Goal: Task Accomplishment & Management: Manage account settings

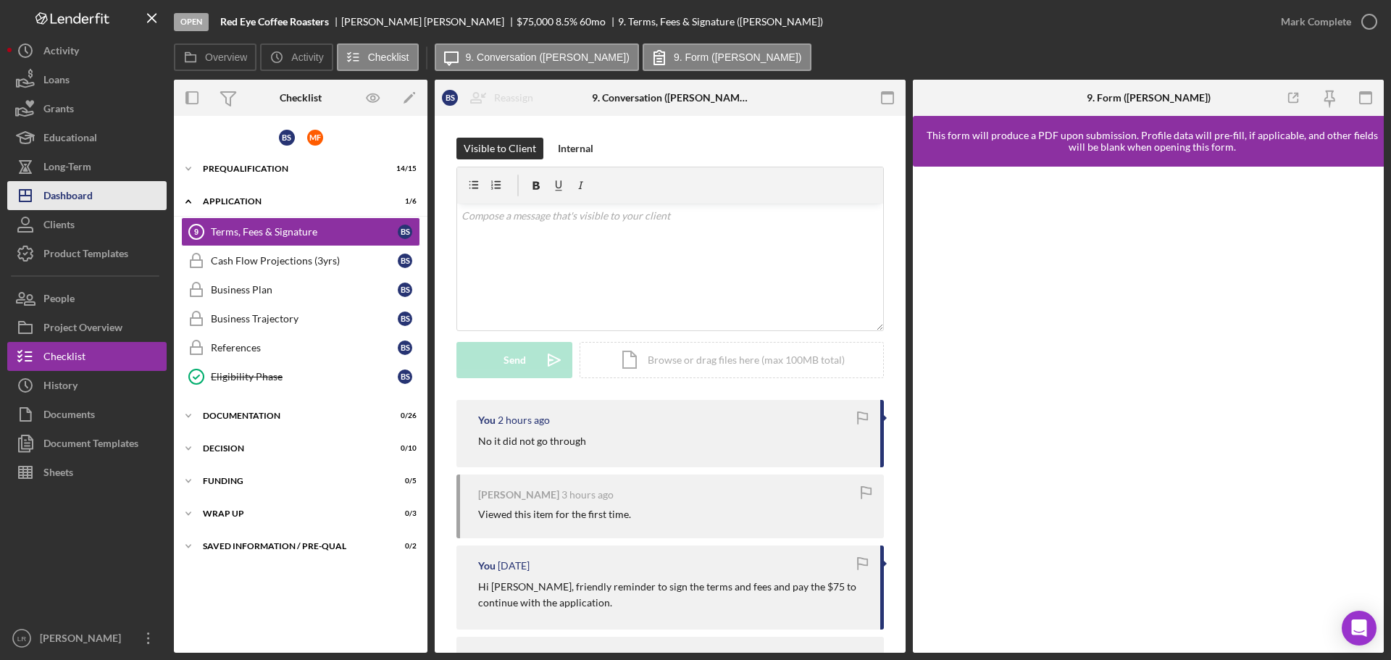
click at [79, 193] on div "Dashboard" at bounding box center [67, 197] width 49 height 33
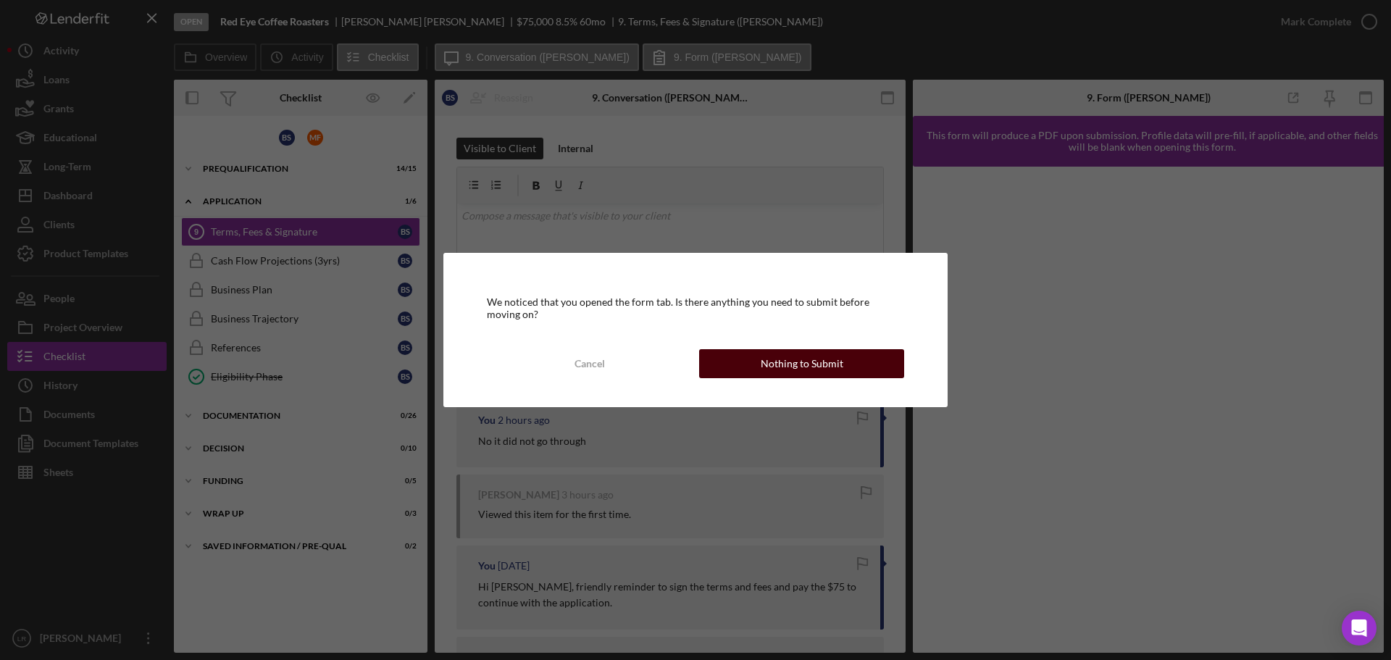
click at [810, 361] on div "Nothing to Submit" at bounding box center [802, 363] width 83 height 29
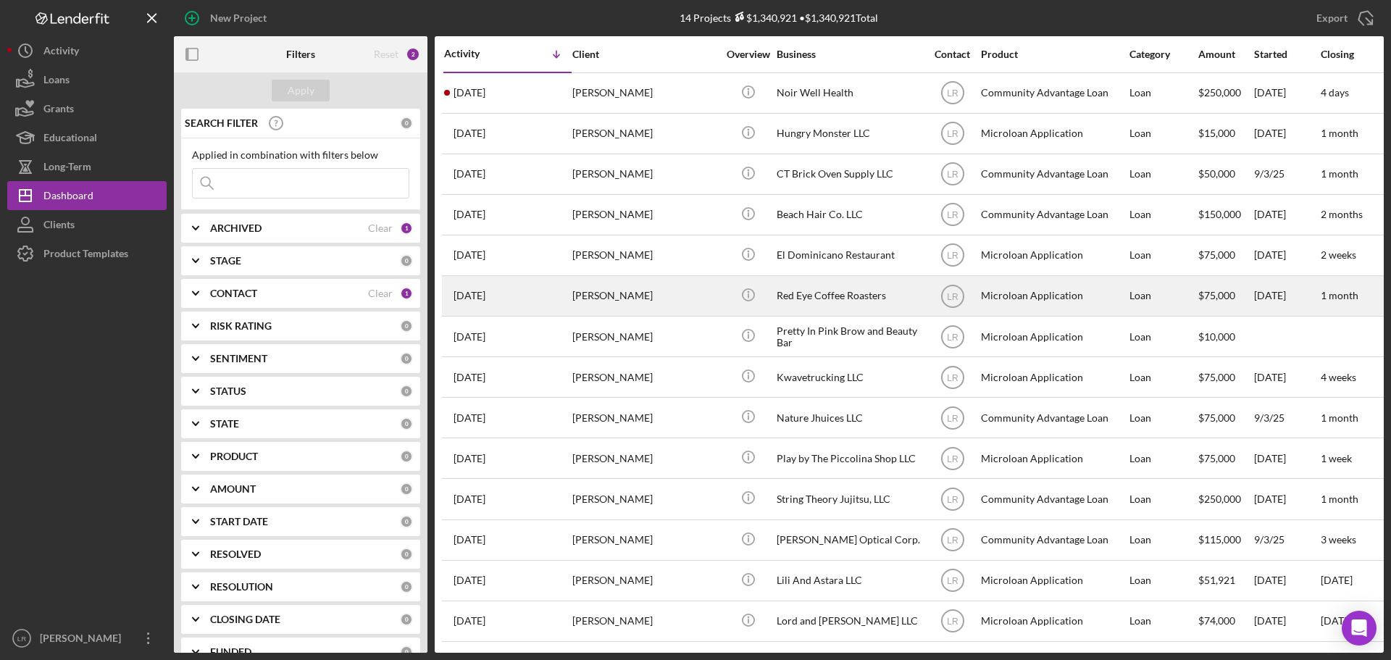
click at [652, 289] on div "[PERSON_NAME]" at bounding box center [644, 296] width 145 height 38
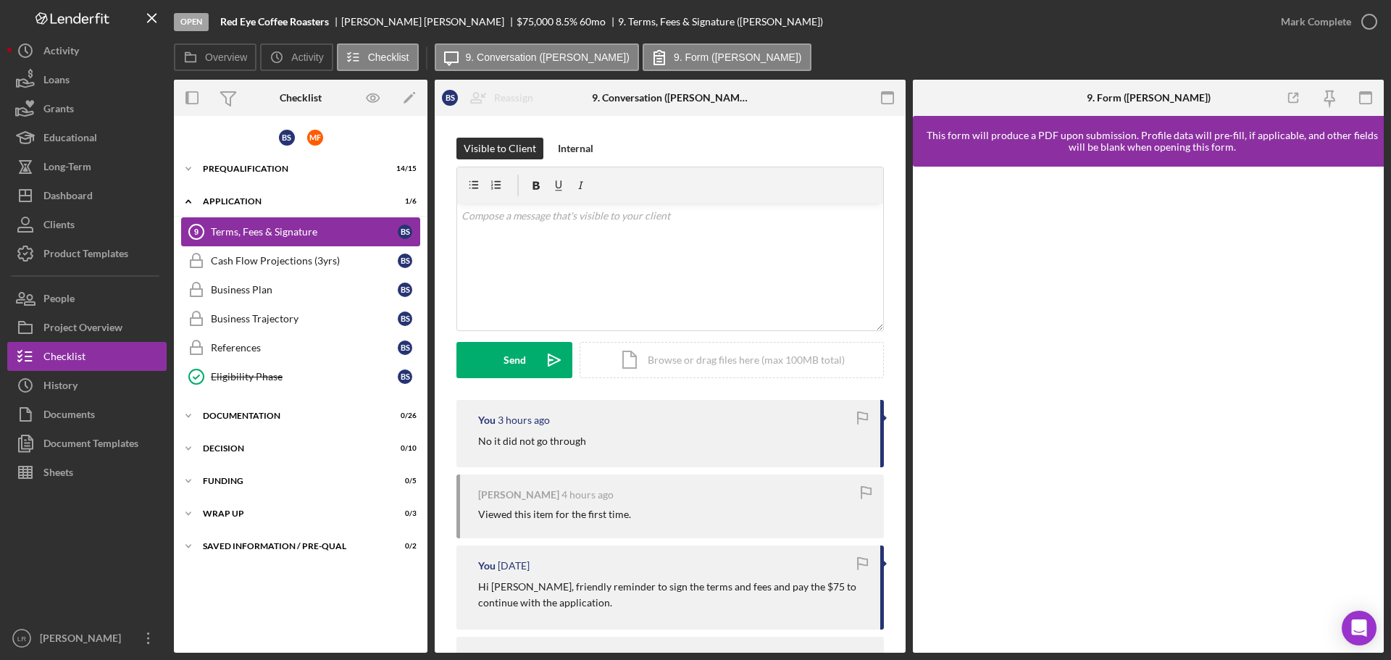
click at [293, 234] on div "Terms, Fees & Signature" at bounding box center [304, 232] width 187 height 12
click at [92, 325] on div "Project Overview" at bounding box center [82, 329] width 79 height 33
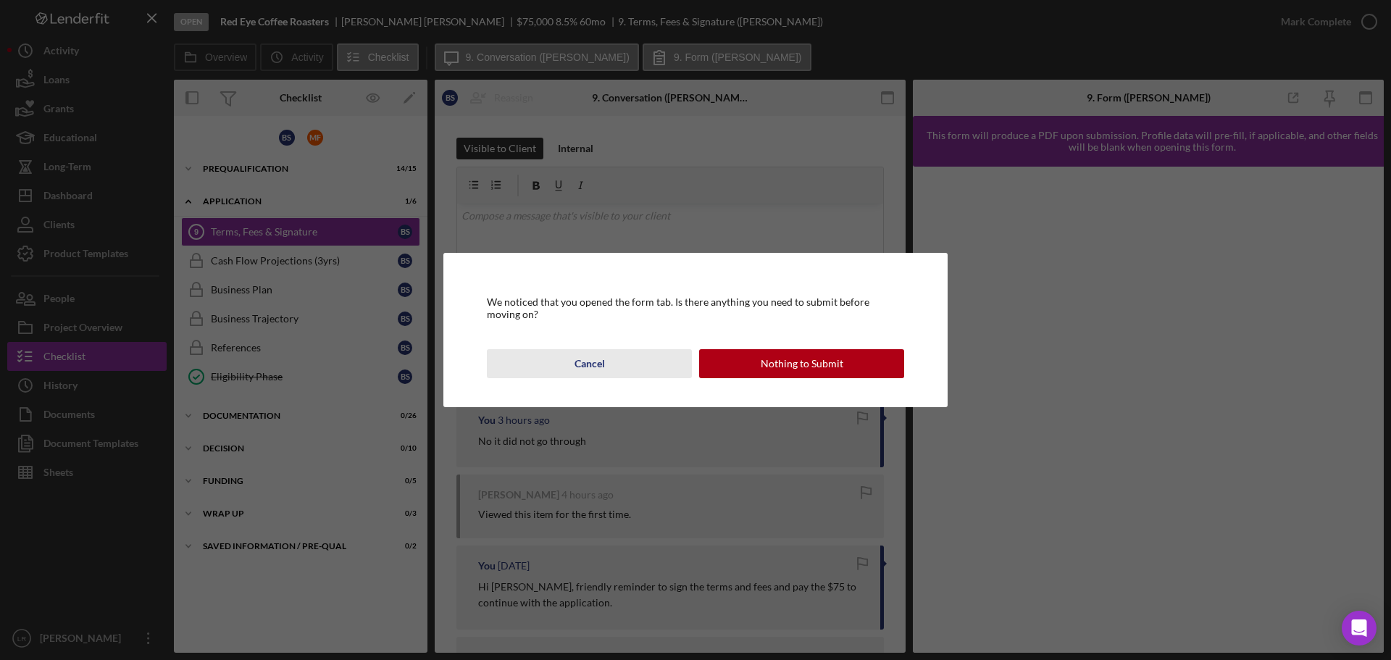
click at [600, 349] on div "Cancel" at bounding box center [589, 363] width 30 height 29
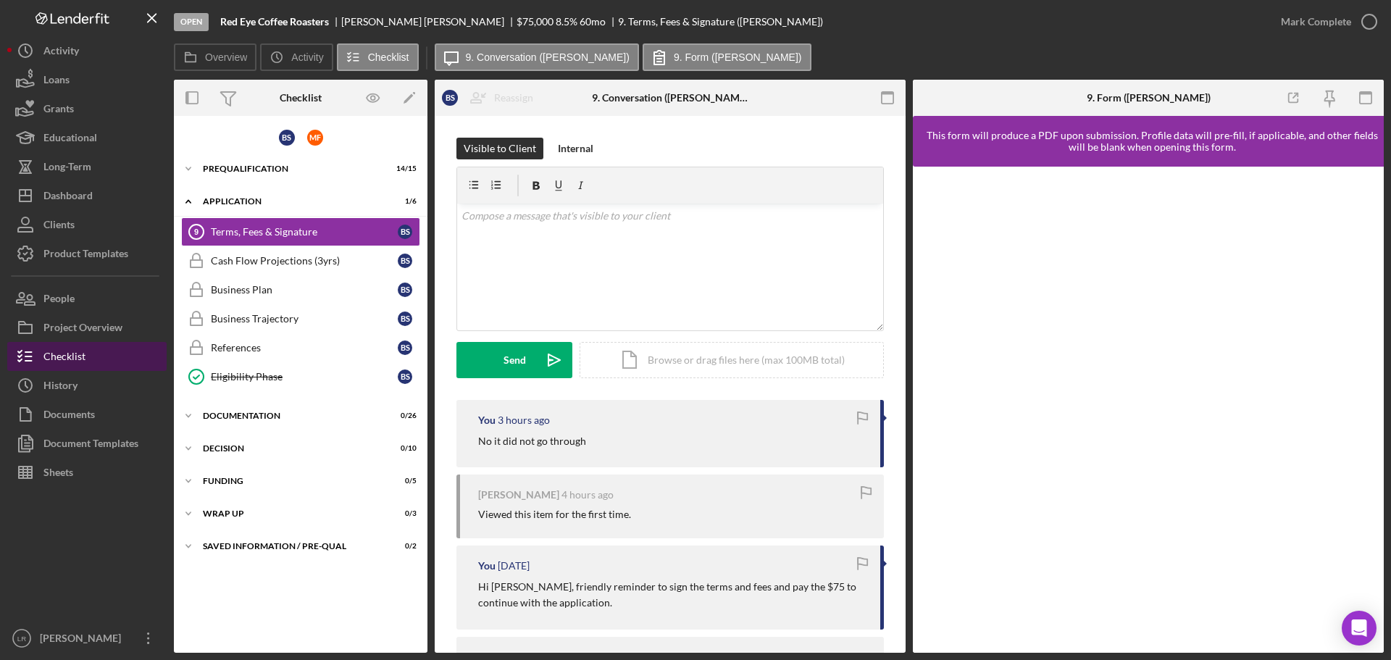
click at [80, 352] on div "Checklist" at bounding box center [64, 358] width 42 height 33
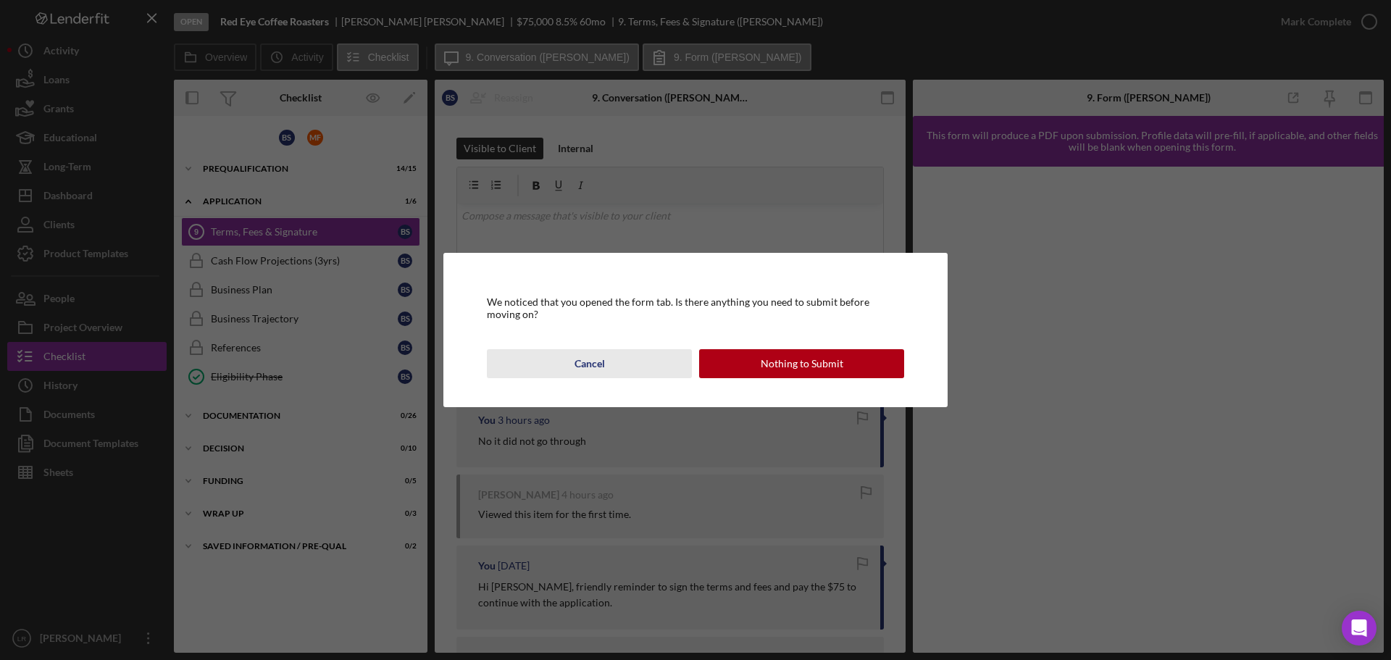
click at [580, 371] on div "Cancel" at bounding box center [589, 363] width 30 height 29
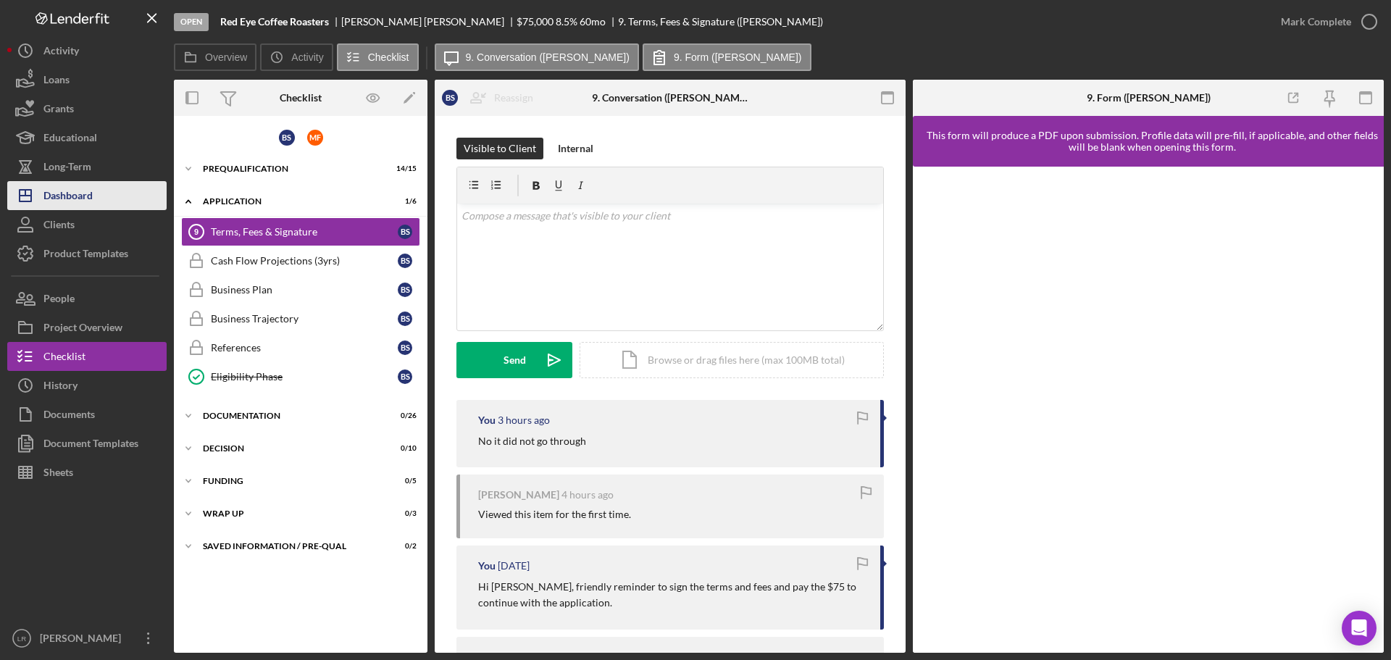
click at [108, 196] on button "Icon/Dashboard Dashboard" at bounding box center [86, 195] width 159 height 29
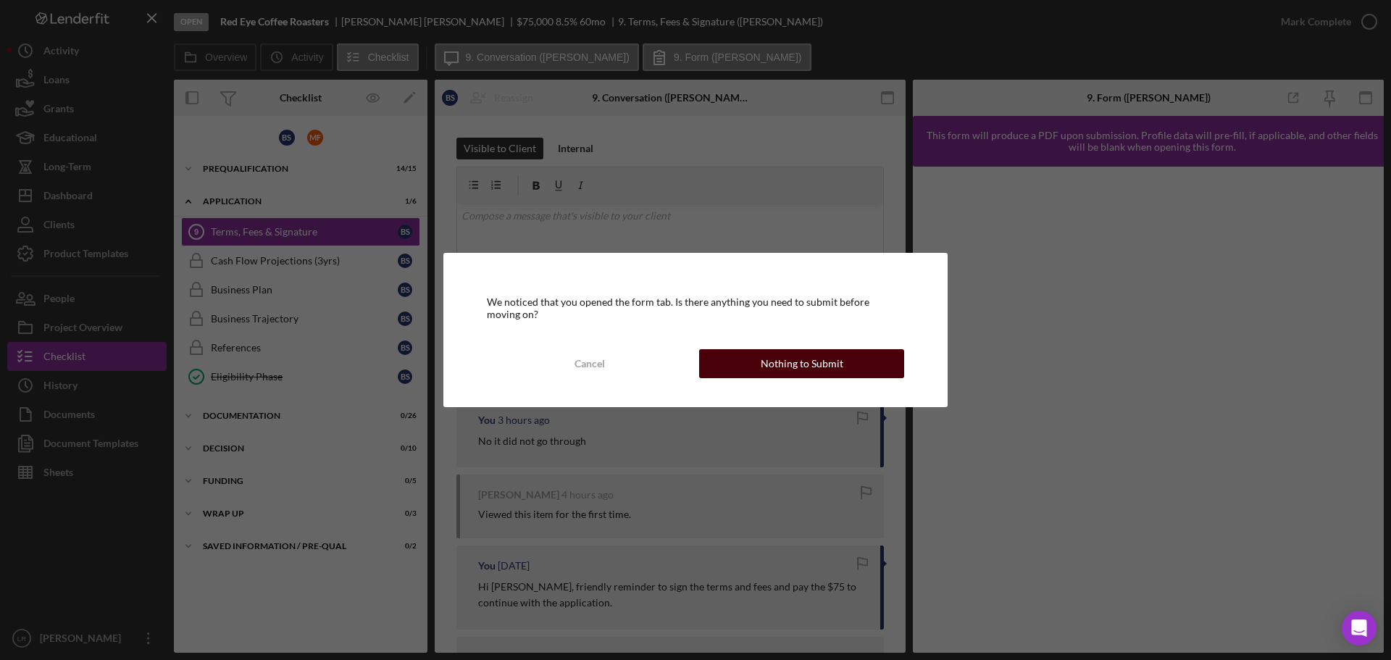
click at [771, 364] on div "Nothing to Submit" at bounding box center [802, 363] width 83 height 29
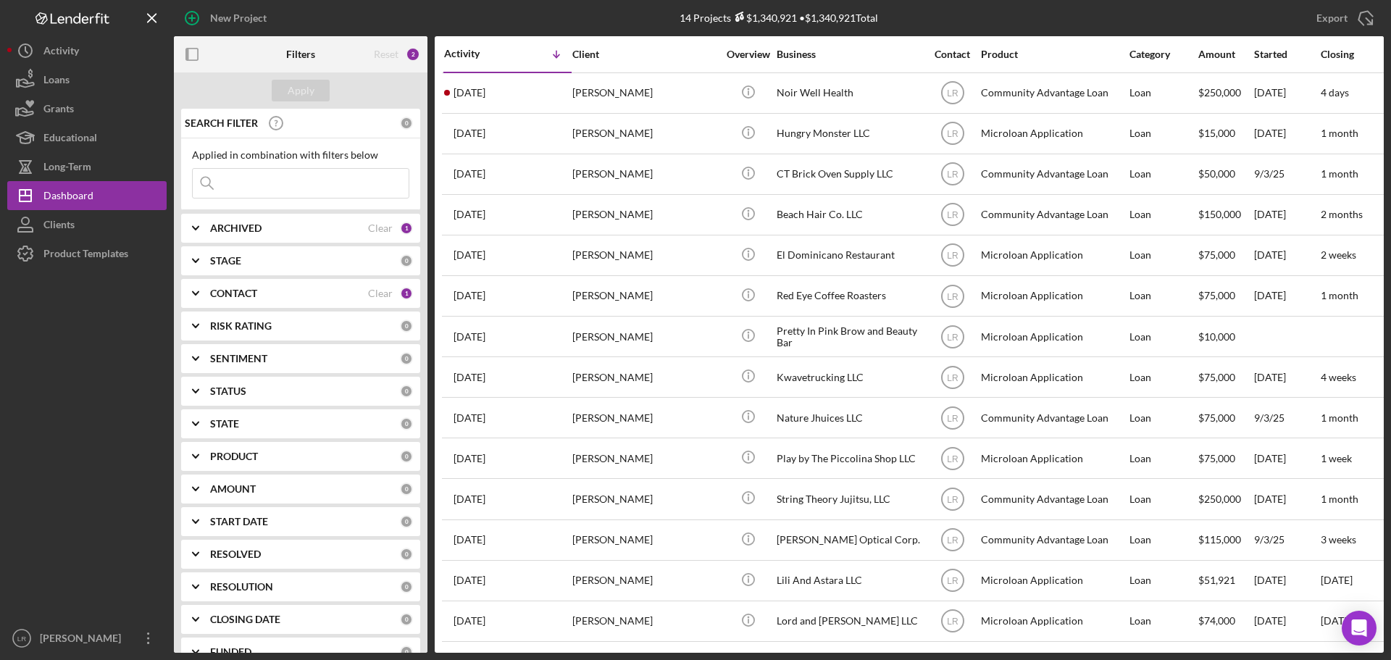
click at [259, 292] on div "CONTACT" at bounding box center [289, 294] width 158 height 12
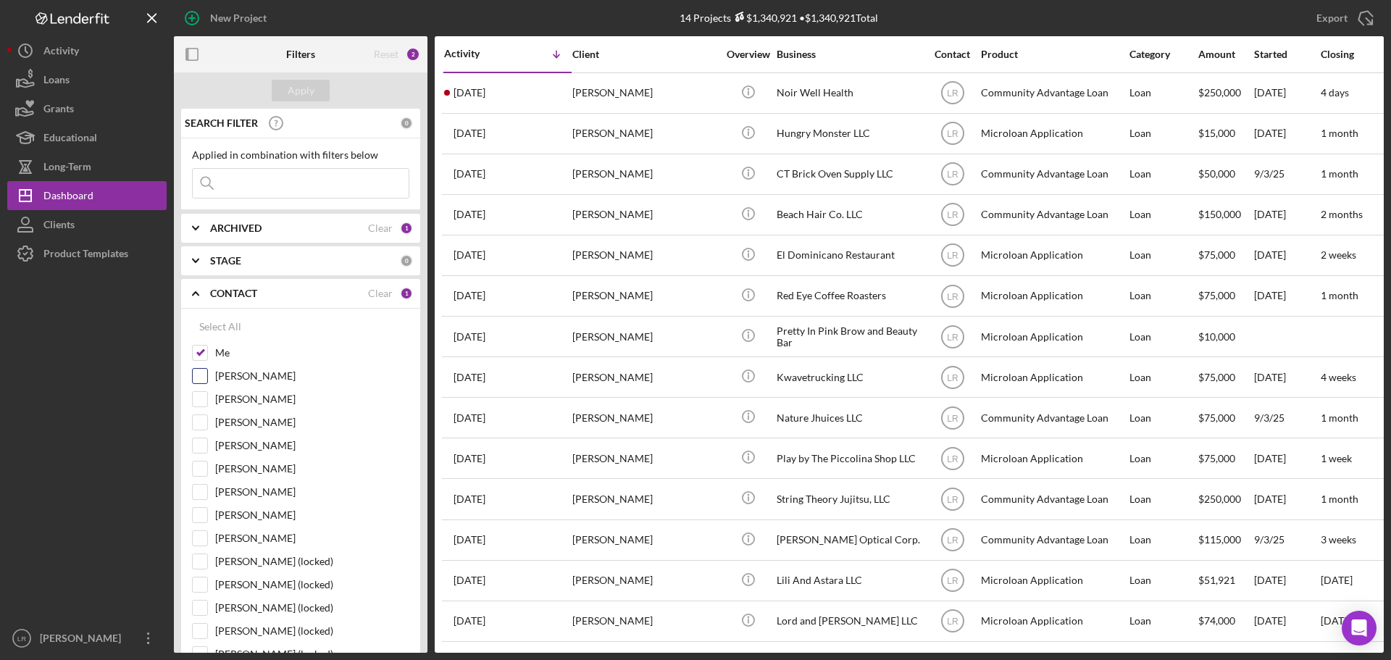
click at [247, 372] on label "[PERSON_NAME]" at bounding box center [312, 376] width 194 height 14
click at [207, 372] on input "[PERSON_NAME]" at bounding box center [200, 376] width 14 height 14
checkbox input "true"
click at [304, 85] on div "Apply" at bounding box center [301, 91] width 27 height 22
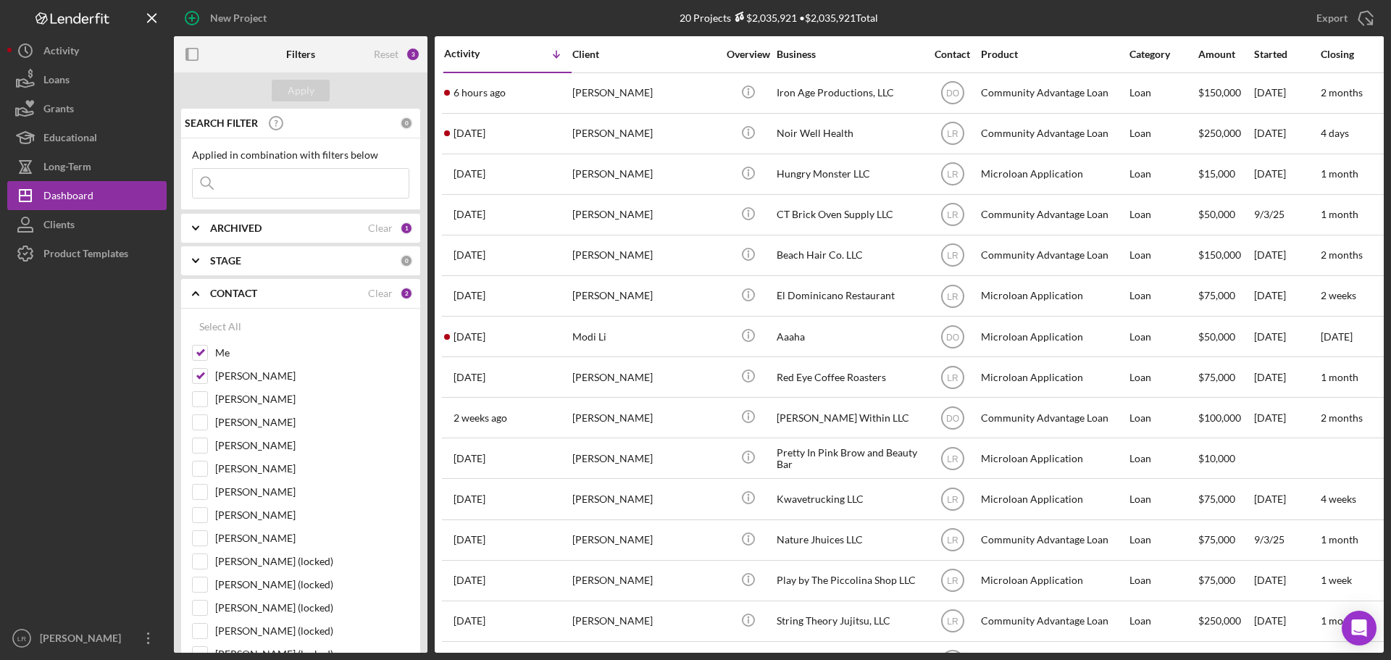
click at [264, 185] on input at bounding box center [301, 183] width 216 height 29
type input "[PERSON_NAME]"
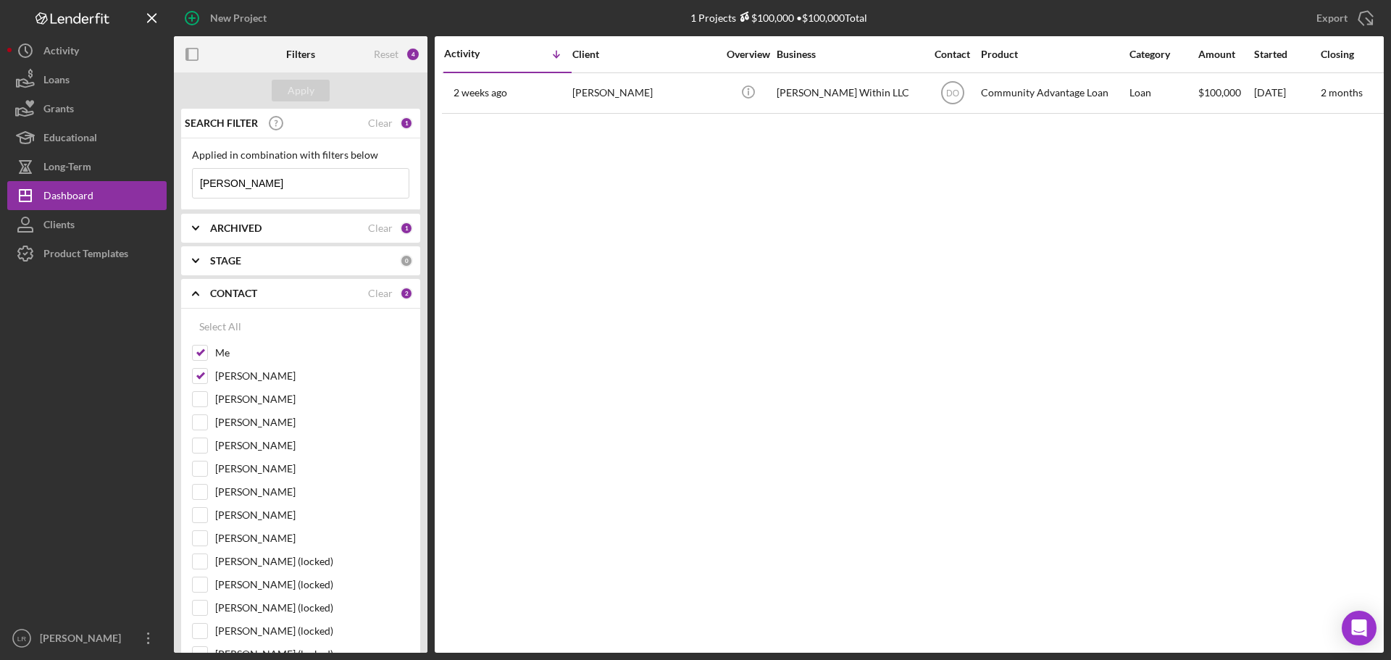
click at [348, 186] on input "[PERSON_NAME]" at bounding box center [301, 183] width 216 height 29
drag, startPoint x: 180, startPoint y: 185, endPoint x: 78, endPoint y: 175, distance: 102.6
click at [78, 175] on div "New Project 1 Projects $100,000 • $100,000 Total Export Icon/Export Filters Res…" at bounding box center [695, 326] width 1376 height 653
click at [700, 366] on div "Activity Icon/Table Sort Arrow Client Overview Business Contact Product Categor…" at bounding box center [909, 344] width 949 height 616
click at [299, 89] on div "Apply" at bounding box center [301, 91] width 27 height 22
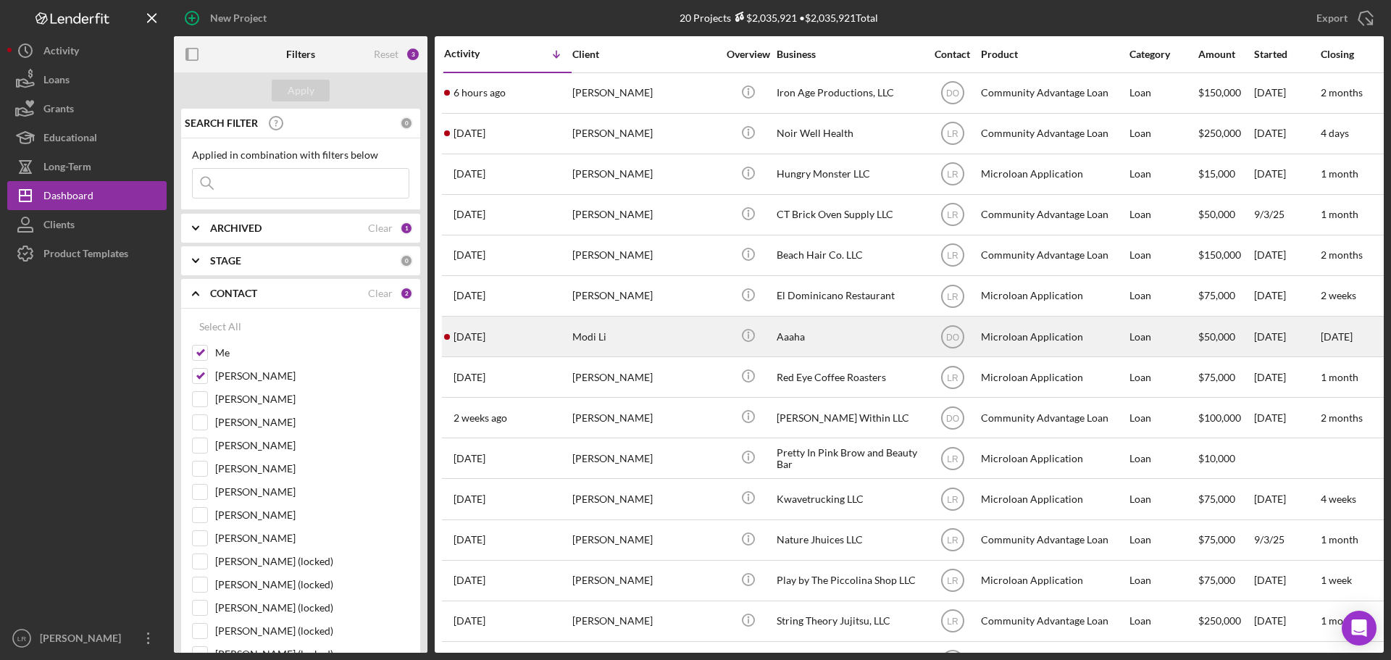
click at [610, 340] on div "Modi Li" at bounding box center [644, 336] width 145 height 38
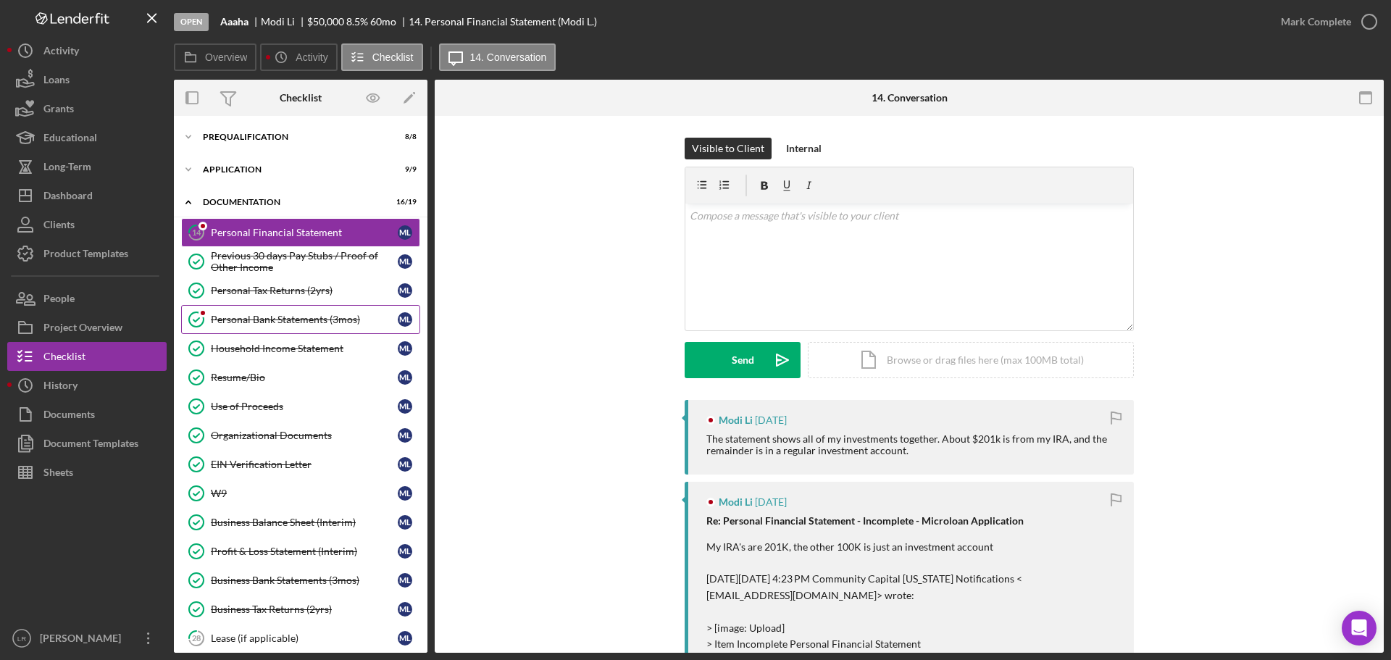
click at [283, 309] on link "Personal Bank Statements (3mos) Personal Bank Statements (3mos) M L" at bounding box center [300, 319] width 239 height 29
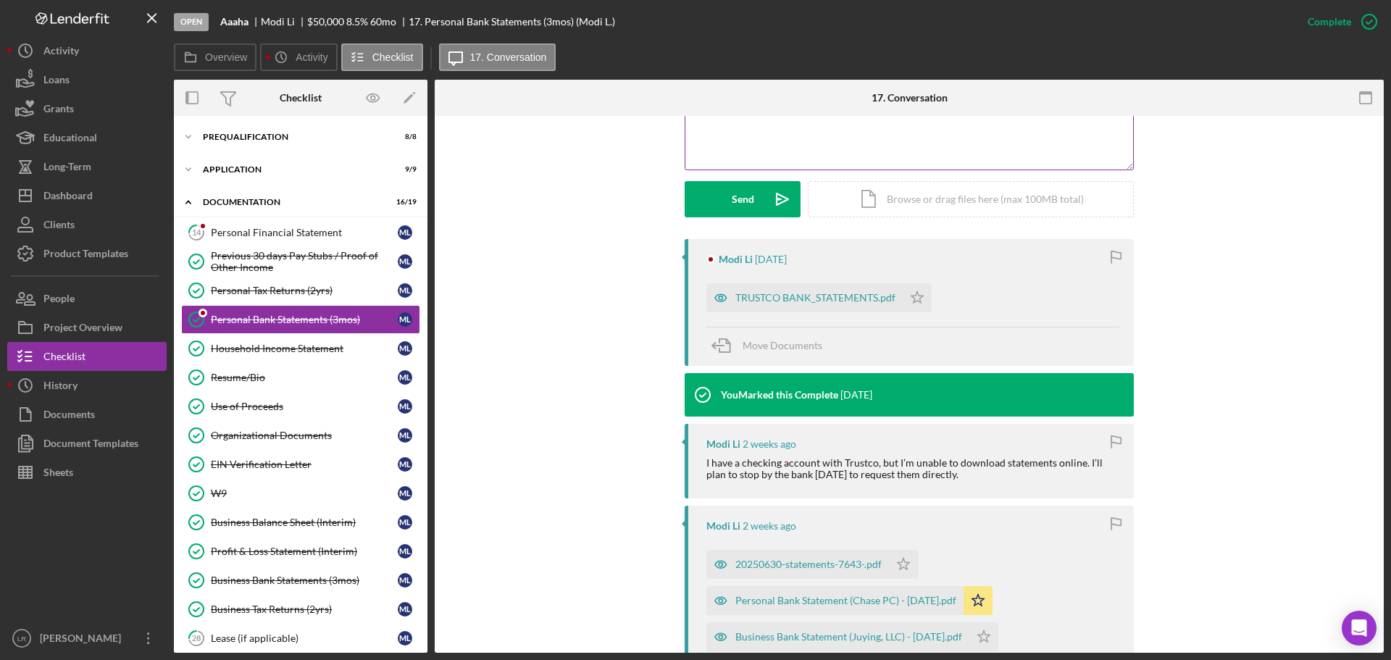
scroll to position [362, 0]
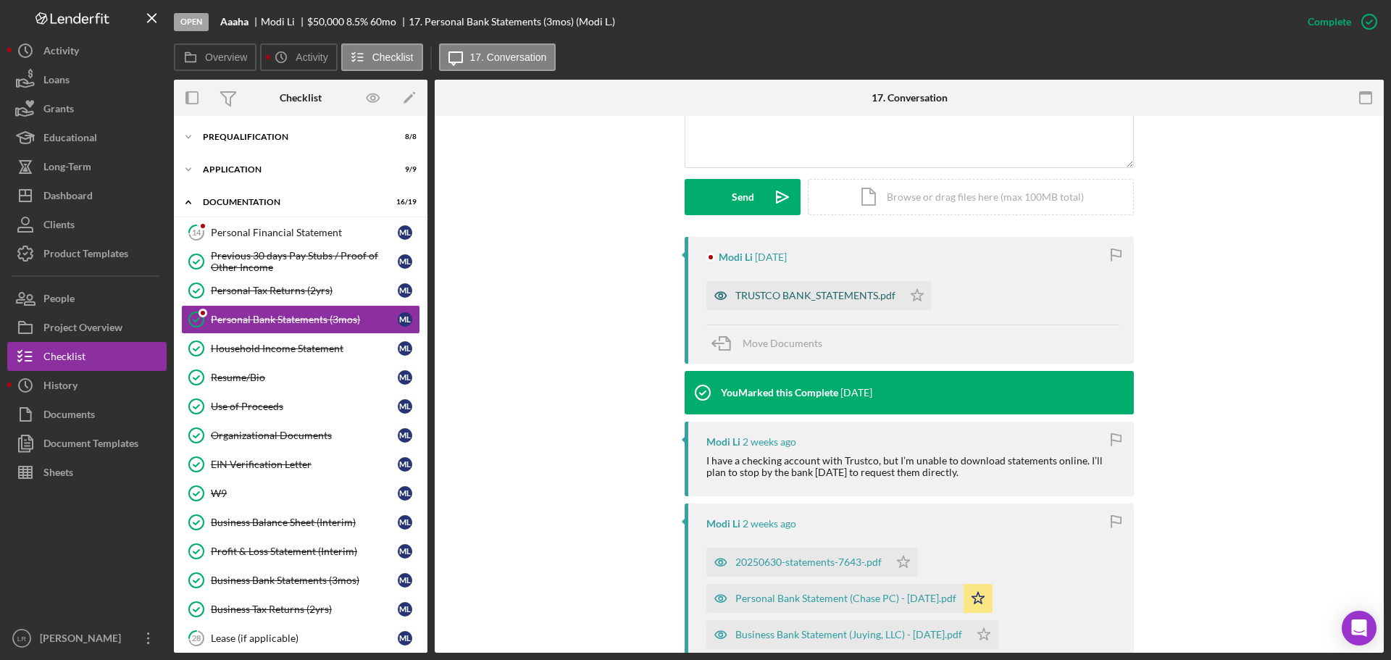
click at [802, 294] on div "TRUSTCO BANK_STATEMENTS.pdf" at bounding box center [815, 296] width 160 height 12
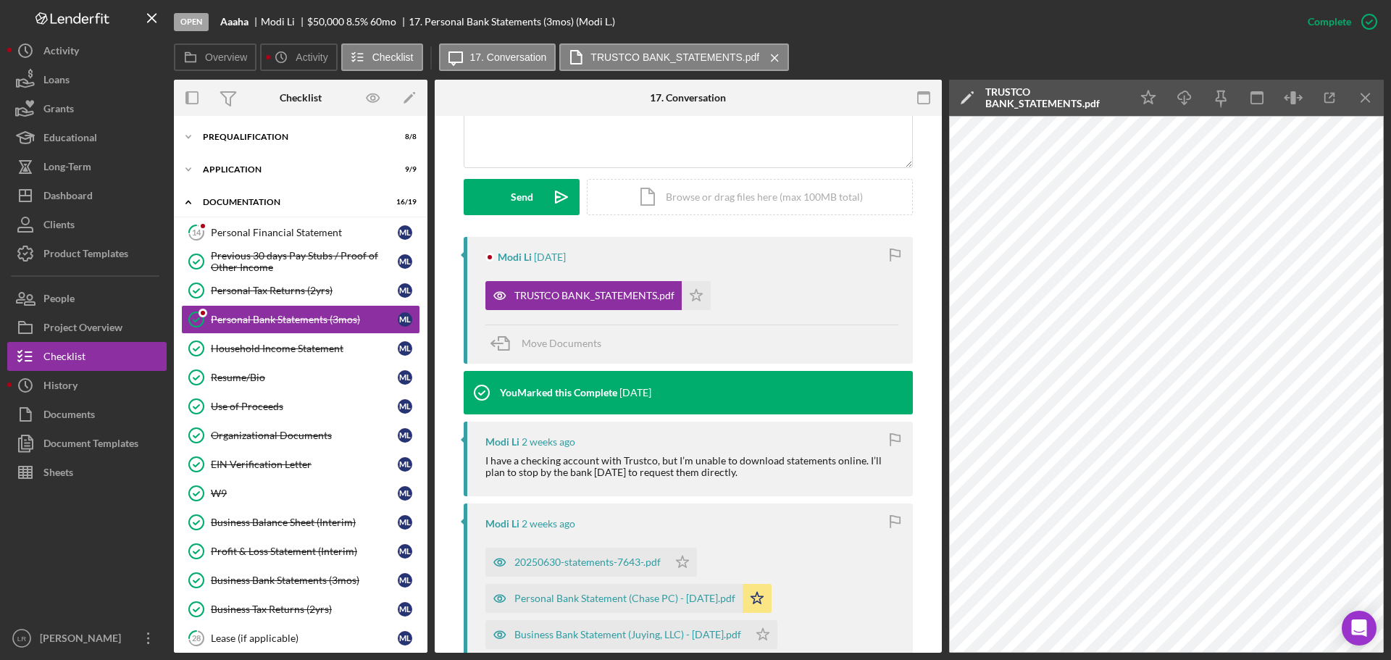
click at [965, 98] on icon "Icon/Edit" at bounding box center [967, 98] width 36 height 36
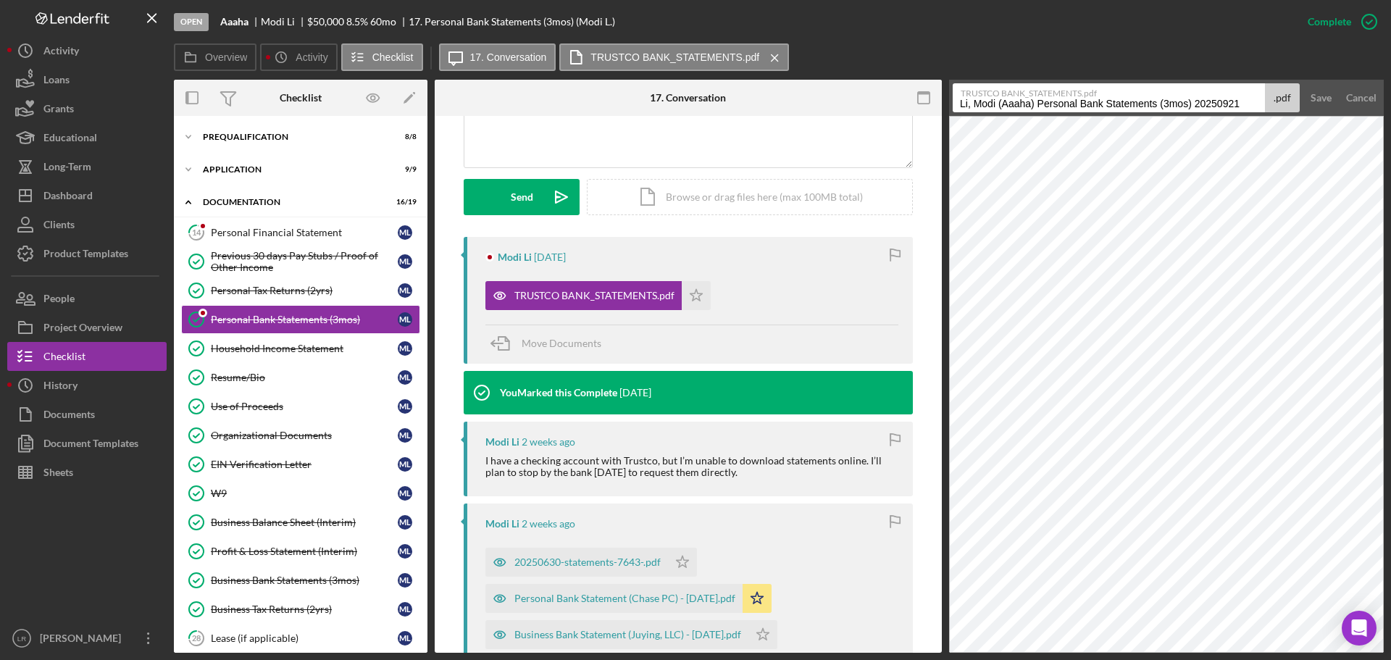
drag, startPoint x: 1039, startPoint y: 105, endPoint x: 625, endPoint y: 85, distance: 414.1
click at [625, 85] on div "Overview Internal Workflow Stage Open Icon/Dropdown Arrow Archive (can unarchiv…" at bounding box center [779, 366] width 1210 height 573
drag, startPoint x: 1076, startPoint y: 101, endPoint x: 1303, endPoint y: 105, distance: 226.8
click at [1303, 105] on form "TRUSTCO BANK_STATEMENTS.pdf Personal Bank Statements (3mos) 20250921 .pdf Save …" at bounding box center [1166, 98] width 435 height 36
type input "Personal Bank Statement (Trust Co.) -"
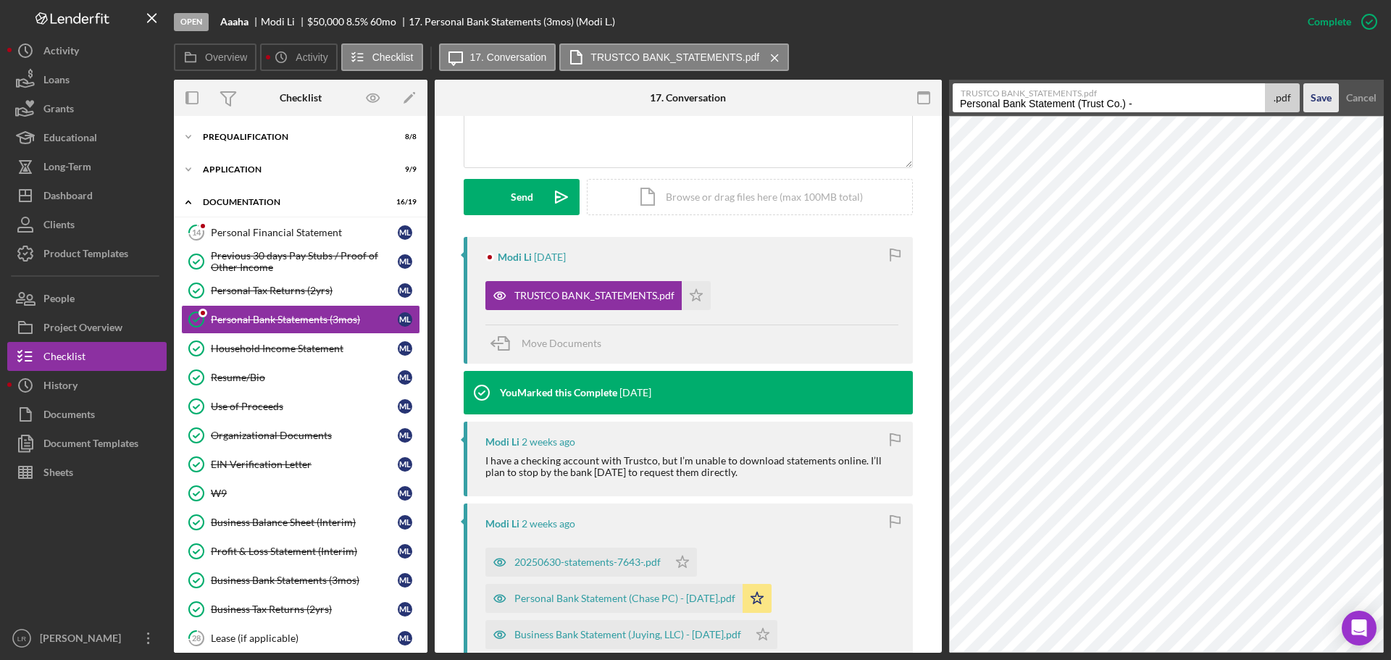
click at [1310, 106] on div "Save" at bounding box center [1320, 97] width 21 height 29
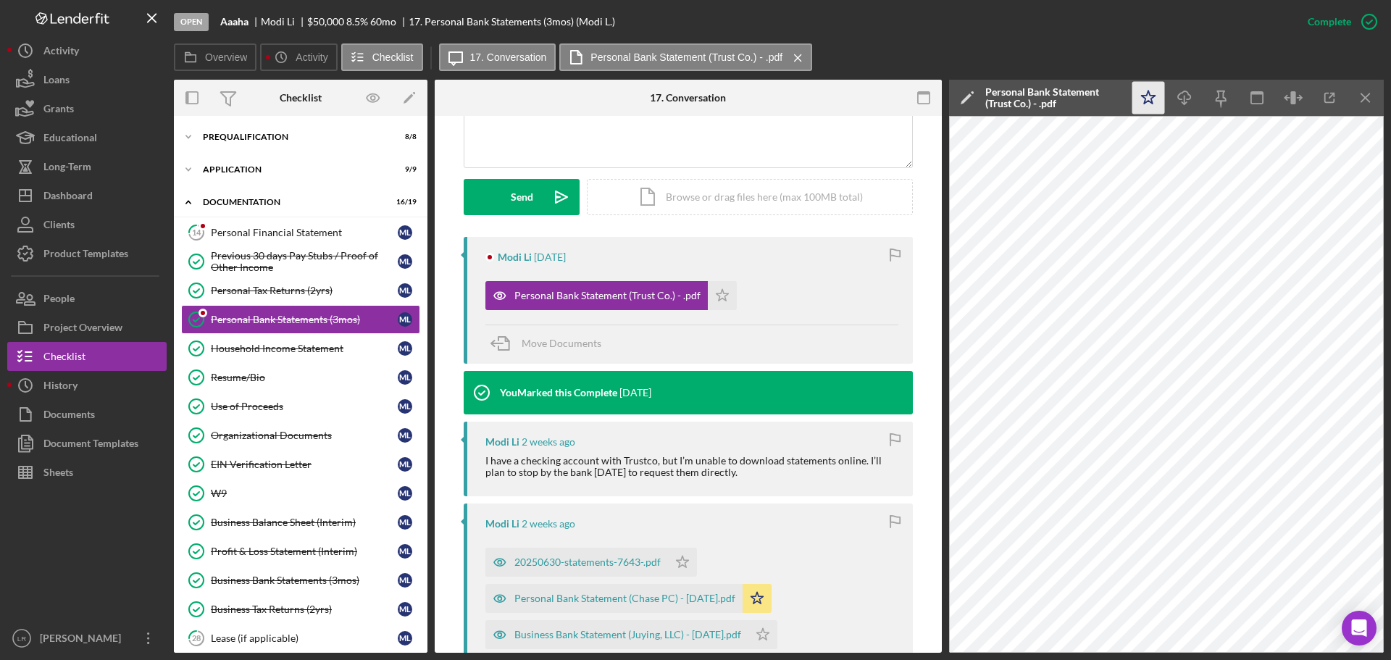
click at [1142, 99] on icon "Icon/Star" at bounding box center [1148, 98] width 33 height 33
drag, startPoint x: 1138, startPoint y: 99, endPoint x: 1147, endPoint y: 99, distance: 9.4
click at [1138, 99] on icon "Icon/Star" at bounding box center [1148, 98] width 33 height 33
click at [1180, 98] on icon "Icon/Download" at bounding box center [1184, 98] width 33 height 33
click at [620, 136] on div "v Color teal Color pink Remove color Add row above Add row below Add column bef…" at bounding box center [688, 104] width 448 height 127
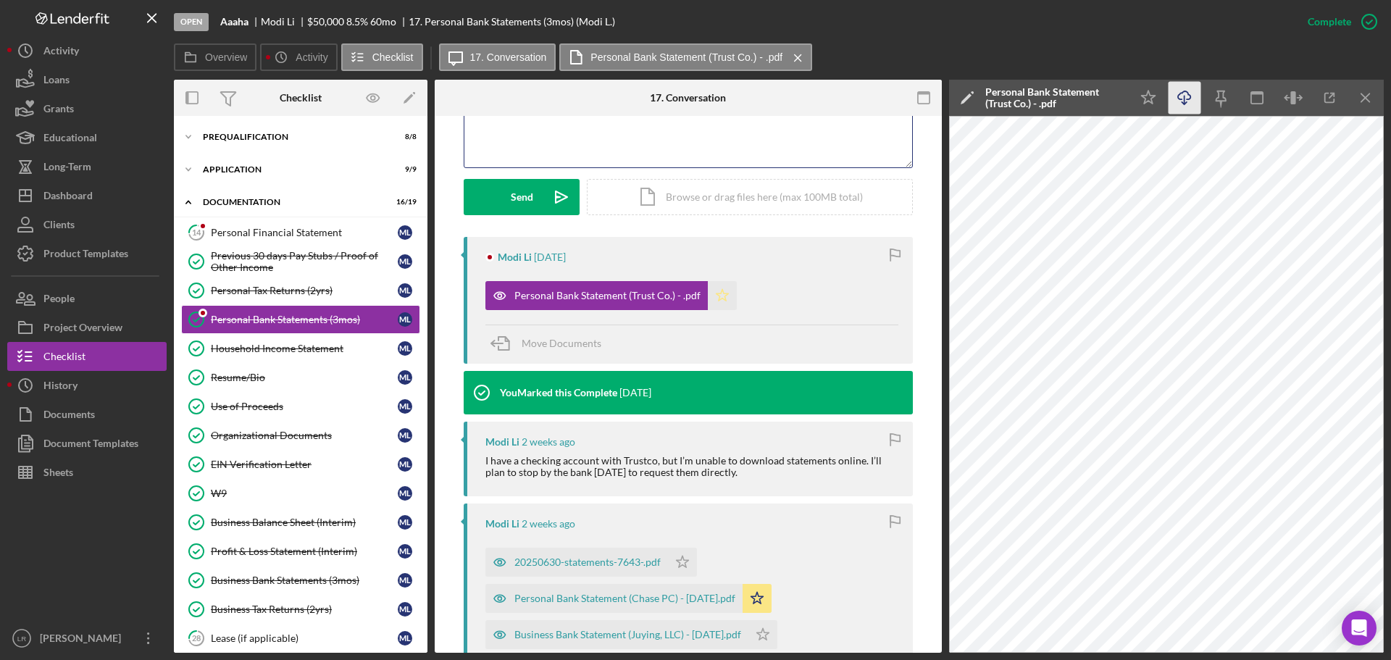
click at [721, 295] on icon "Icon/Star" at bounding box center [722, 295] width 29 height 29
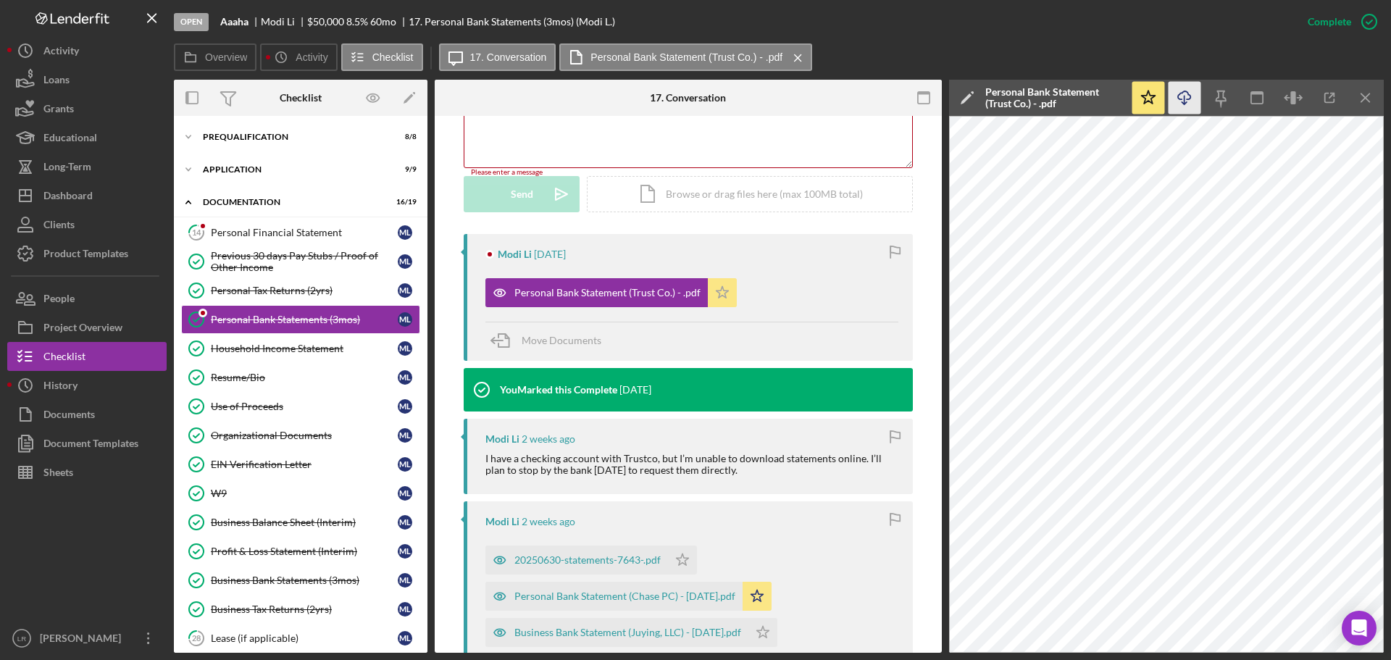
click at [719, 296] on icon "Icon/Star" at bounding box center [722, 292] width 29 height 29
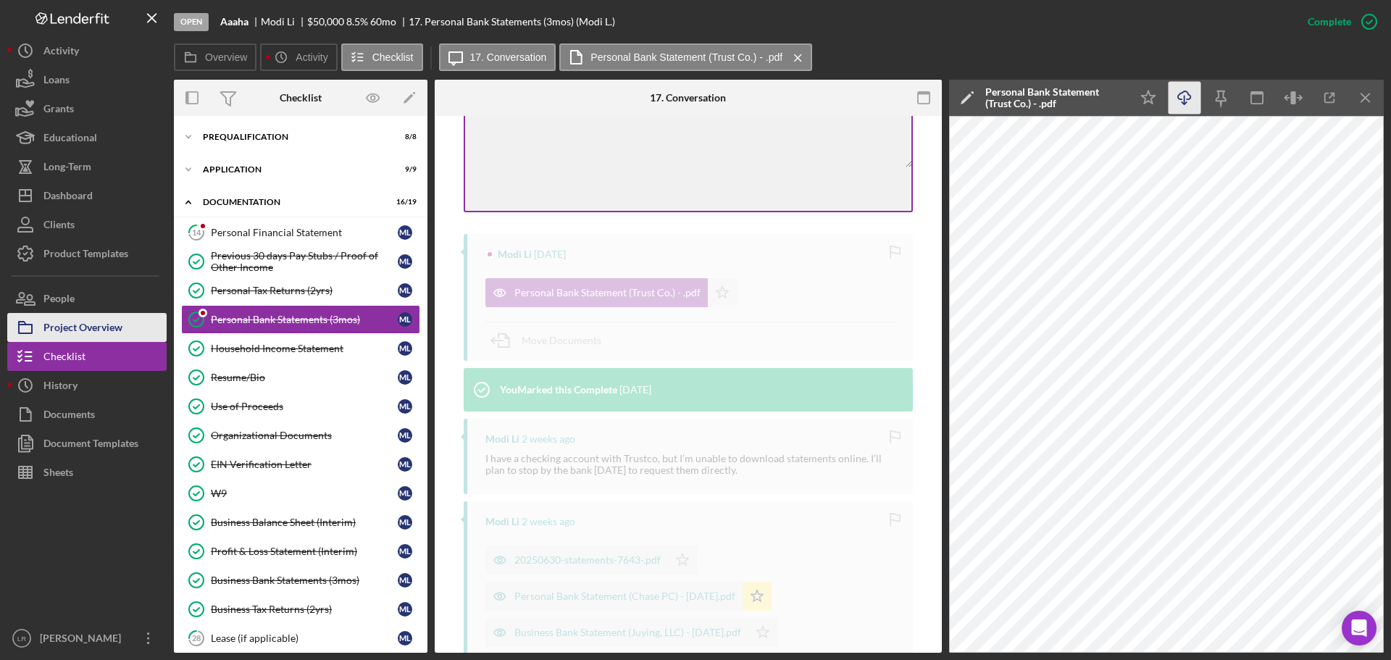
scroll to position [296, 0]
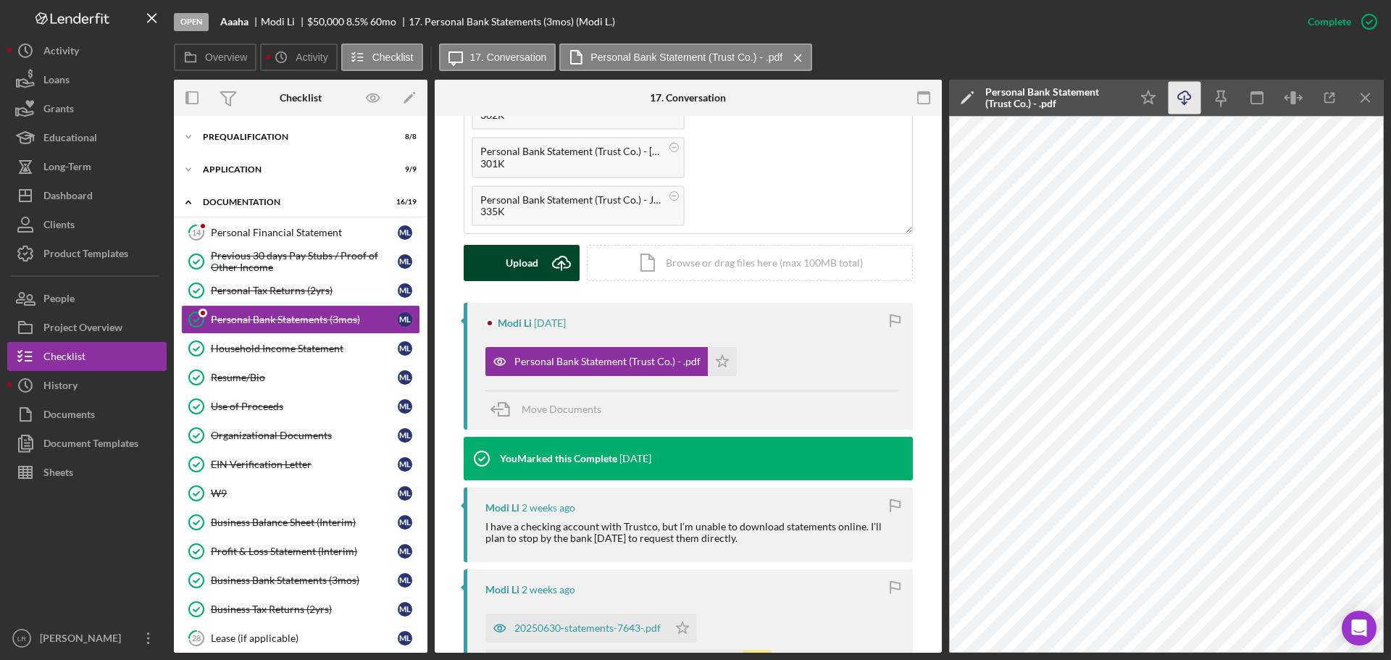
click at [506, 272] on div "Upload" at bounding box center [522, 263] width 33 height 36
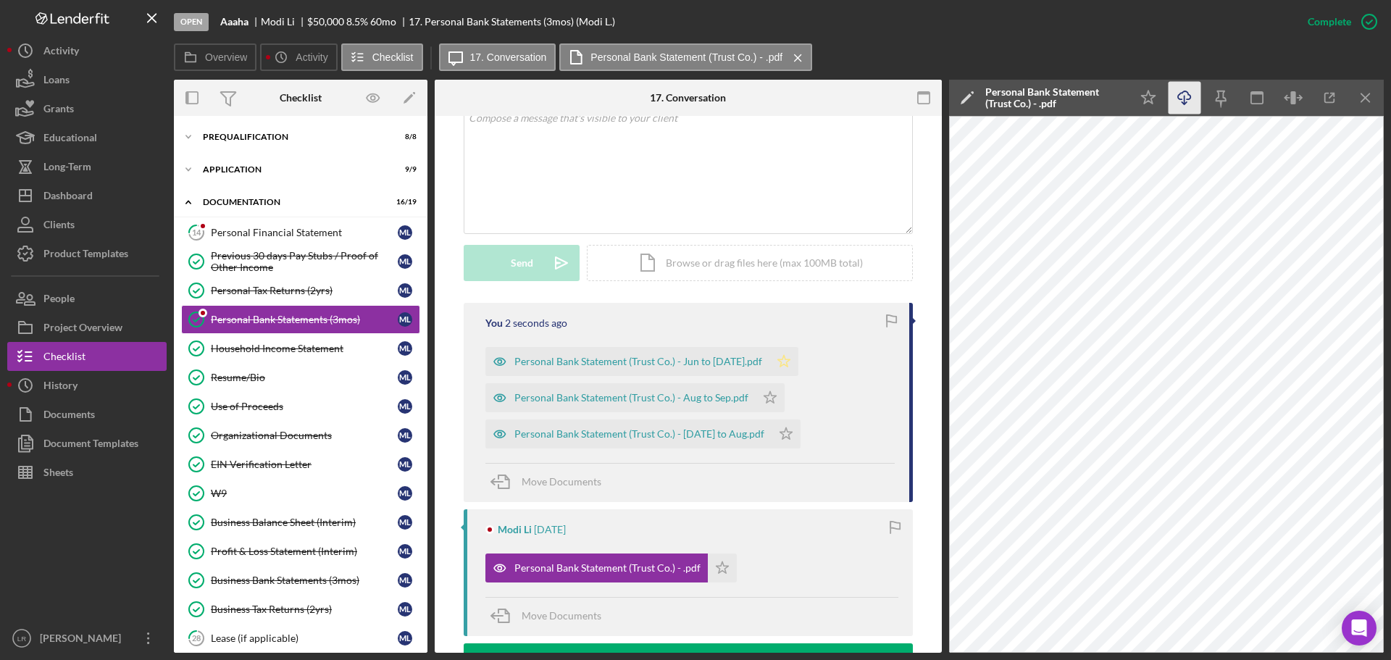
click at [769, 364] on icon "Icon/Star" at bounding box center [783, 361] width 29 height 29
click at [766, 396] on icon "Icon/Star" at bounding box center [770, 397] width 29 height 29
click at [771, 442] on icon "Icon/Star" at bounding box center [785, 433] width 29 height 29
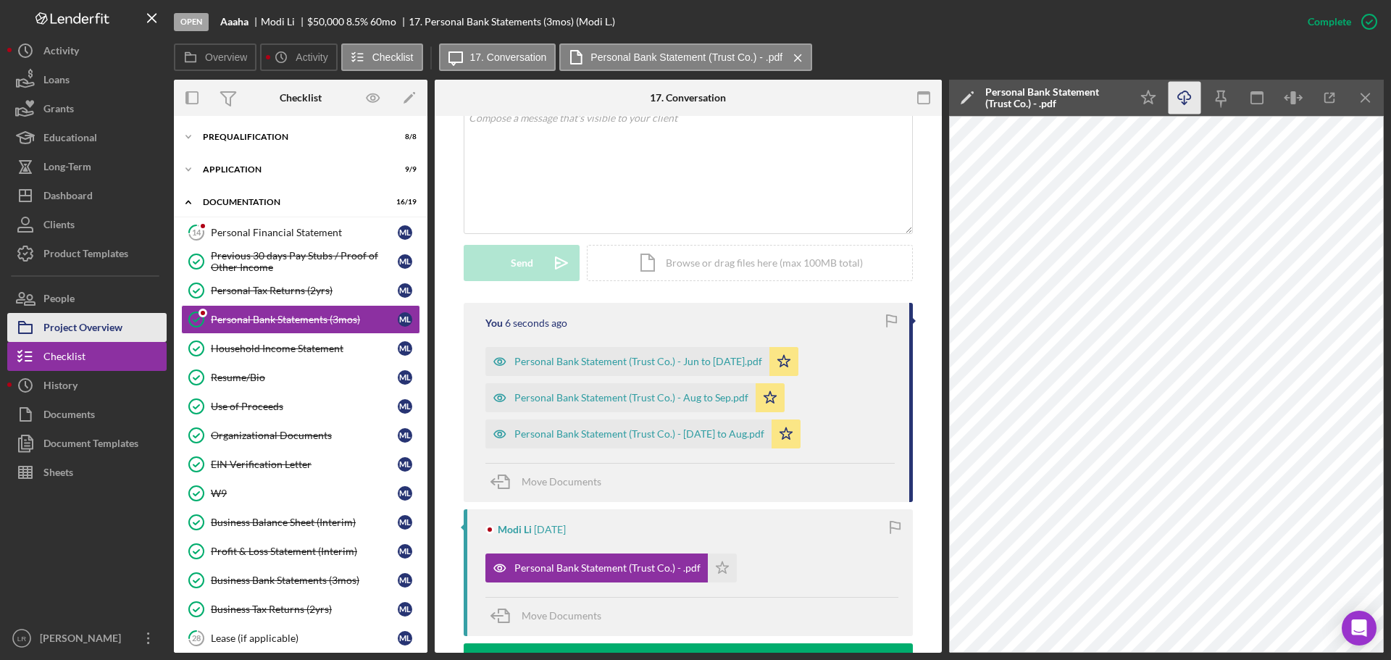
click at [106, 328] on div "Project Overview" at bounding box center [82, 329] width 79 height 33
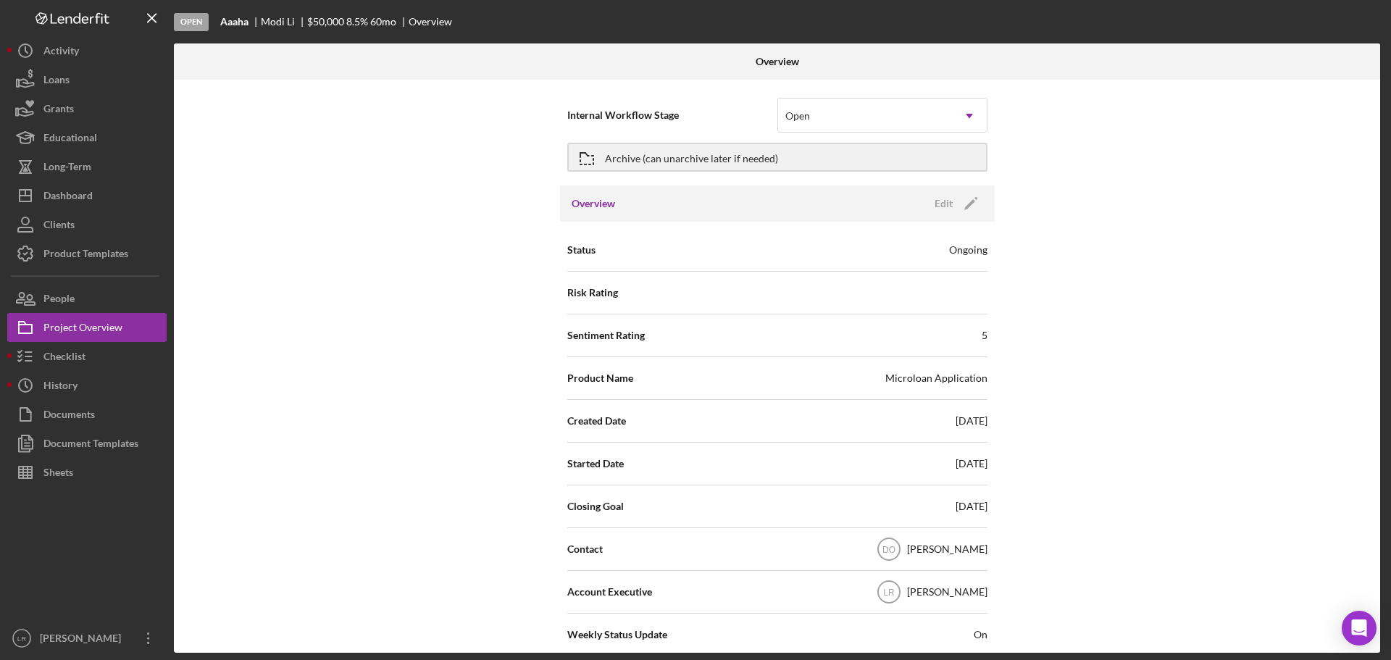
click at [940, 545] on div "[PERSON_NAME]" at bounding box center [947, 549] width 80 height 14
click at [895, 553] on text "DO" at bounding box center [888, 550] width 13 height 10
click at [895, 545] on text "DO" at bounding box center [888, 550] width 13 height 10
click at [973, 214] on icon "Icon/Edit" at bounding box center [971, 203] width 36 height 36
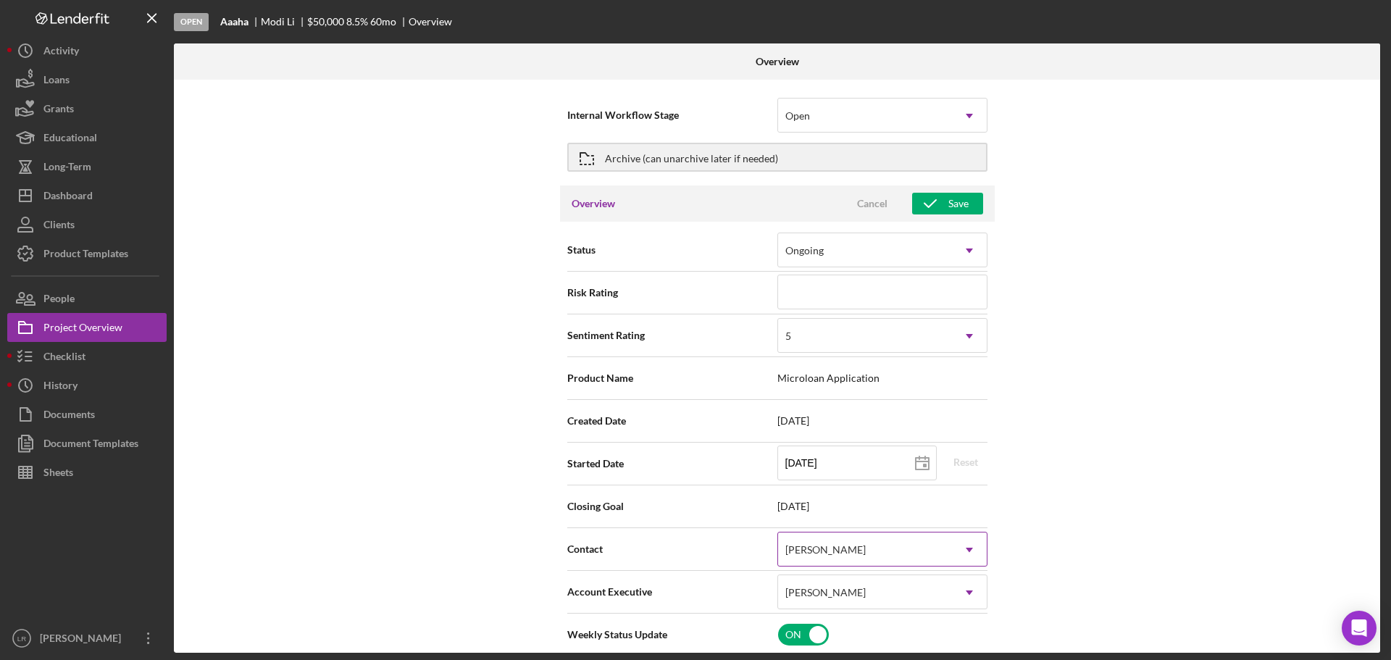
click at [817, 553] on div "[PERSON_NAME]" at bounding box center [825, 550] width 80 height 12
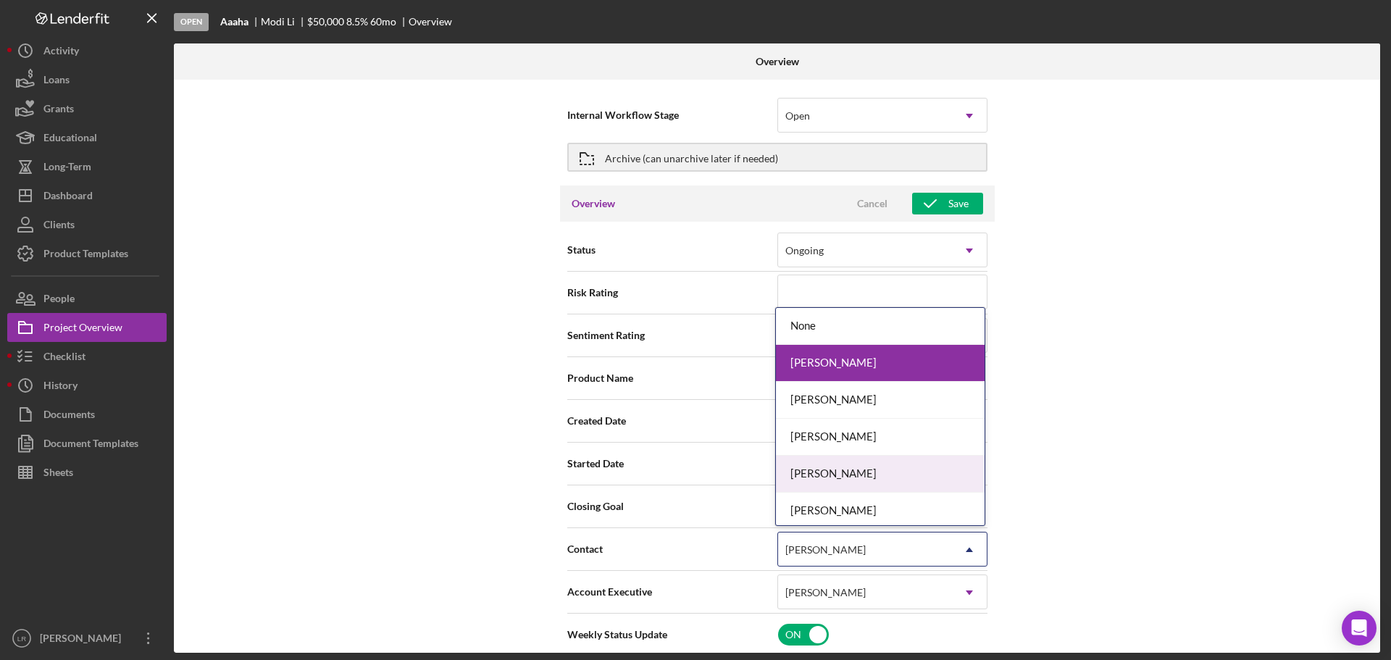
click at [817, 480] on div "[PERSON_NAME]" at bounding box center [880, 474] width 209 height 37
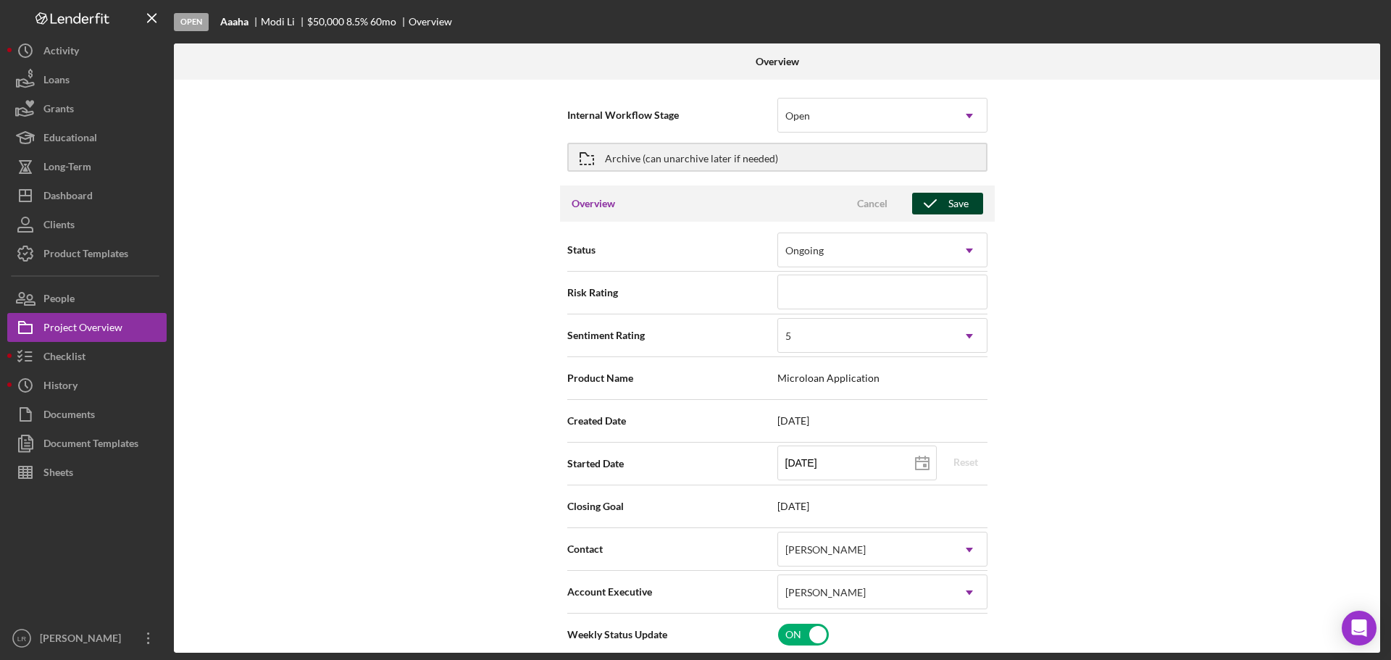
click at [953, 204] on div "Save" at bounding box center [958, 204] width 20 height 22
type textarea "Here's a snapshot of information that has been fully approved, as well as the i…"
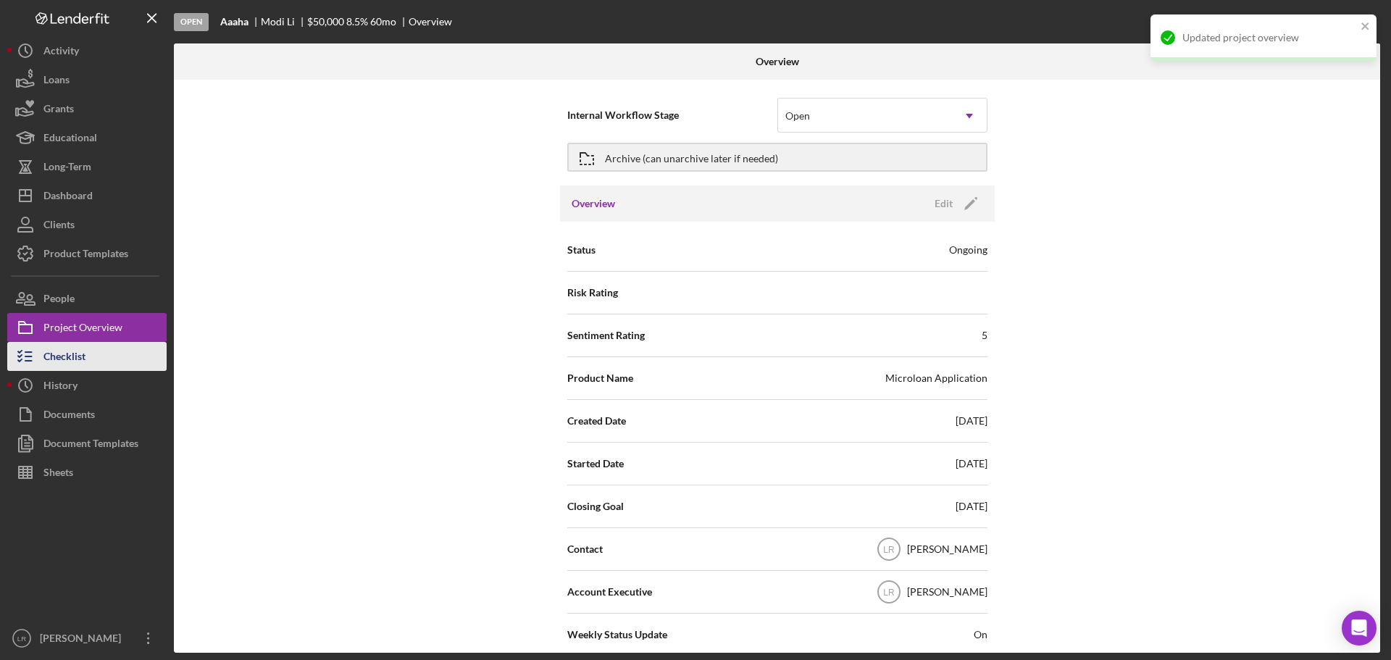
click at [77, 356] on div "Checklist" at bounding box center [64, 358] width 42 height 33
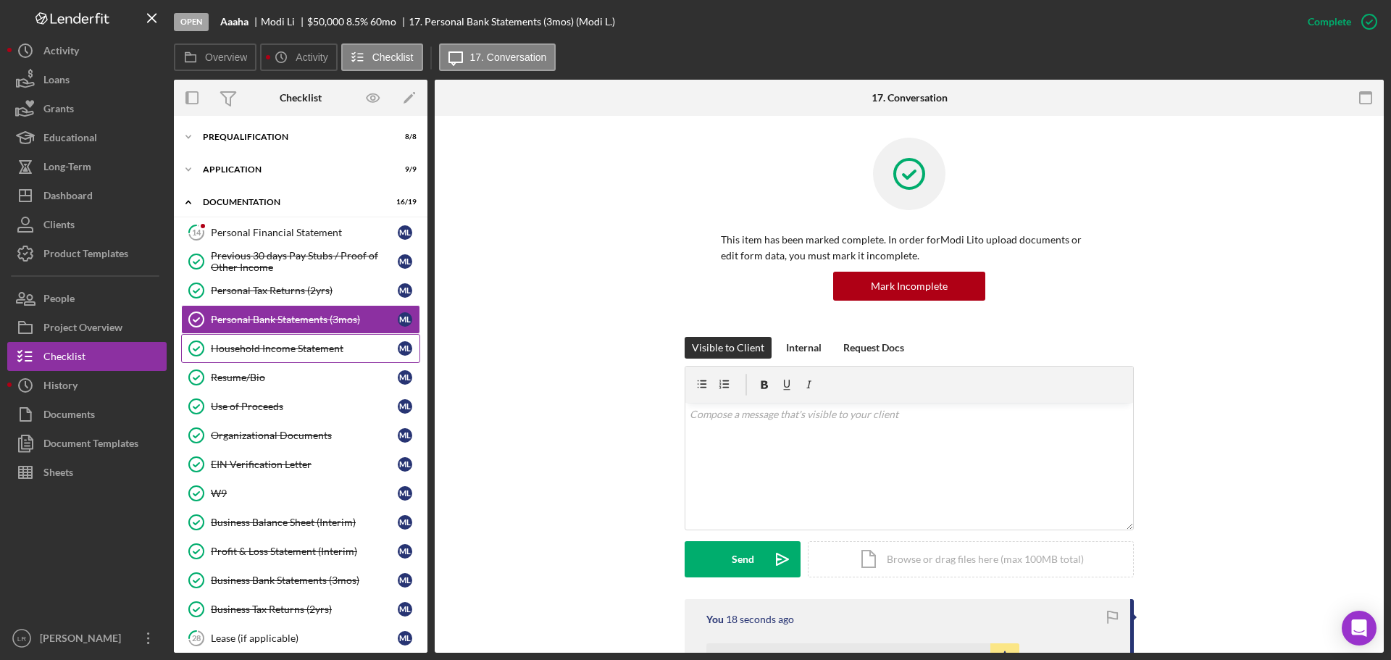
click at [286, 335] on link "Household Income Statement Household Income Statement M L" at bounding box center [300, 348] width 239 height 29
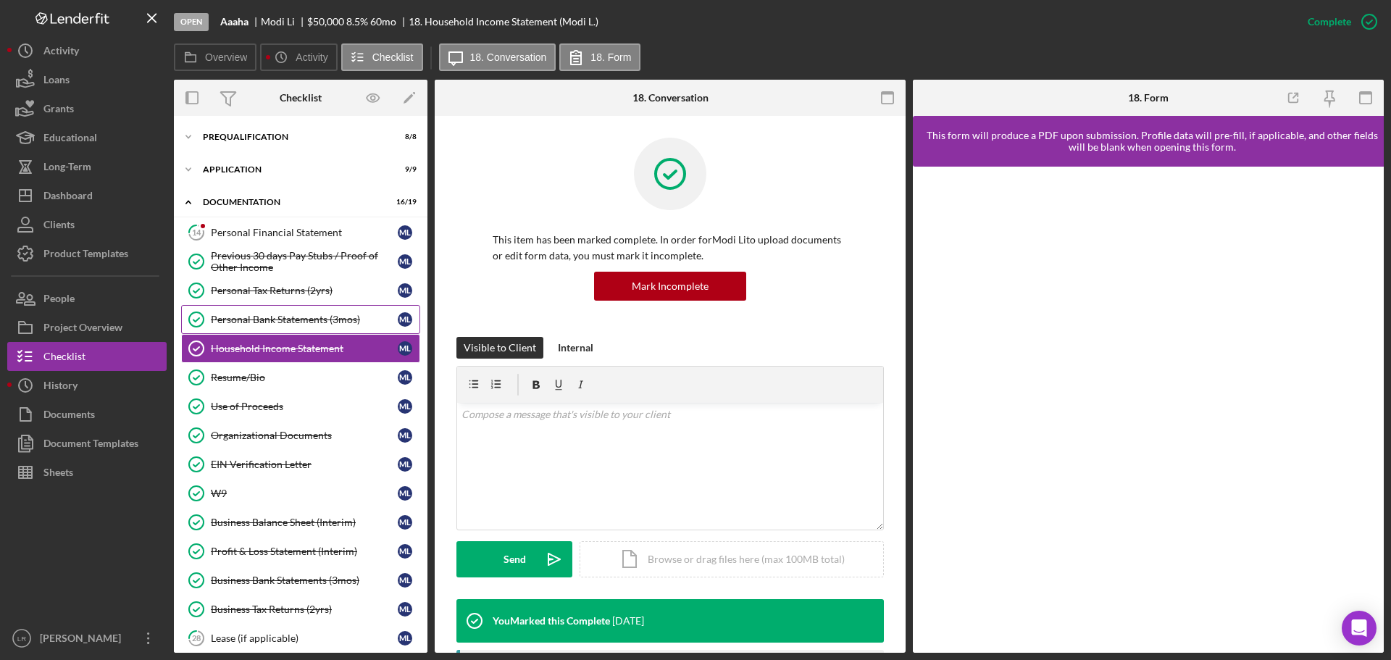
click at [293, 315] on div "Personal Bank Statements (3mos)" at bounding box center [304, 320] width 187 height 12
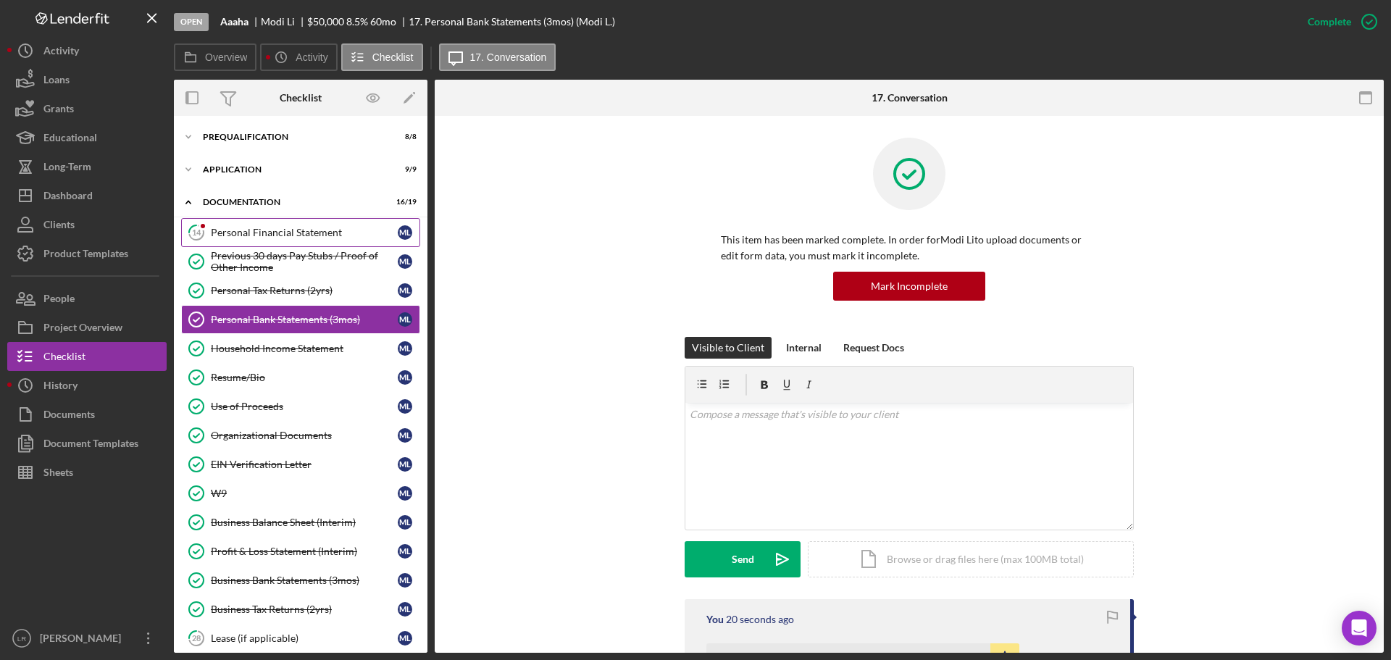
click at [298, 234] on div "Personal Financial Statement" at bounding box center [304, 233] width 187 height 12
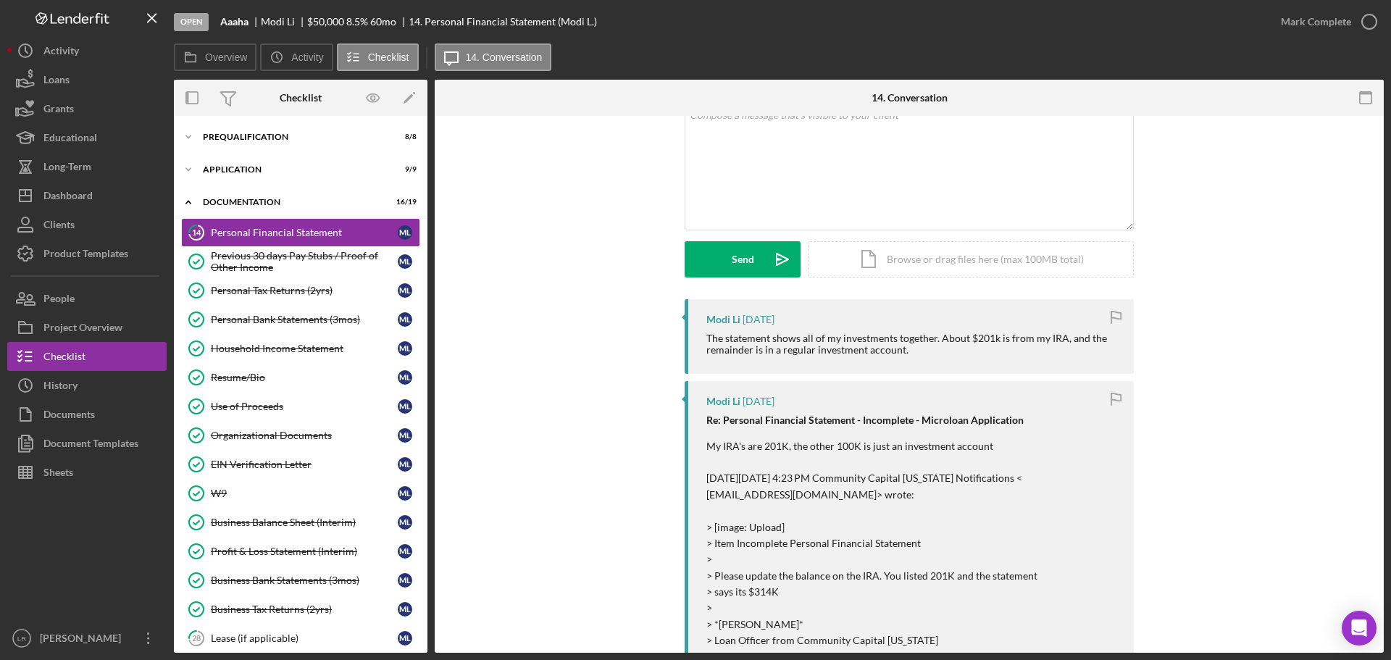
scroll to position [72, 0]
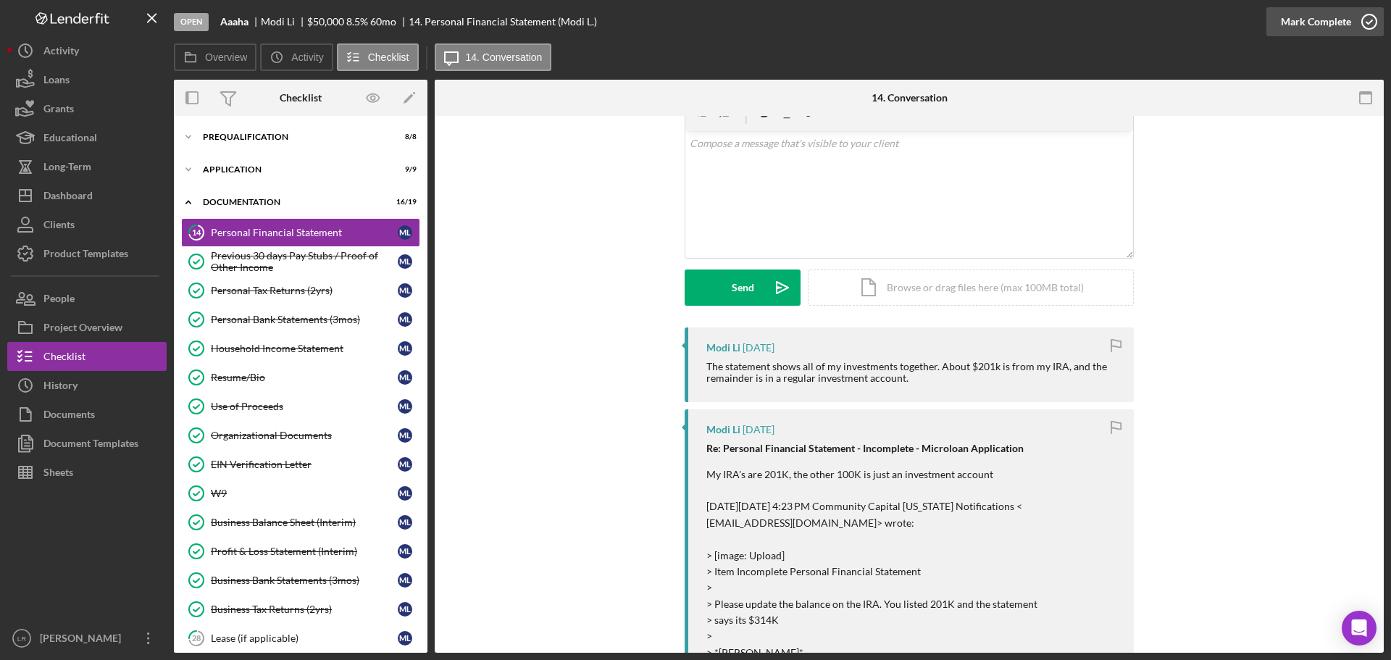
click at [1324, 17] on div "Mark Complete" at bounding box center [1316, 21] width 70 height 29
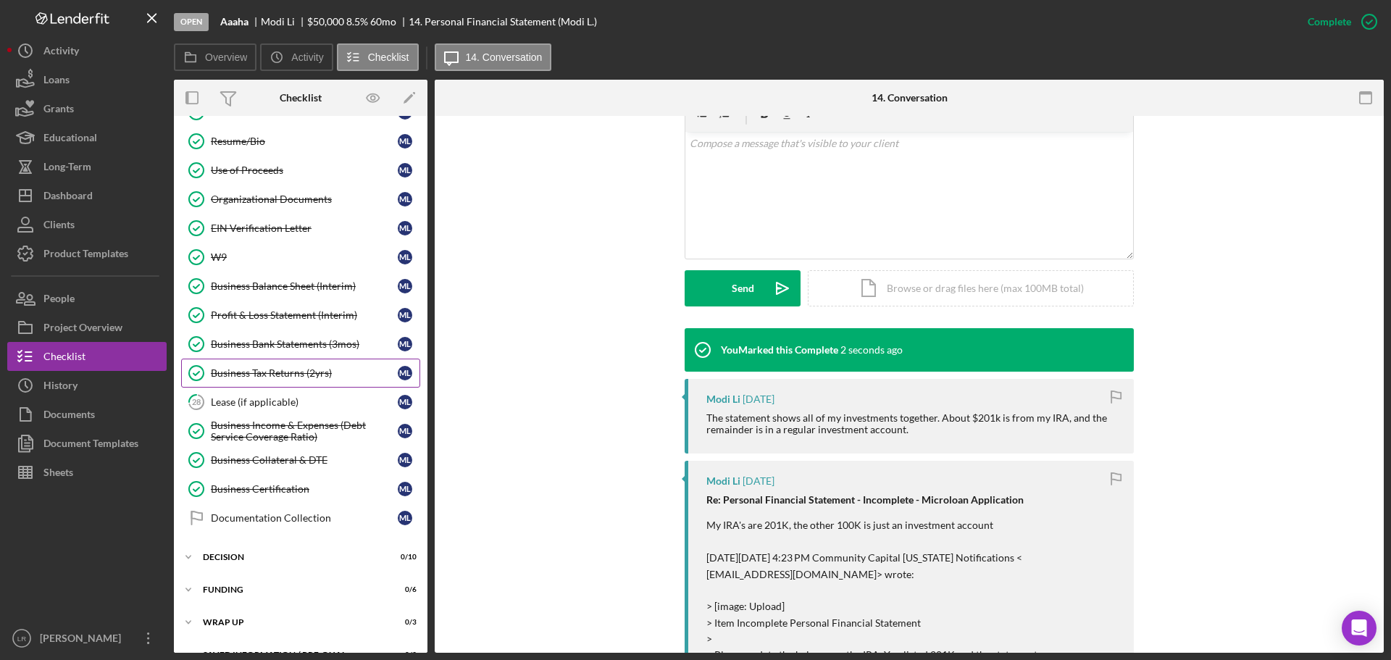
scroll to position [261, 0]
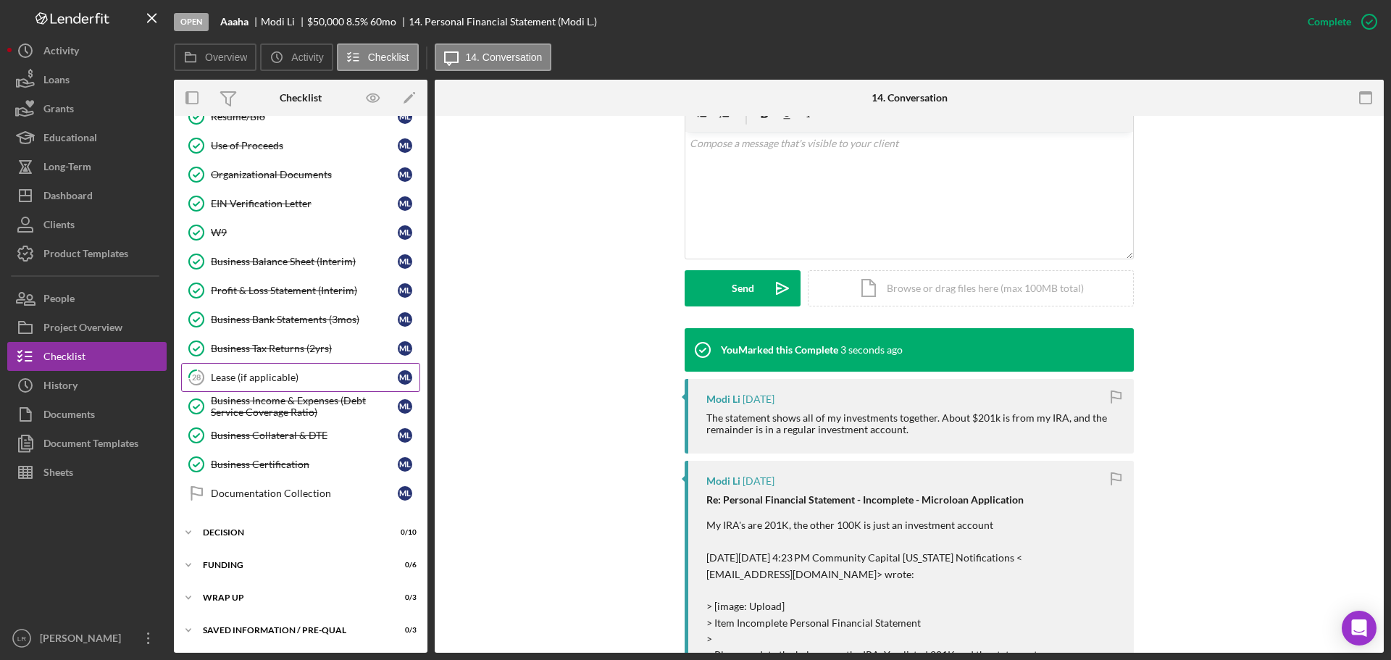
click at [270, 373] on div "Lease (if applicable)" at bounding box center [304, 378] width 187 height 12
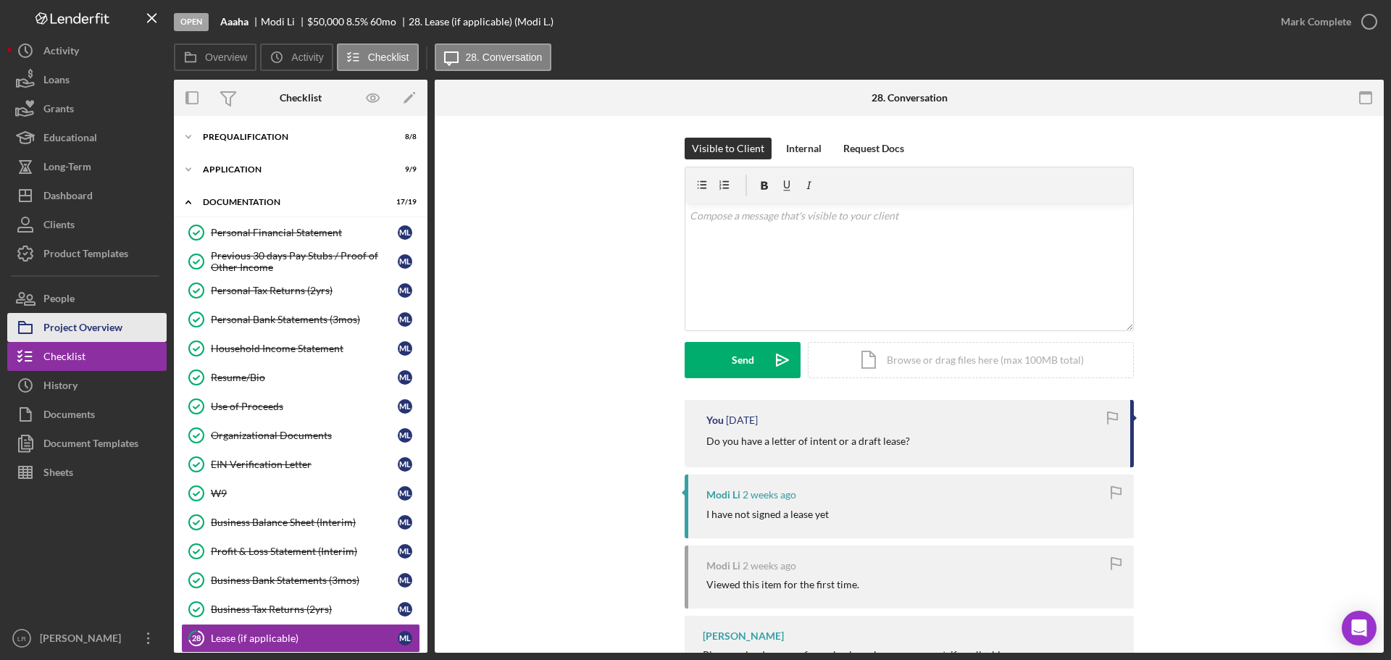
click at [100, 335] on div "Project Overview" at bounding box center [82, 329] width 79 height 33
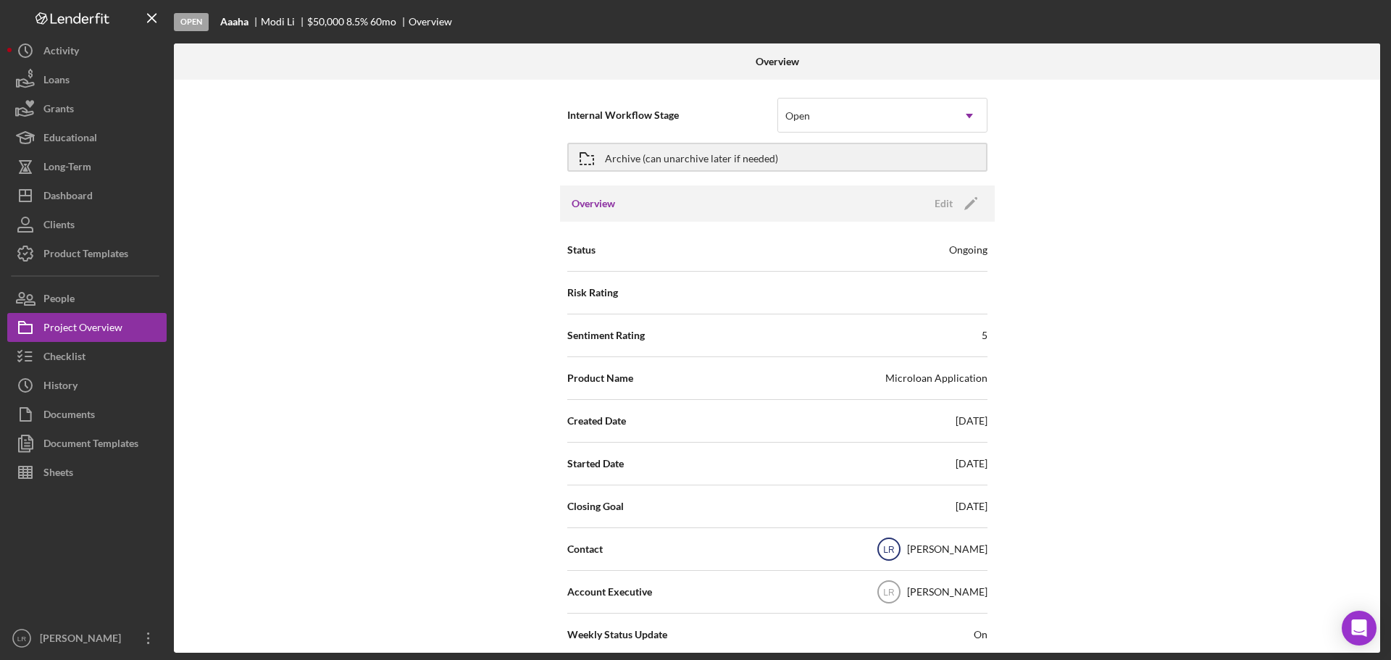
click at [895, 548] on text "LR" at bounding box center [889, 550] width 12 height 10
click at [895, 546] on text "LR" at bounding box center [889, 550] width 12 height 10
click at [962, 207] on icon "Icon/Edit" at bounding box center [971, 203] width 36 height 36
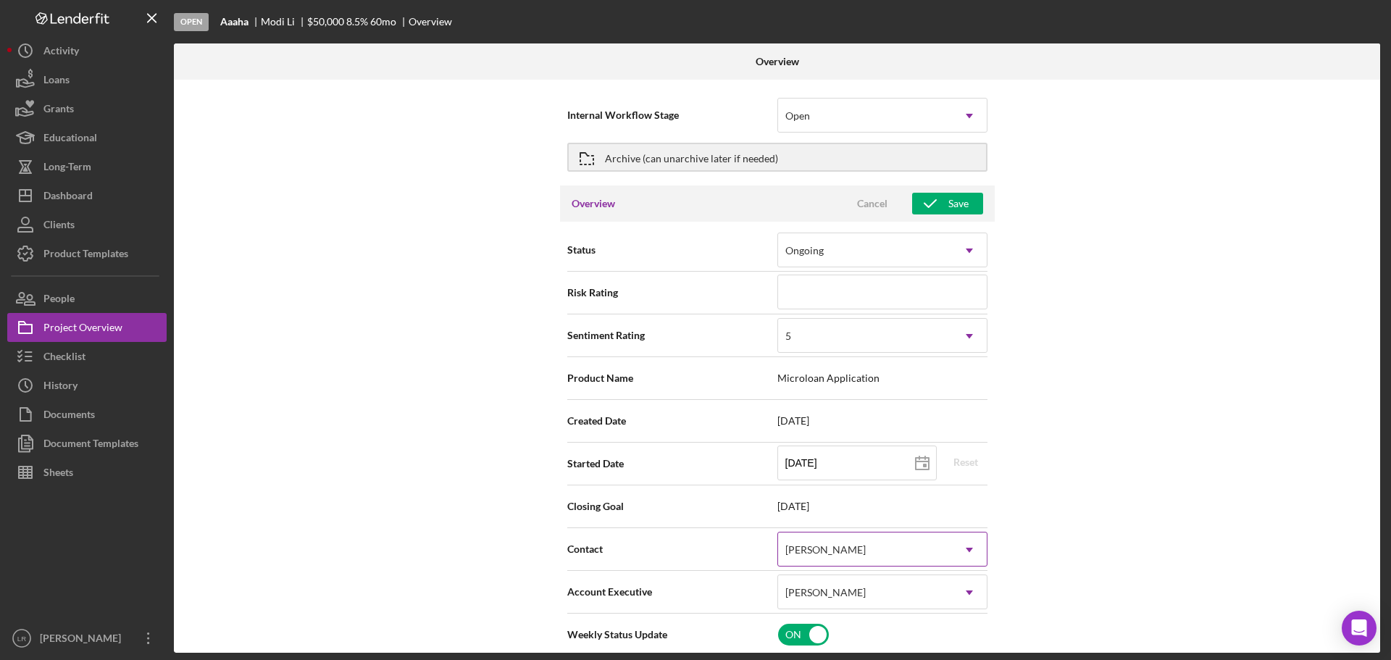
click at [836, 548] on div "[PERSON_NAME]" at bounding box center [825, 550] width 80 height 12
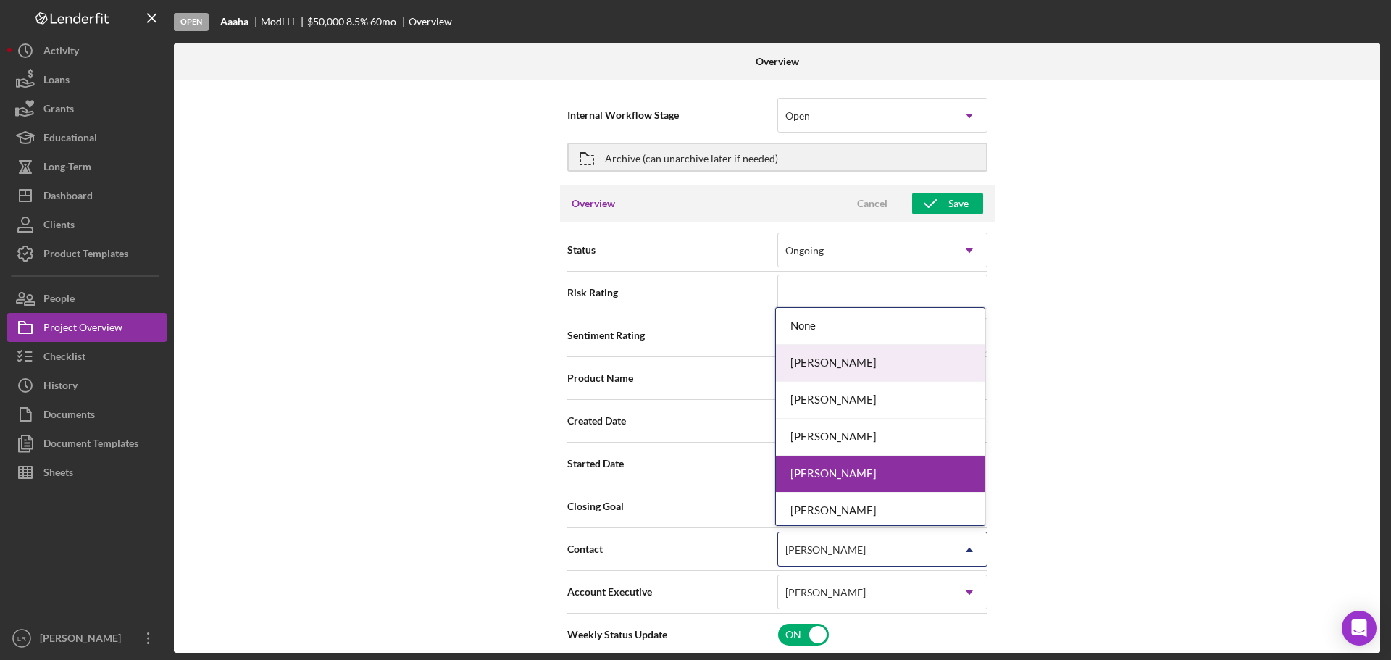
click at [813, 364] on div "[PERSON_NAME]" at bounding box center [880, 363] width 209 height 37
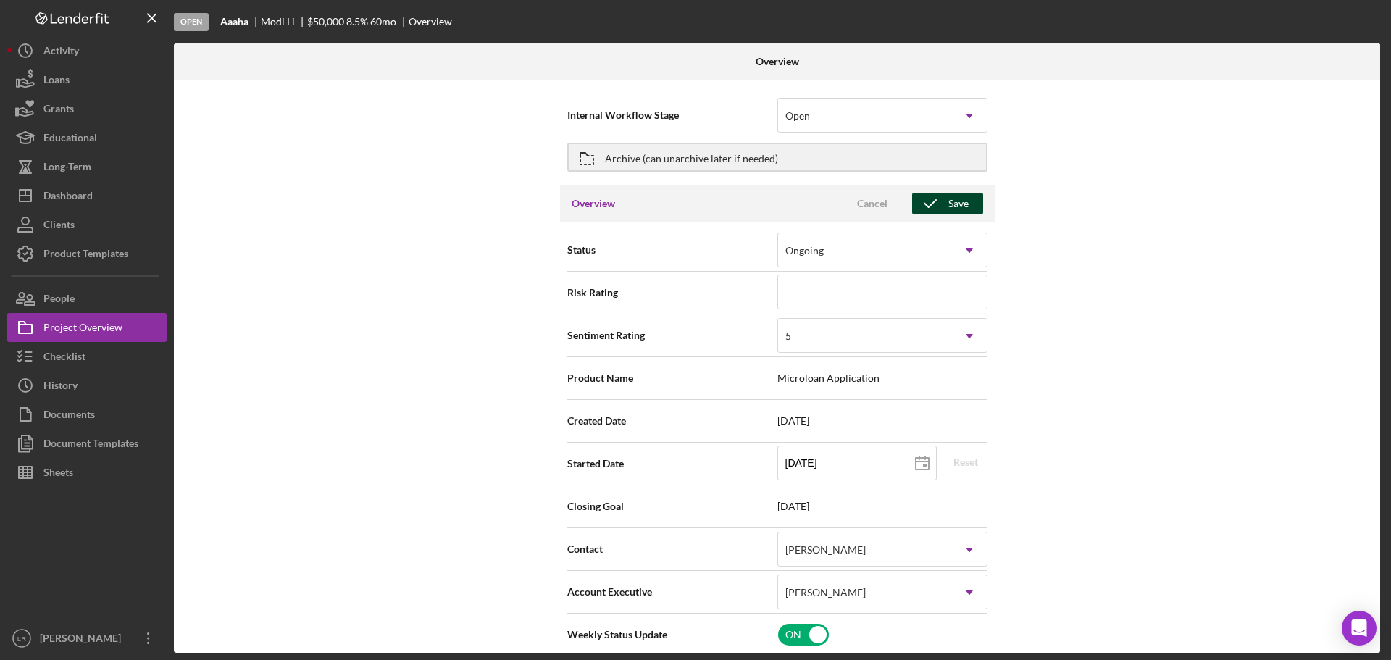
click at [961, 209] on div "Save" at bounding box center [958, 204] width 20 height 22
type textarea "Here's a snapshot of information that has been fully approved, as well as the i…"
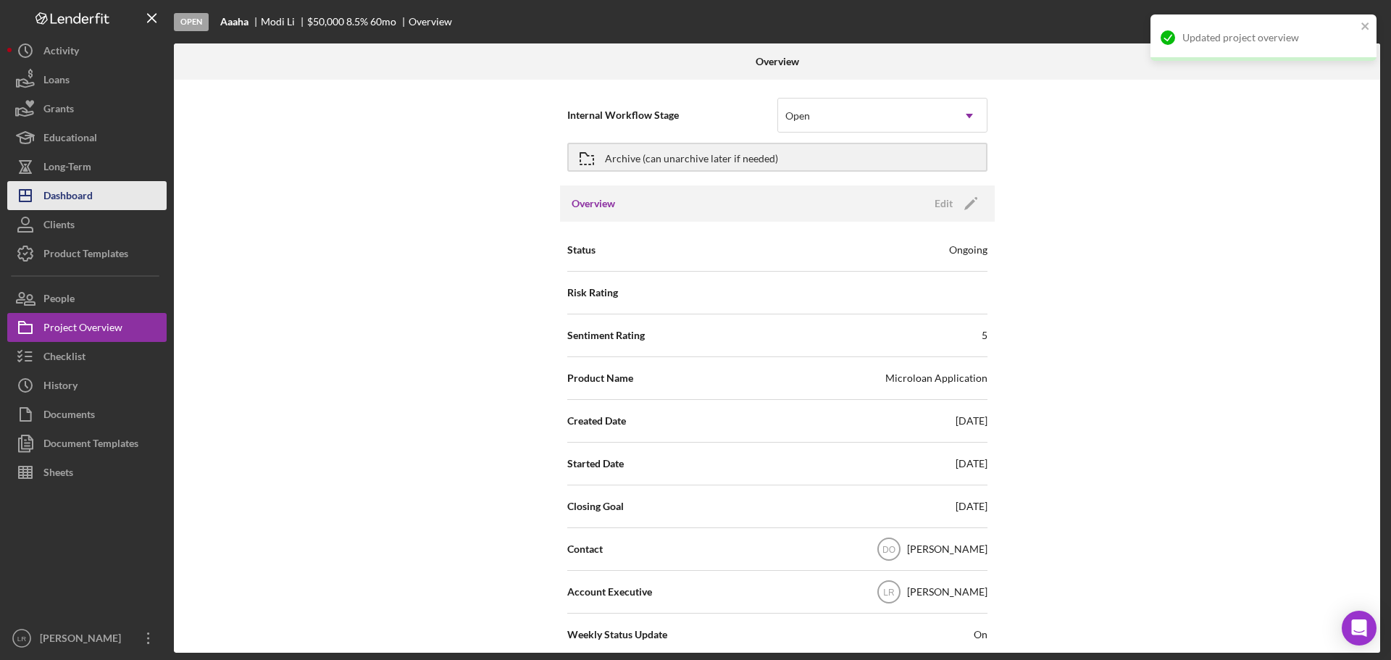
click at [91, 198] on div "Dashboard" at bounding box center [67, 197] width 49 height 33
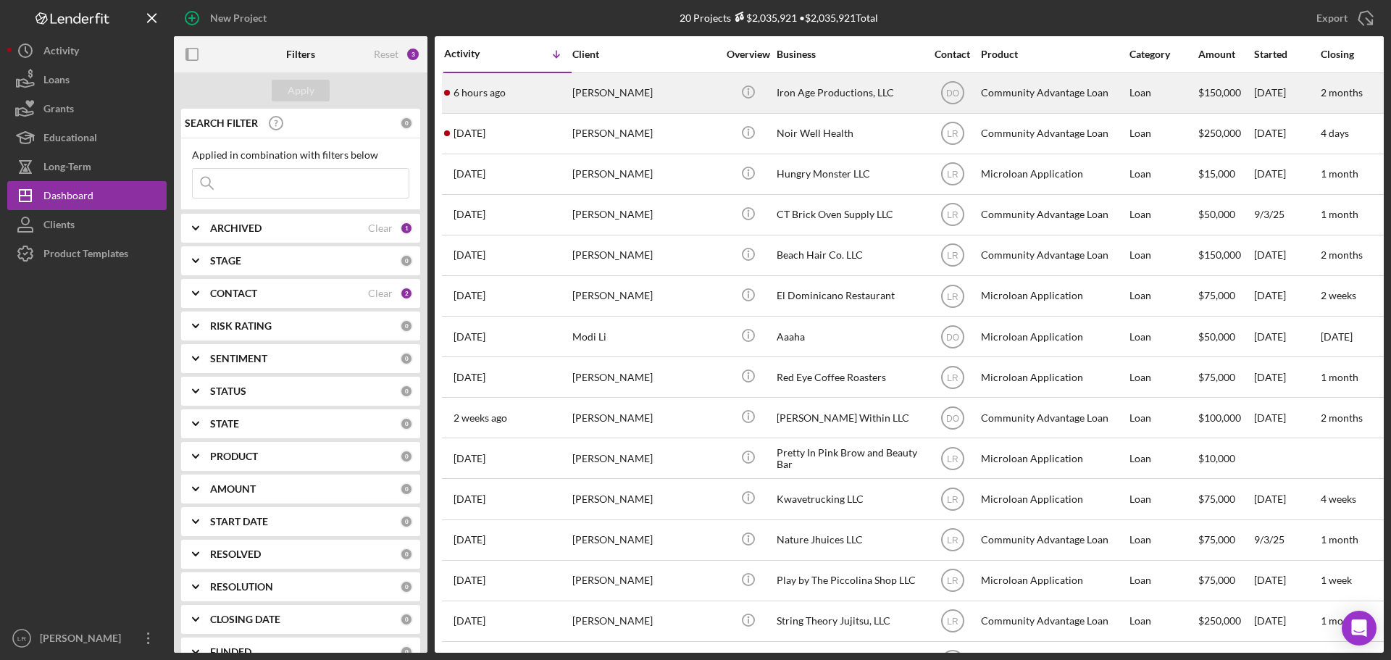
click at [648, 92] on div "[PERSON_NAME]" at bounding box center [644, 93] width 145 height 38
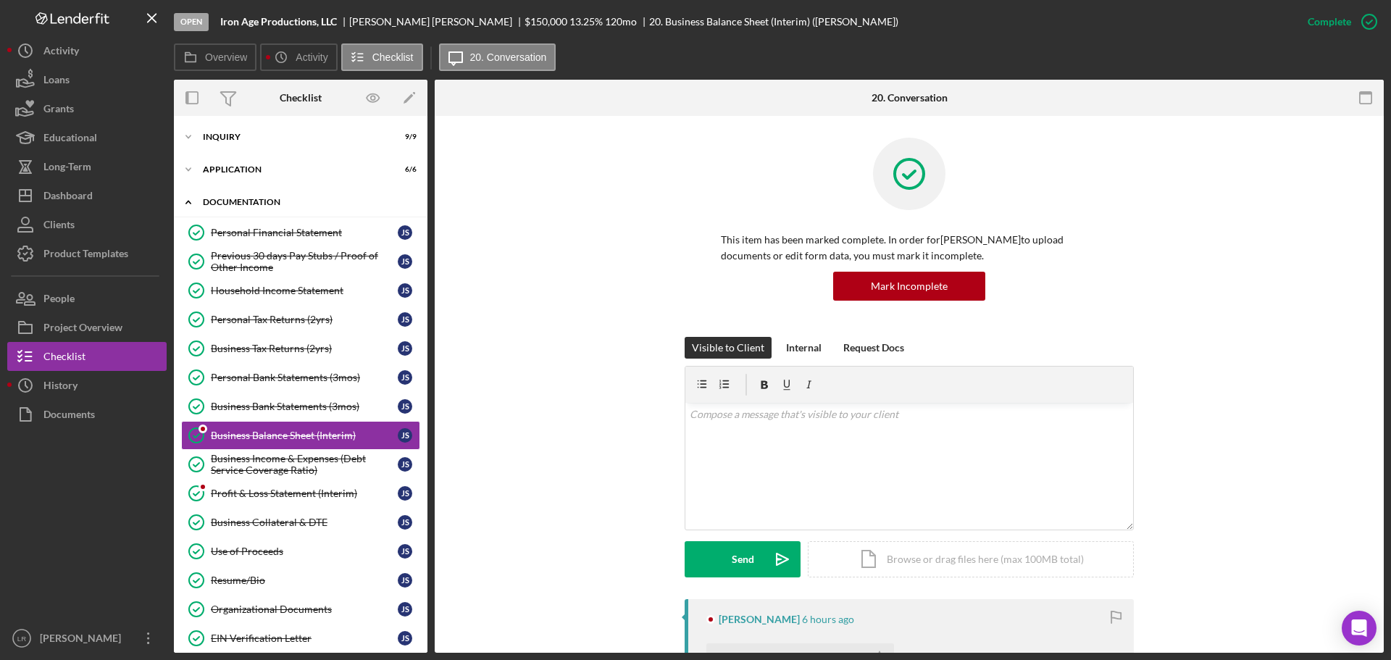
scroll to position [51, 0]
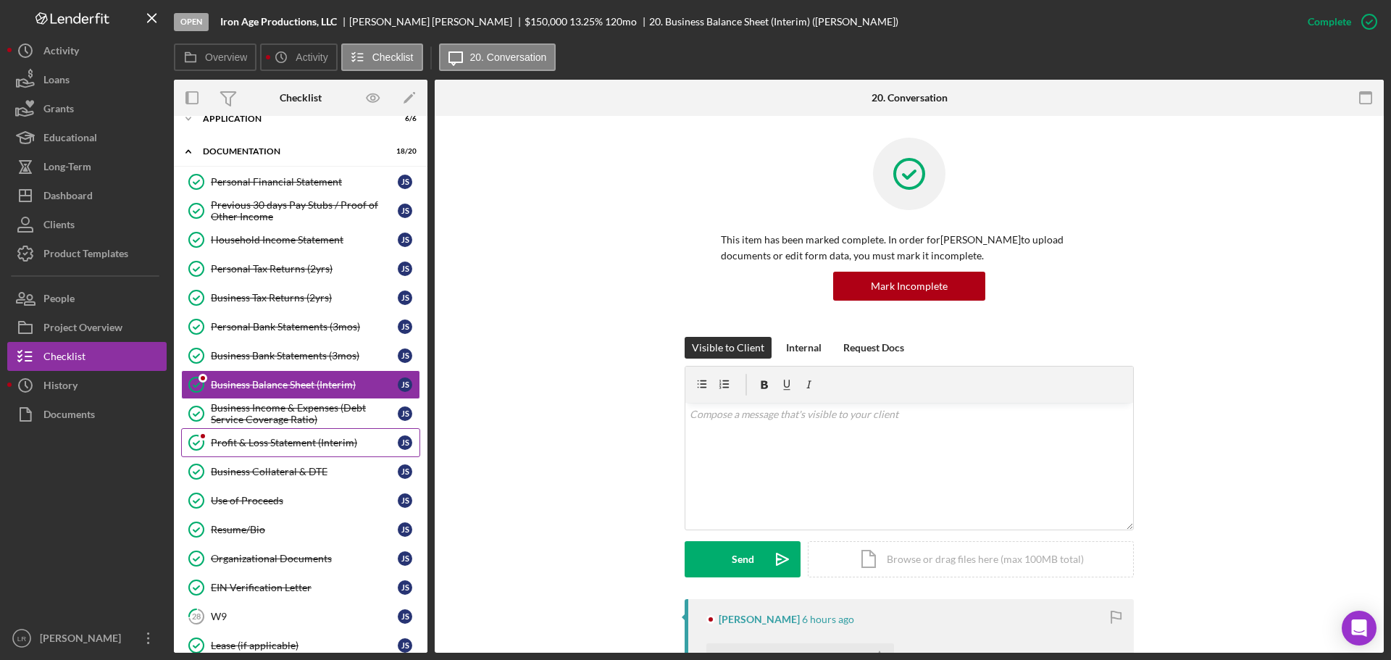
click at [270, 449] on link "Profit & Loss Statement (Interim) Profit & Loss Statement (Interim) J S" at bounding box center [300, 442] width 239 height 29
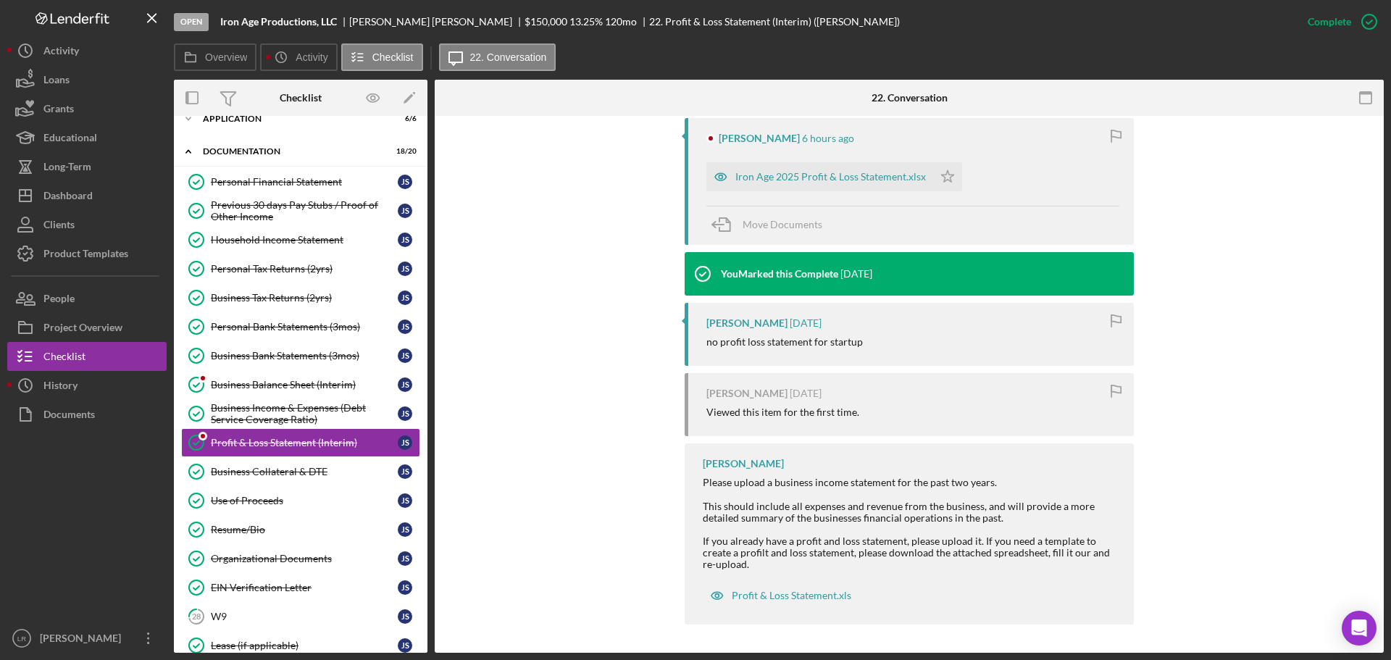
scroll to position [482, 0]
click at [942, 179] on polygon "button" at bounding box center [948, 176] width 12 height 12
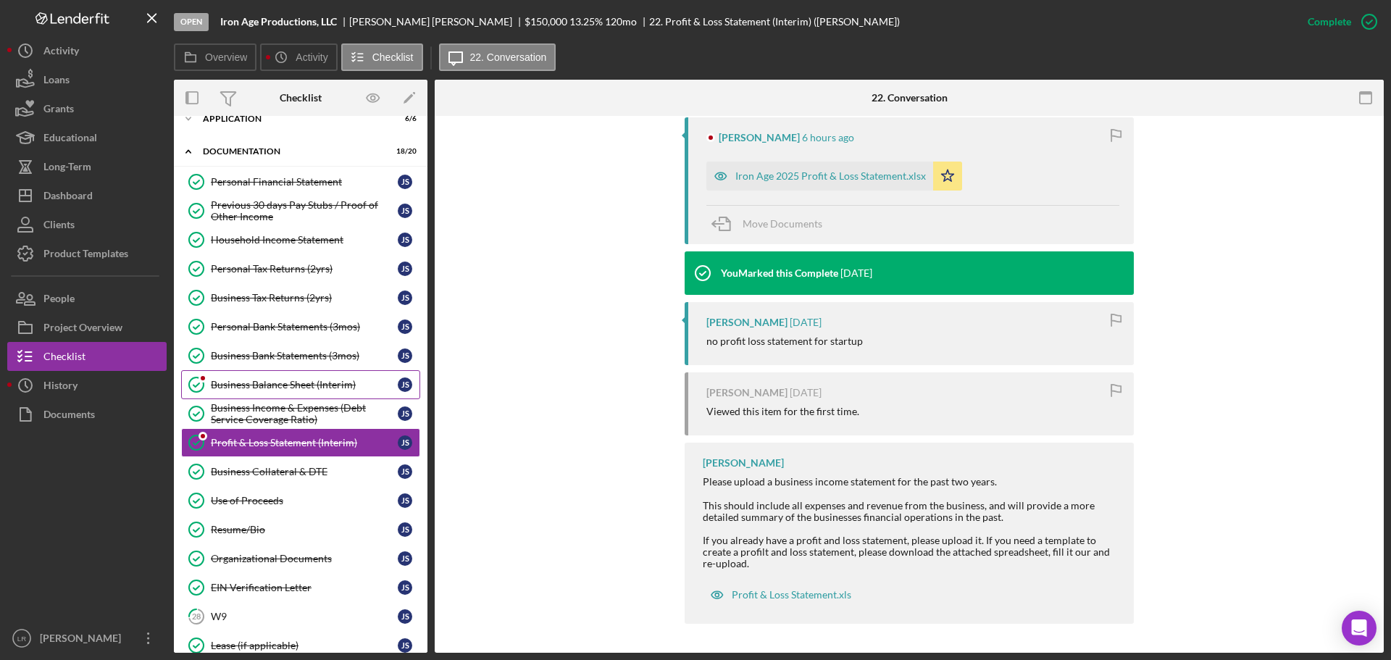
click at [278, 382] on div "Business Balance Sheet (Interim)" at bounding box center [304, 385] width 187 height 12
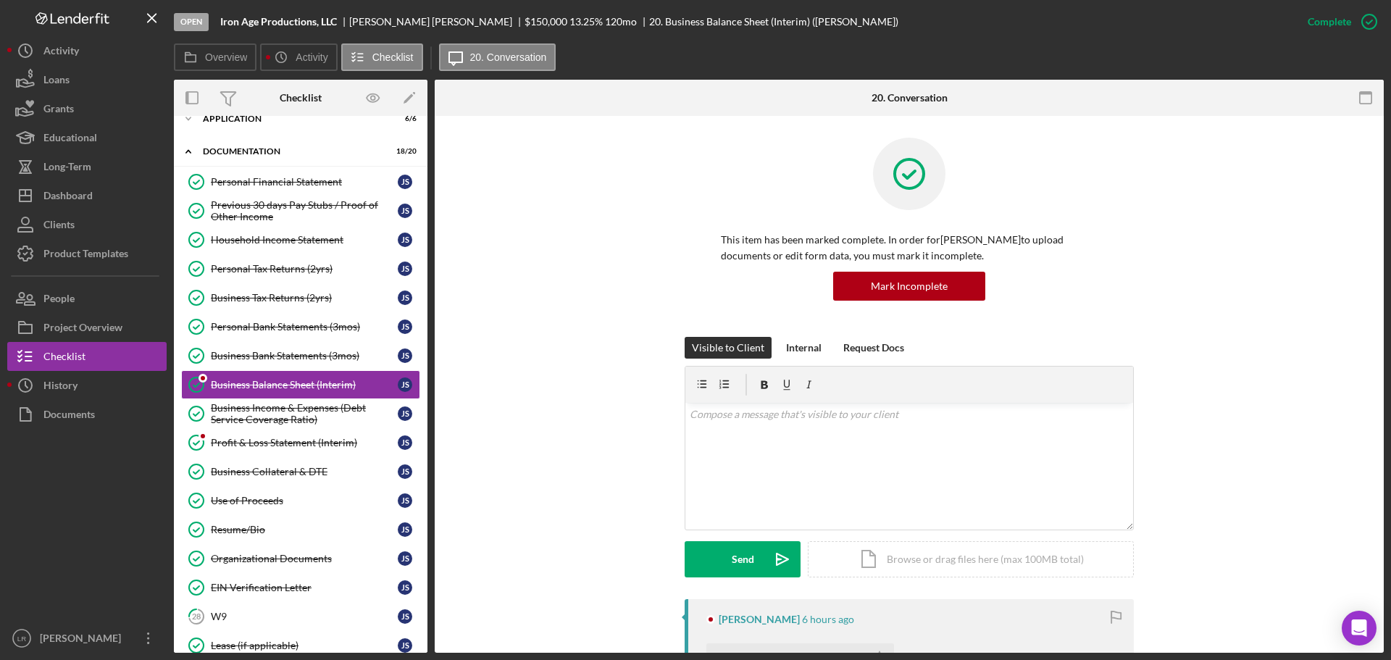
scroll to position [435, 0]
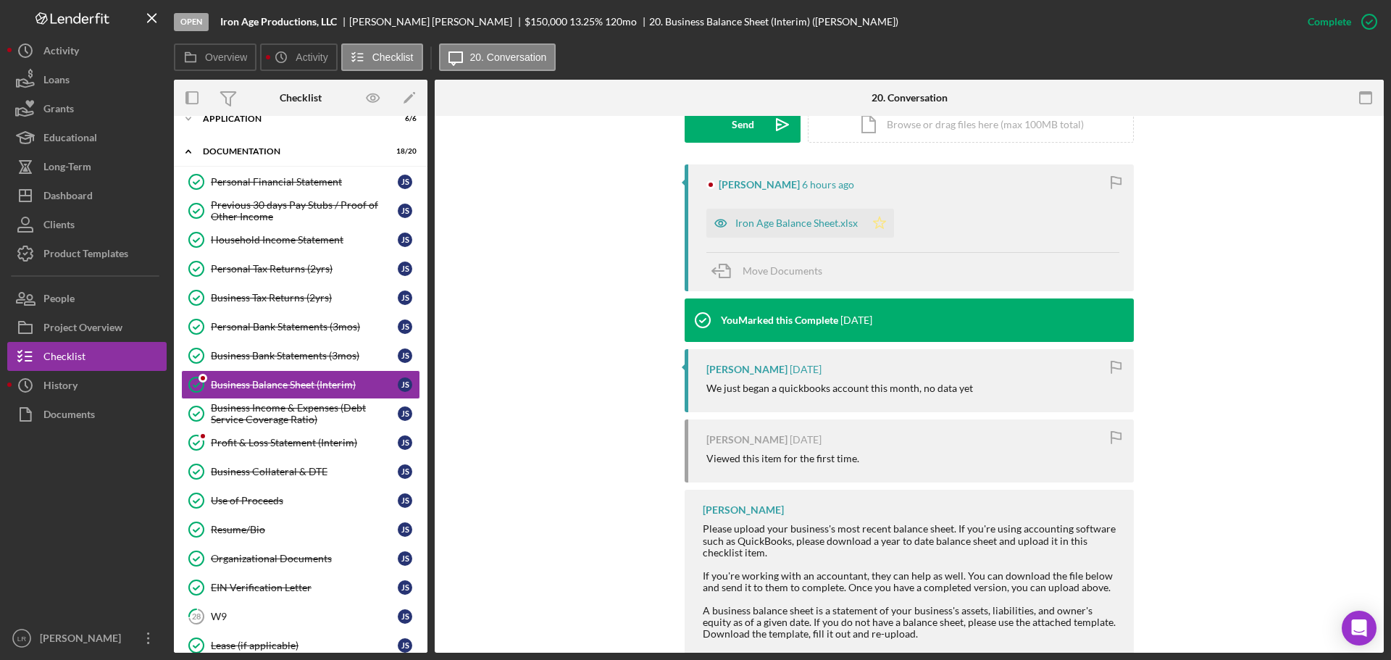
click at [882, 226] on icon "Icon/Star" at bounding box center [879, 223] width 29 height 29
click at [104, 325] on div "Project Overview" at bounding box center [82, 329] width 79 height 33
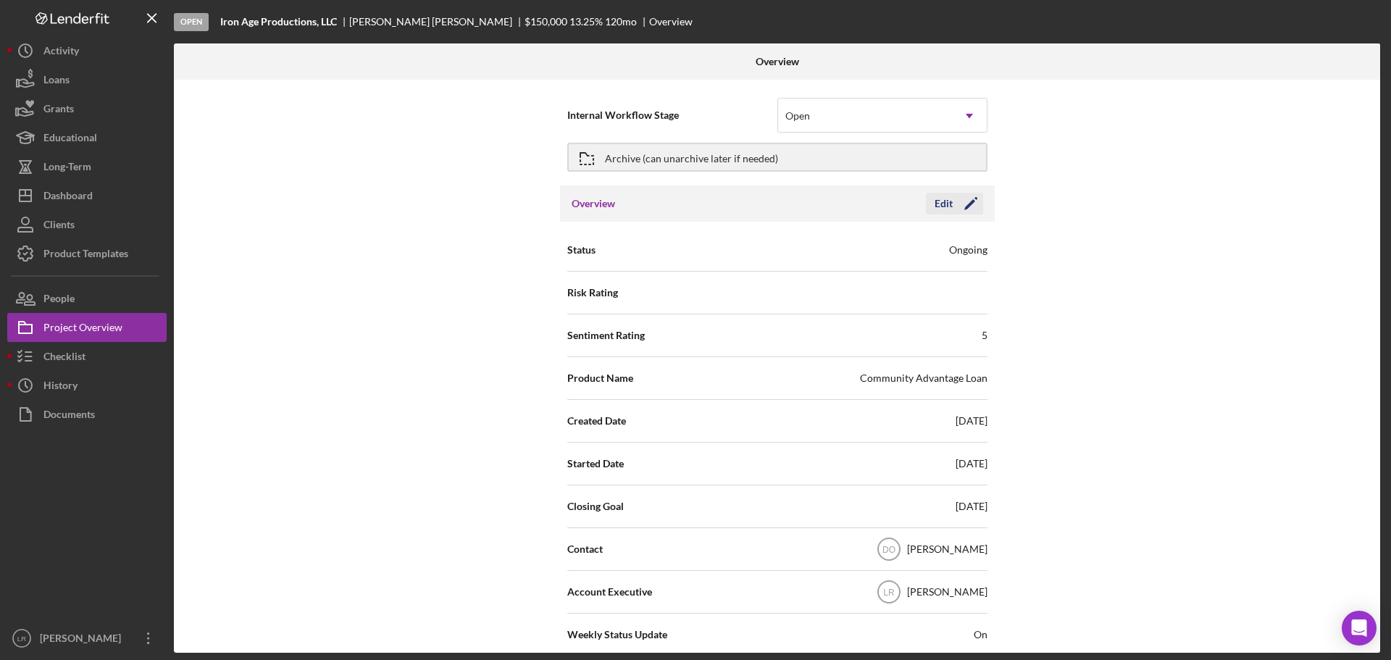
click at [972, 208] on icon "Icon/Edit" at bounding box center [971, 203] width 36 height 36
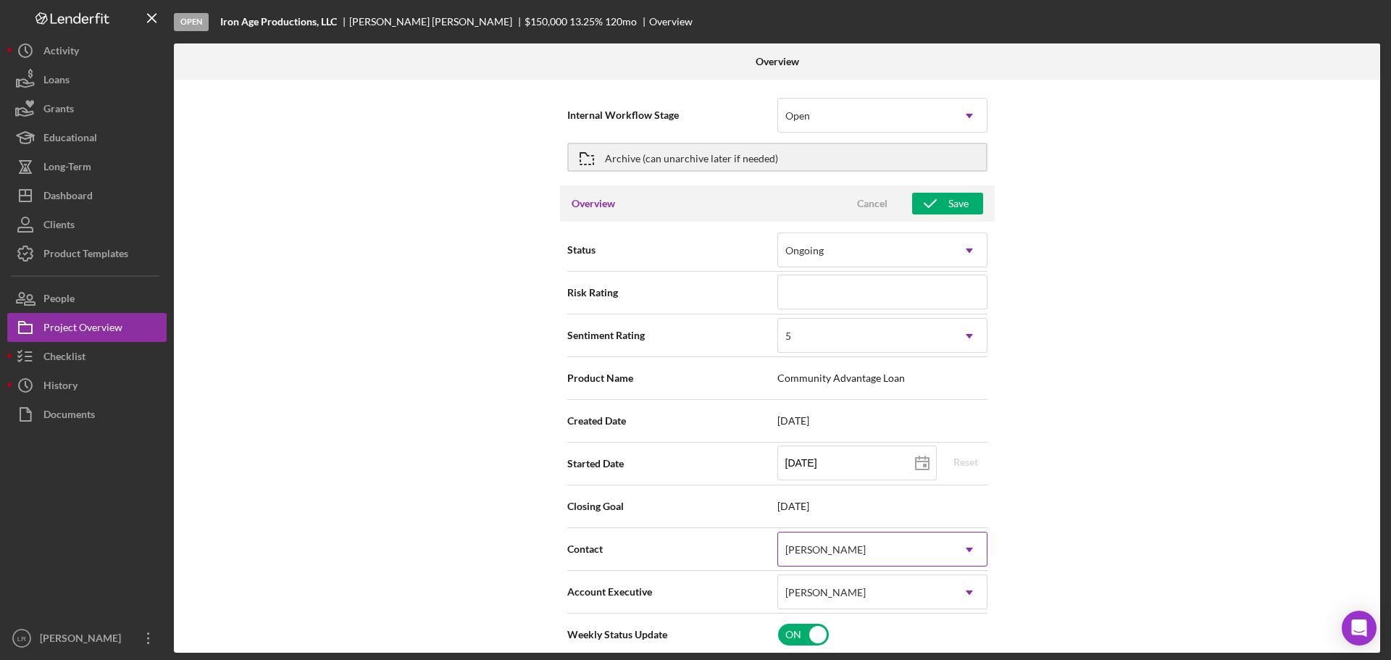
click at [811, 557] on div "[PERSON_NAME]" at bounding box center [865, 549] width 174 height 33
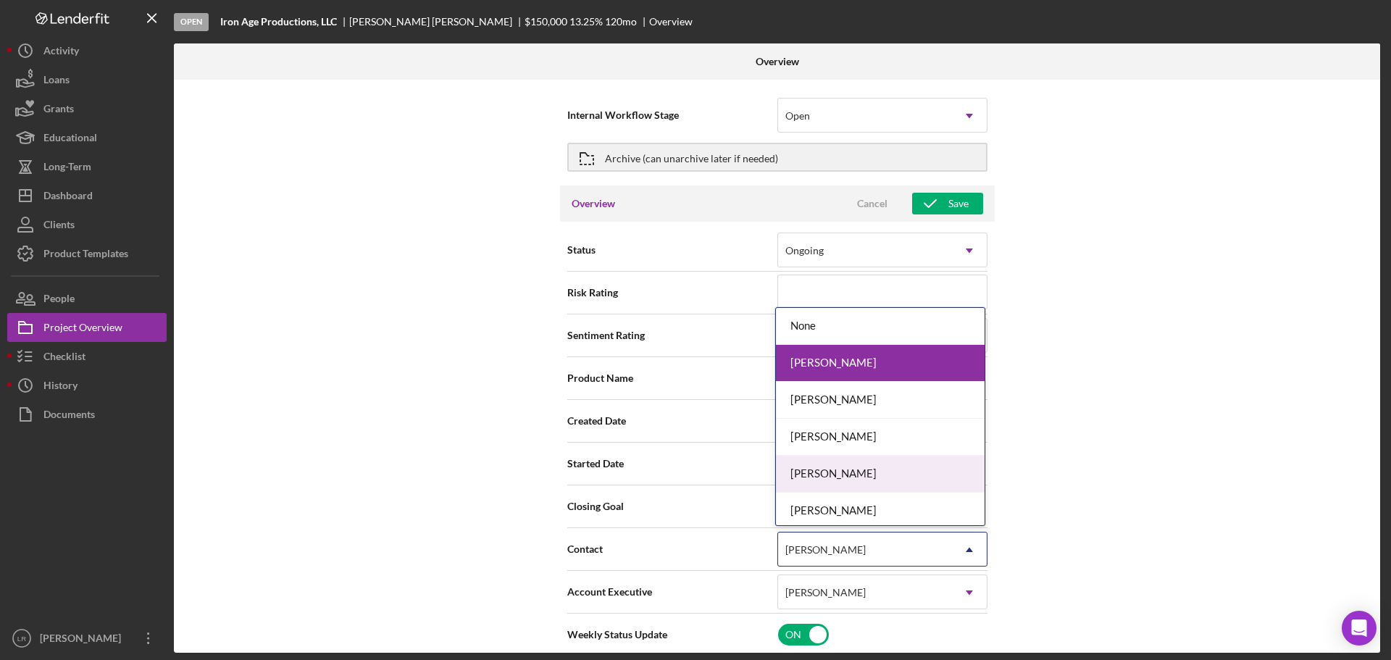
click at [815, 472] on div "[PERSON_NAME]" at bounding box center [880, 474] width 209 height 37
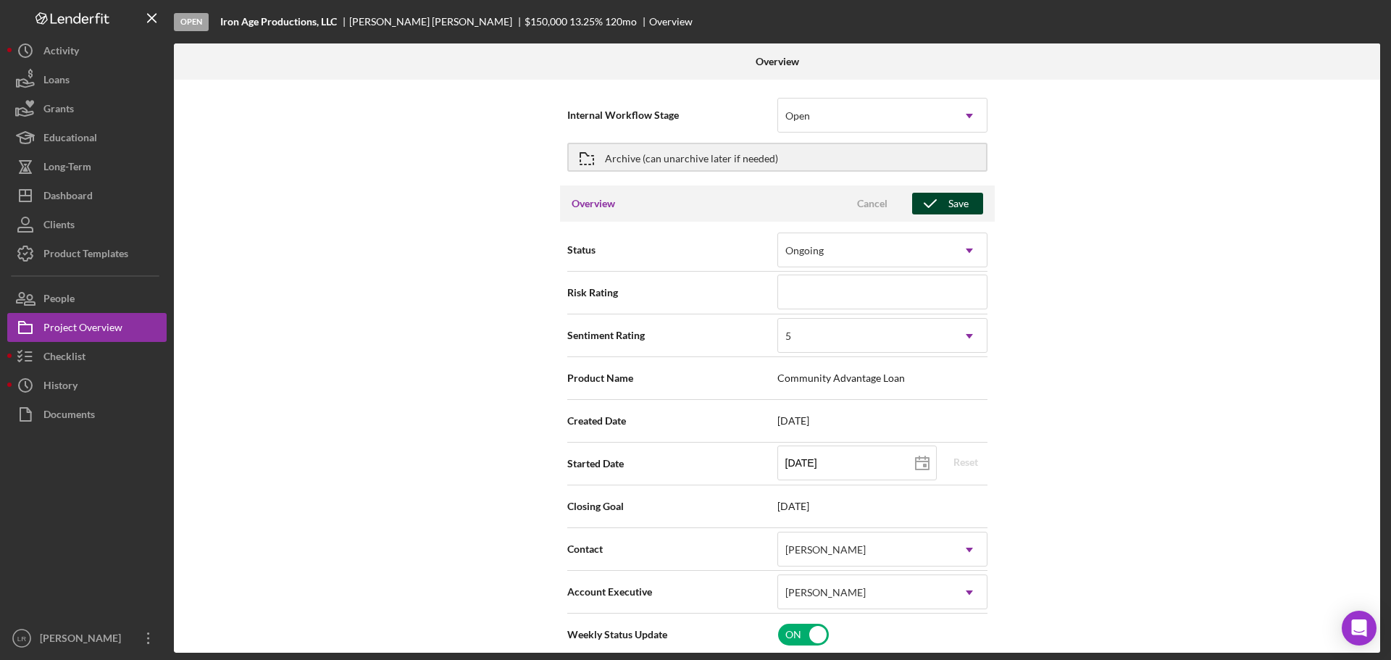
click at [948, 198] on div "Save" at bounding box center [958, 204] width 20 height 22
type textarea "Here's a snapshot of information that has been fully approved, as well as the i…"
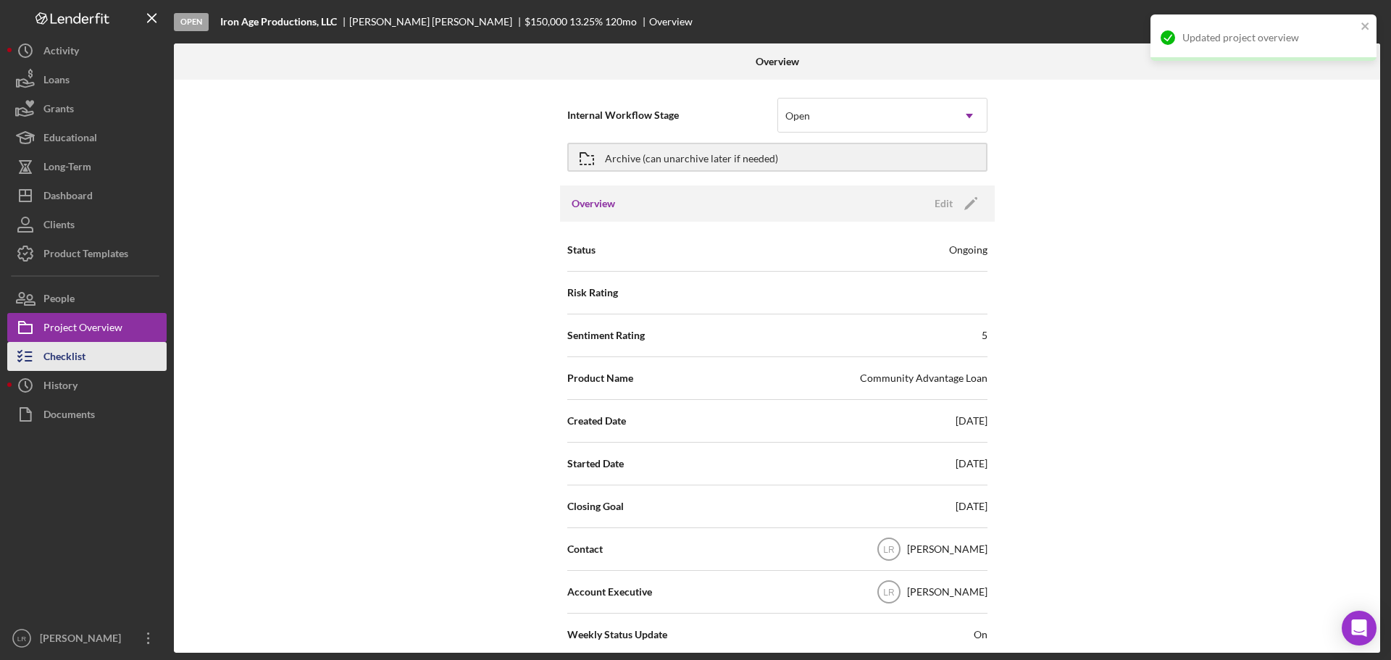
click at [77, 358] on div "Checklist" at bounding box center [64, 358] width 42 height 33
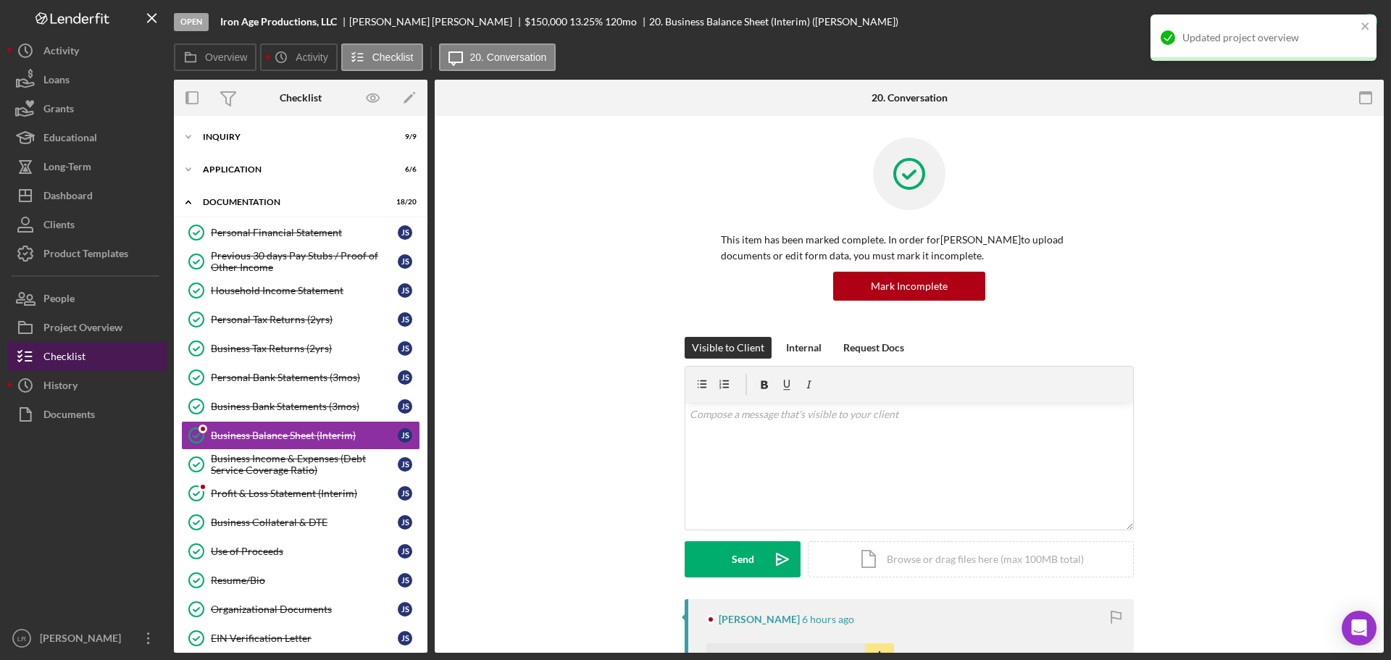
scroll to position [51, 0]
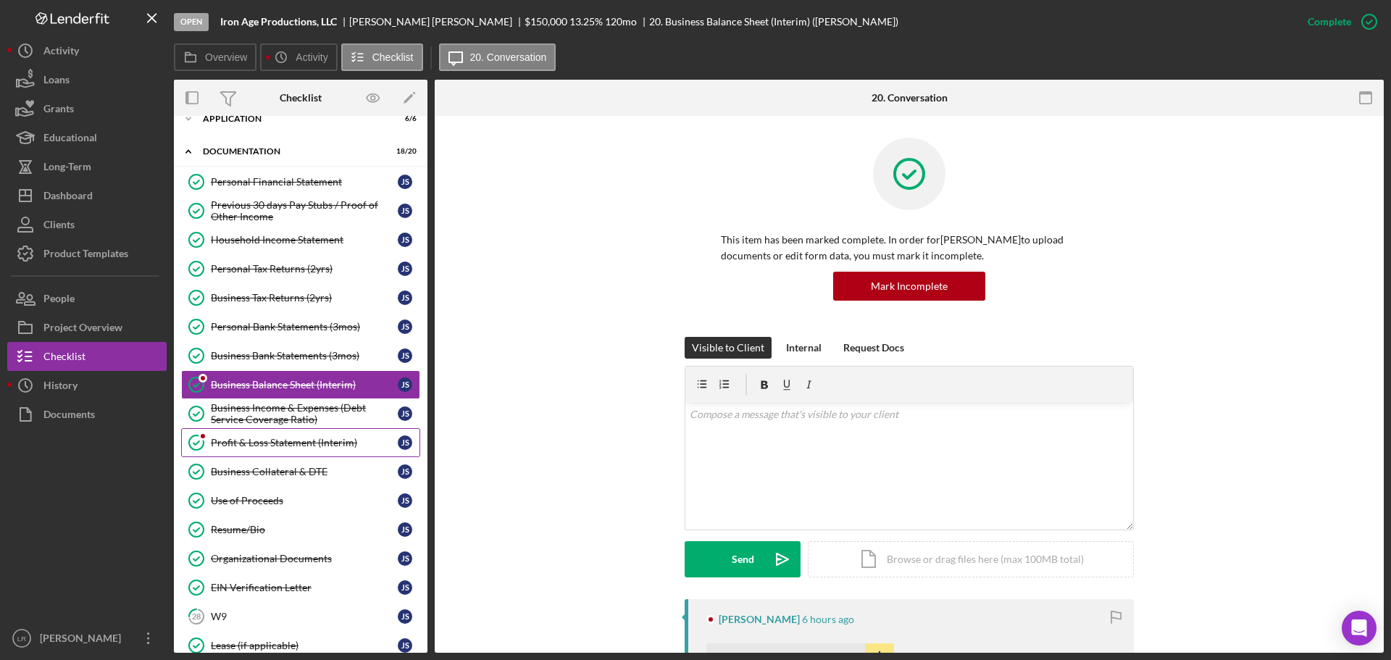
click at [254, 446] on div "Profit & Loss Statement (Interim)" at bounding box center [304, 443] width 187 height 12
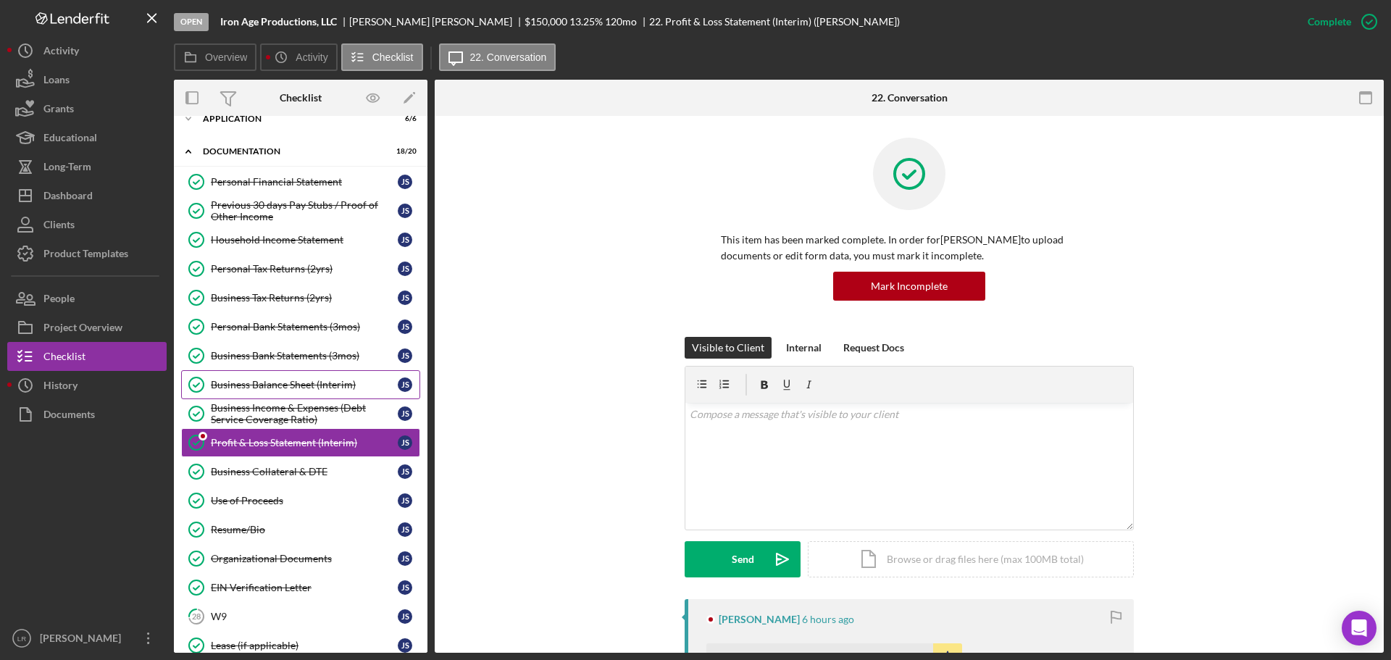
click at [244, 383] on div "Business Balance Sheet (Interim)" at bounding box center [304, 385] width 187 height 12
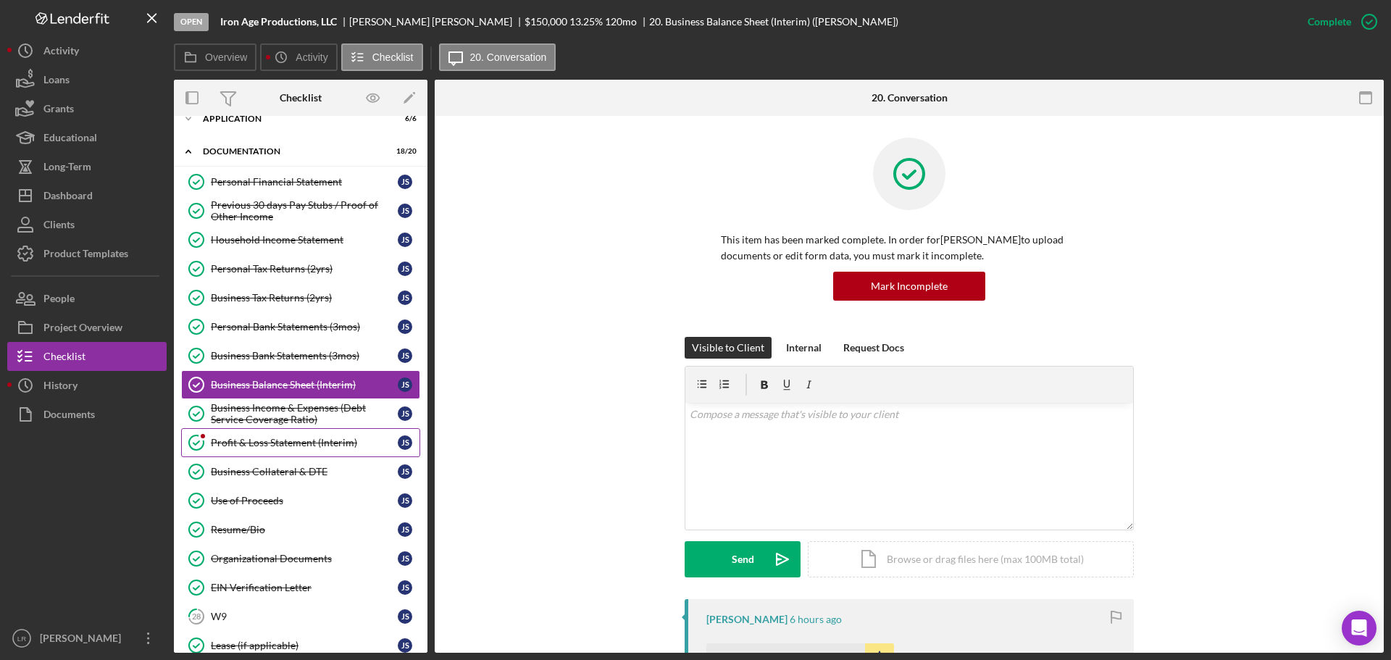
click at [251, 455] on link "Profit & Loss Statement (Interim) Profit & Loss Statement (Interim) J S" at bounding box center [300, 442] width 239 height 29
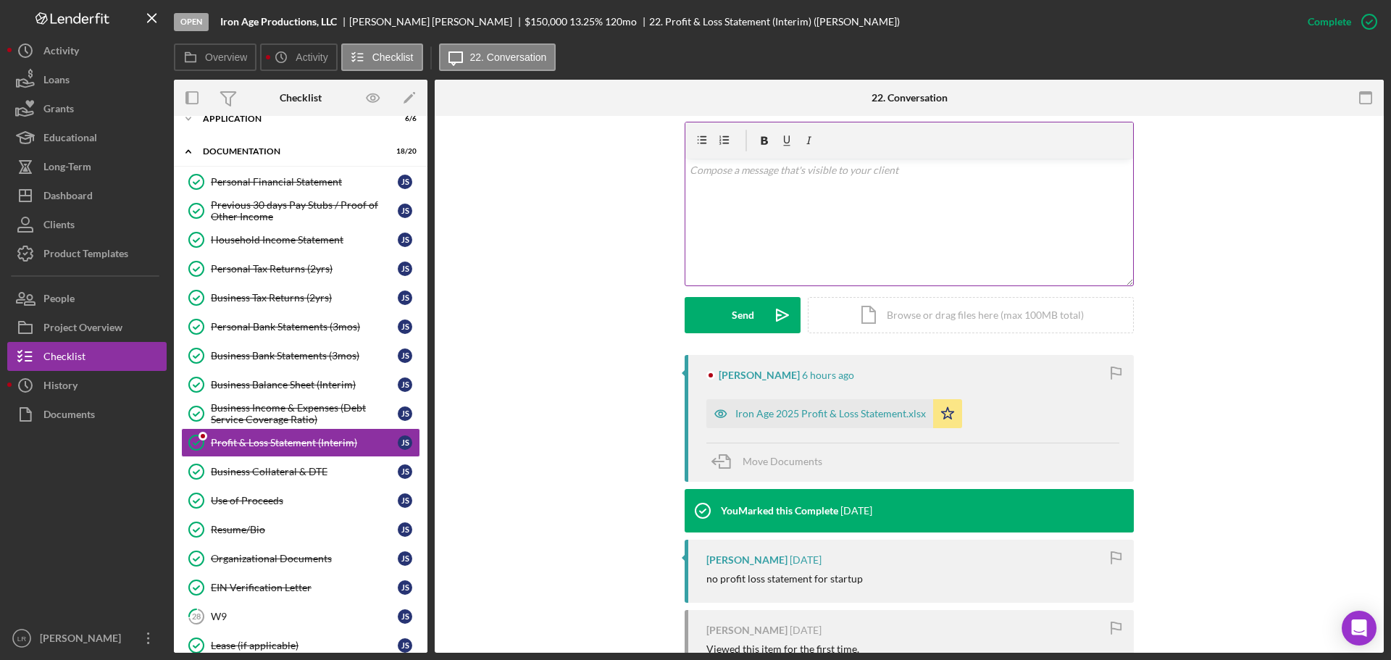
scroll to position [290, 0]
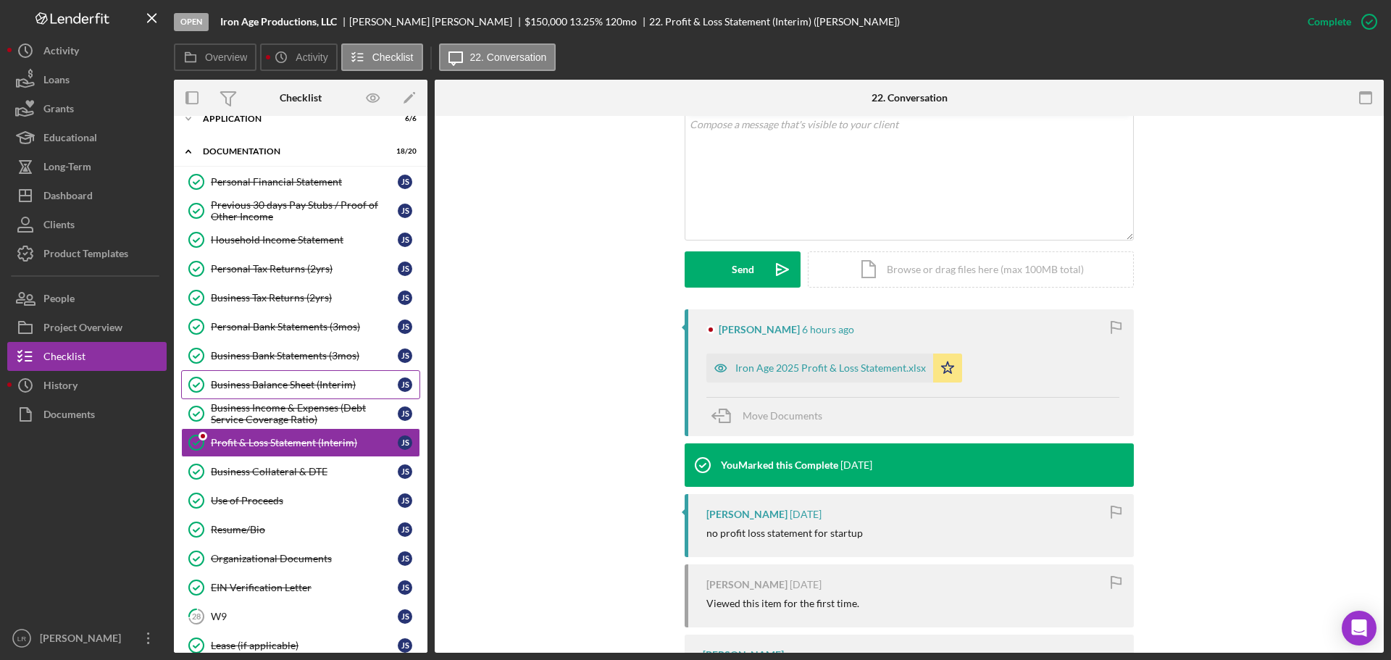
click at [262, 388] on div "Business Balance Sheet (Interim)" at bounding box center [304, 385] width 187 height 12
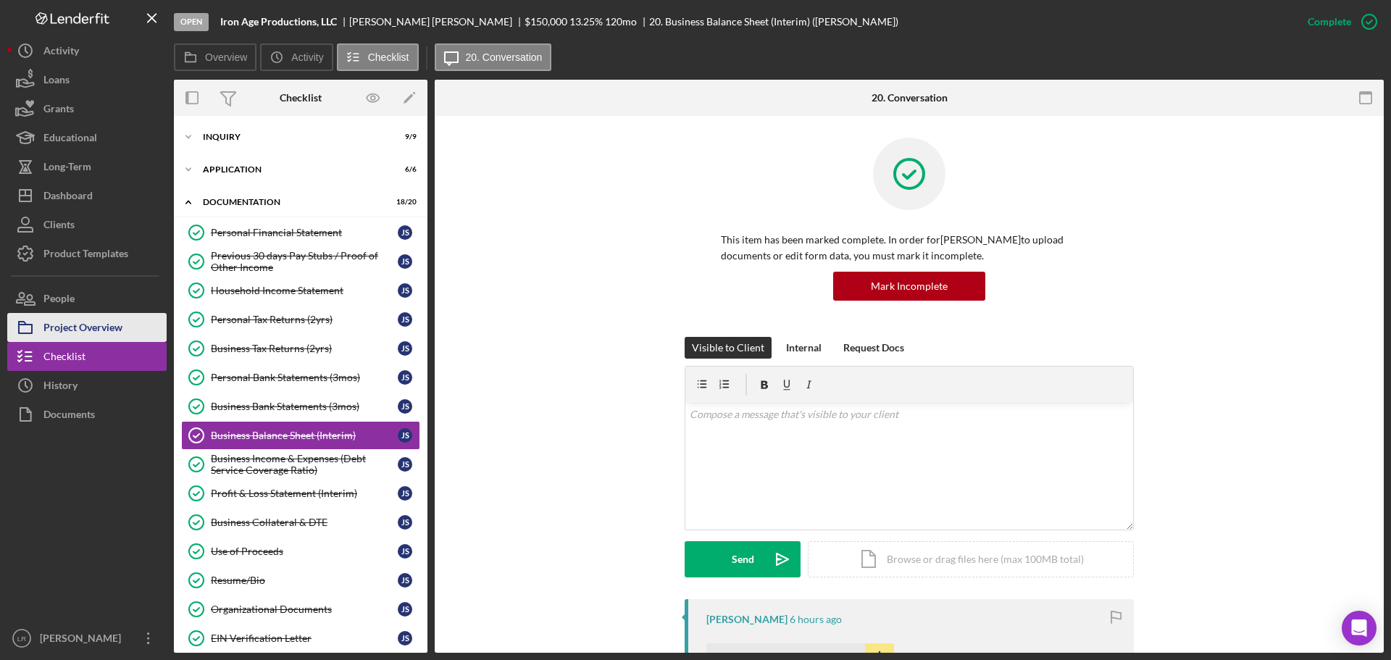
click at [114, 319] on div "Project Overview" at bounding box center [82, 329] width 79 height 33
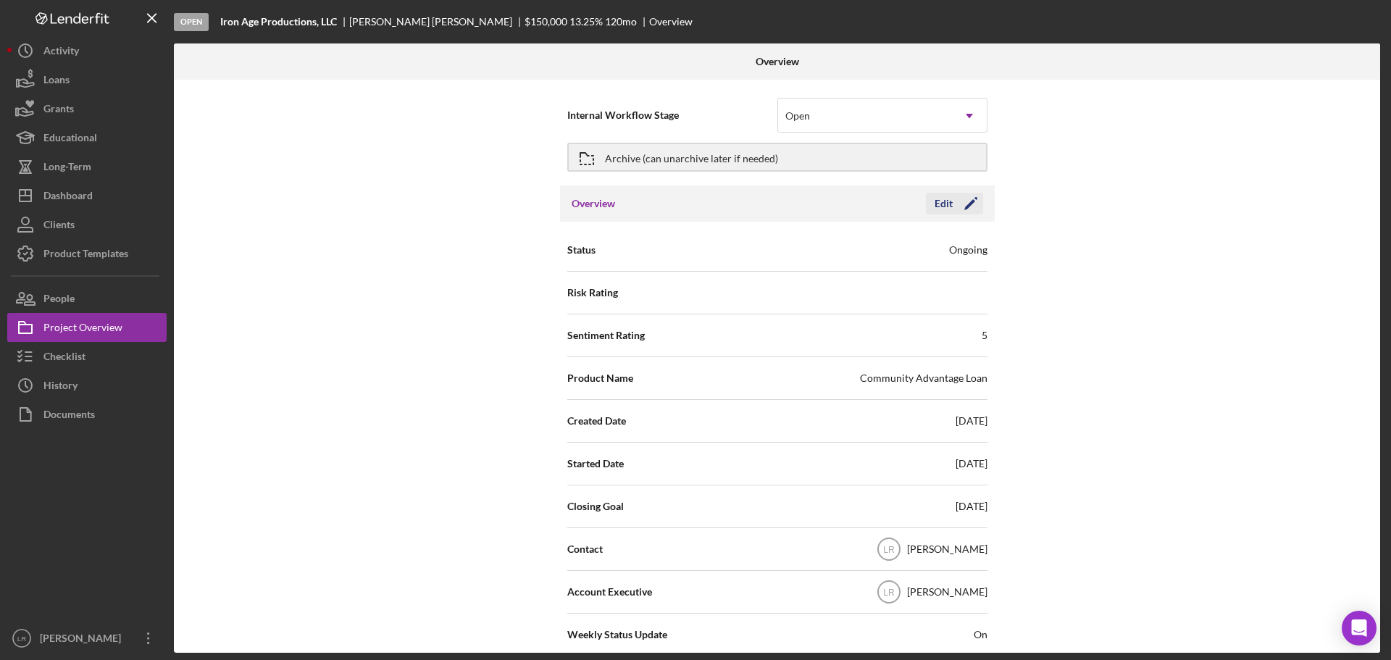
click at [962, 208] on icon "Icon/Edit" at bounding box center [971, 203] width 36 height 36
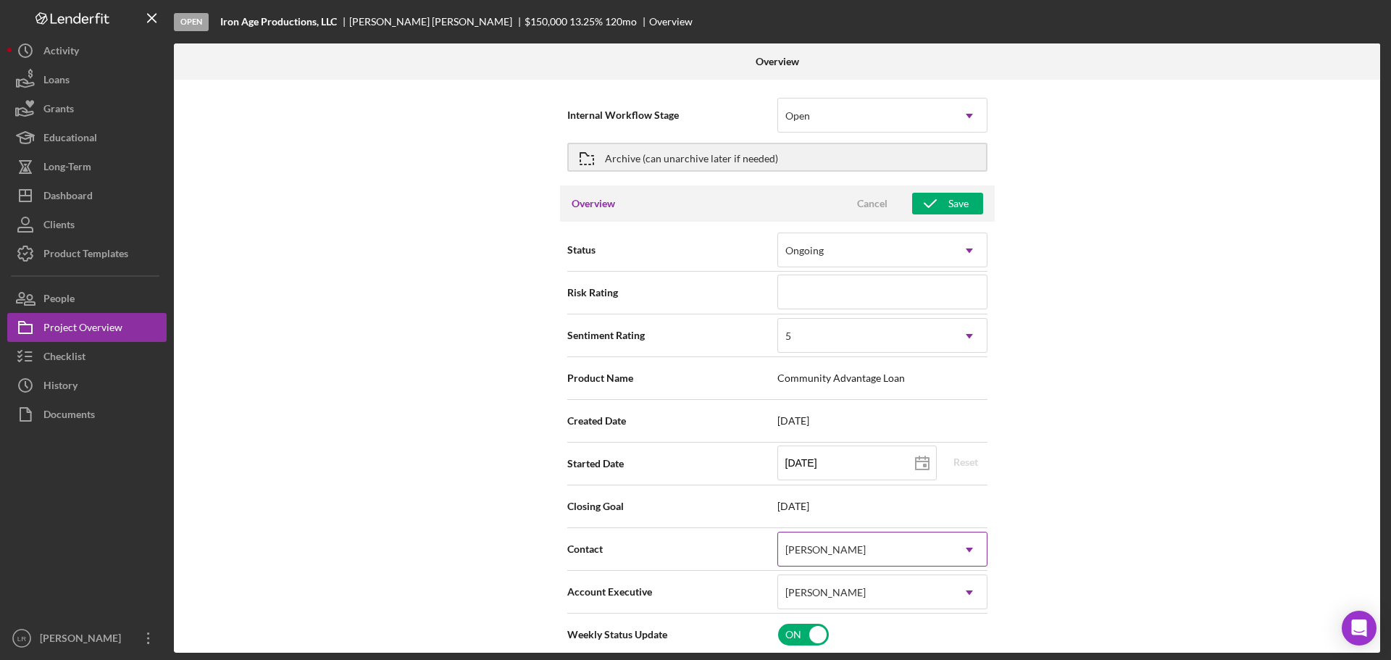
click at [831, 554] on div "[PERSON_NAME]" at bounding box center [825, 550] width 80 height 12
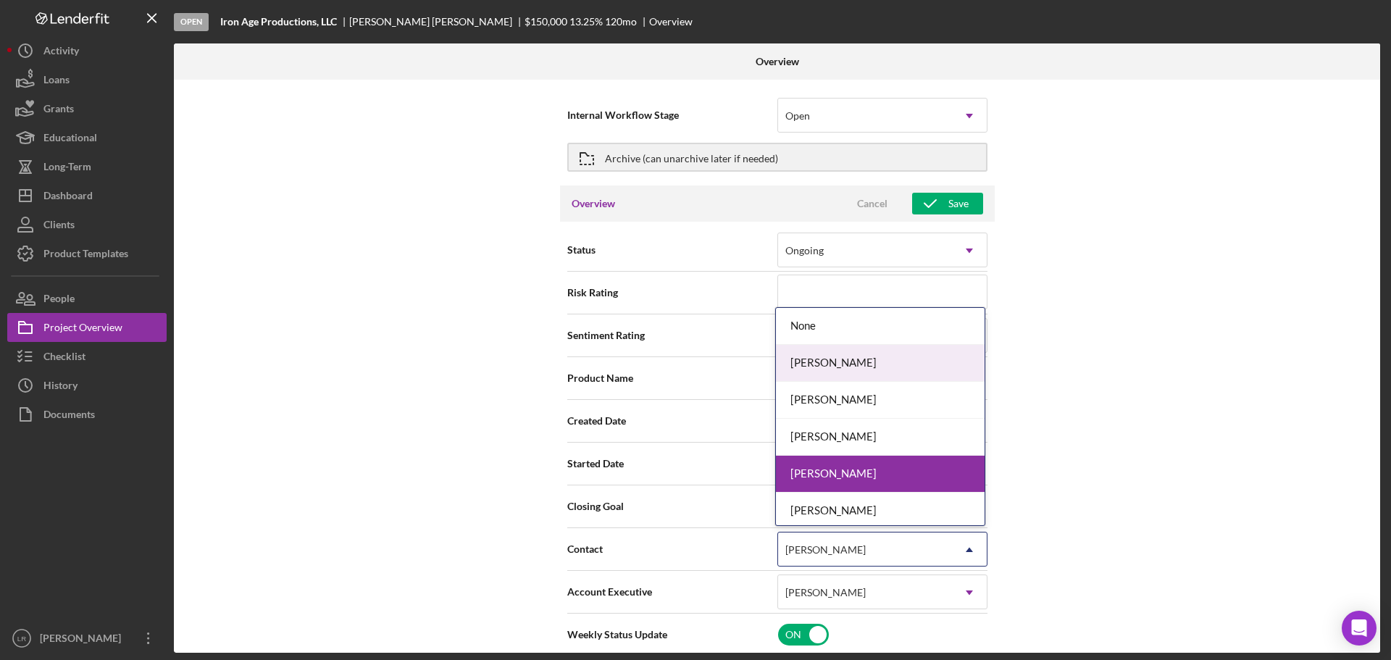
click at [824, 356] on div "[PERSON_NAME]" at bounding box center [880, 363] width 209 height 37
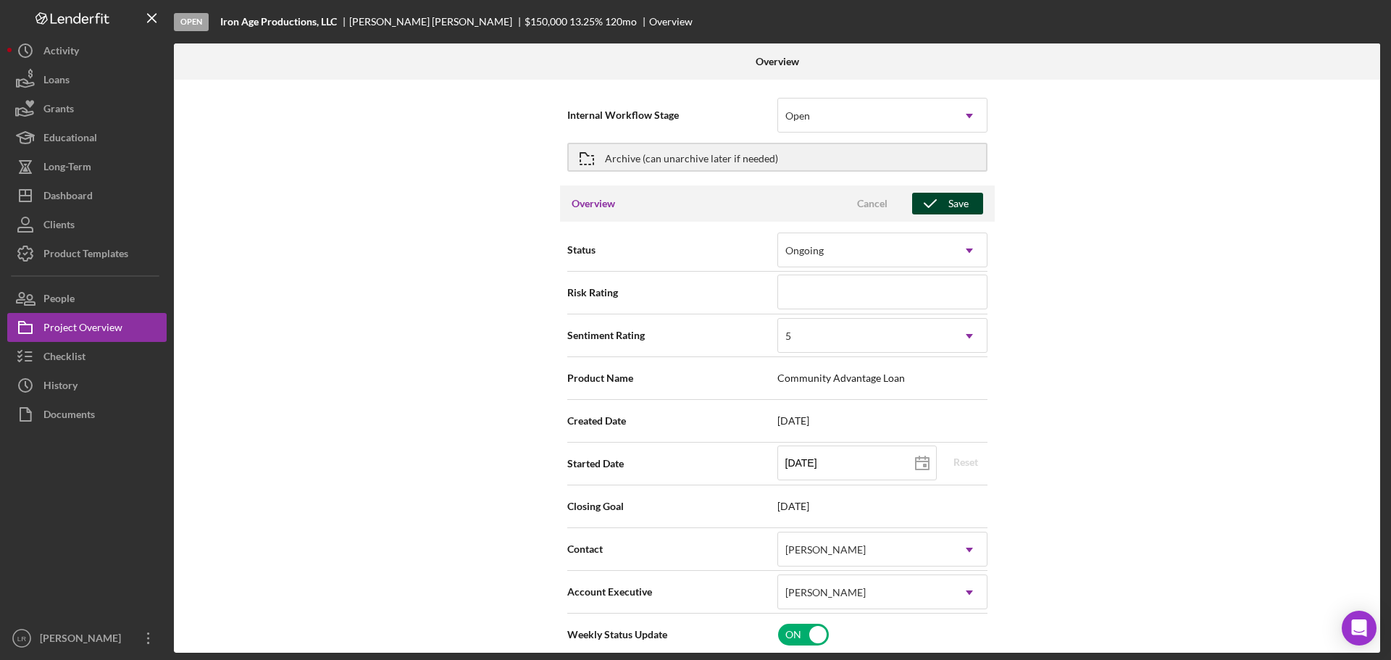
click at [948, 206] on div "Save" at bounding box center [958, 204] width 20 height 22
type textarea "Here's a snapshot of information that has been fully approved, as well as the i…"
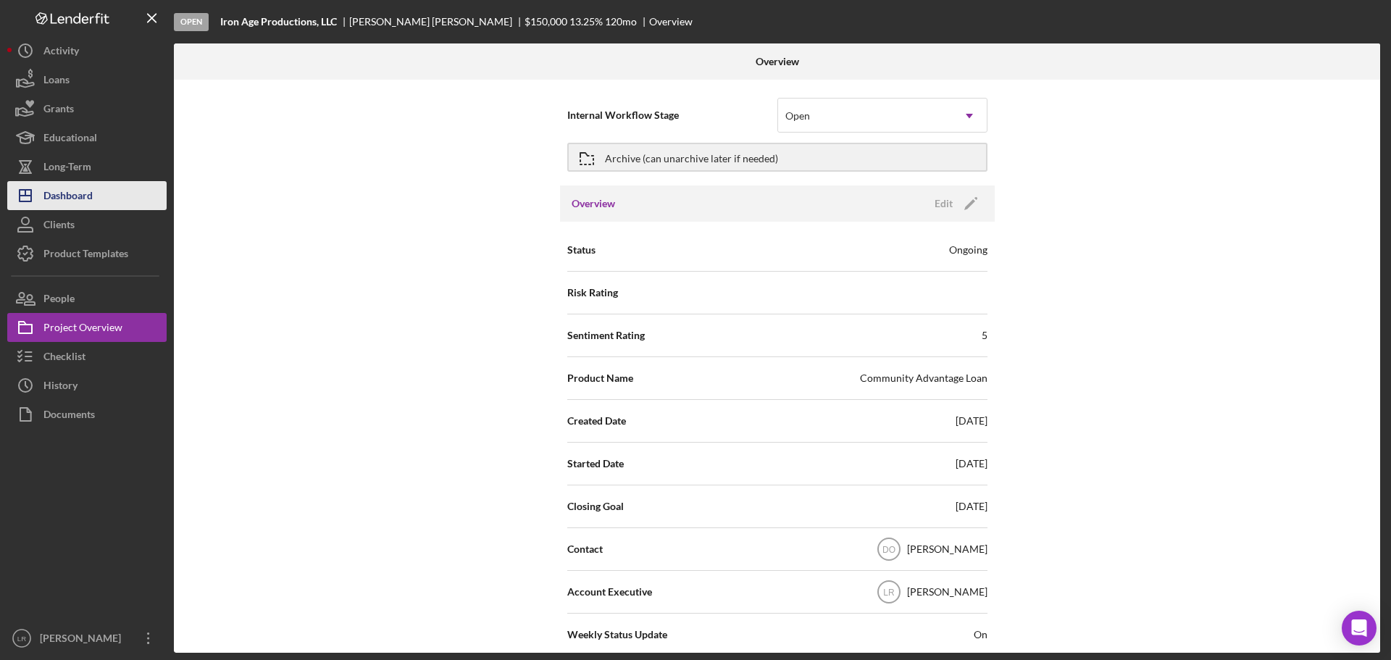
click at [94, 194] on button "Icon/Dashboard Dashboard" at bounding box center [86, 195] width 159 height 29
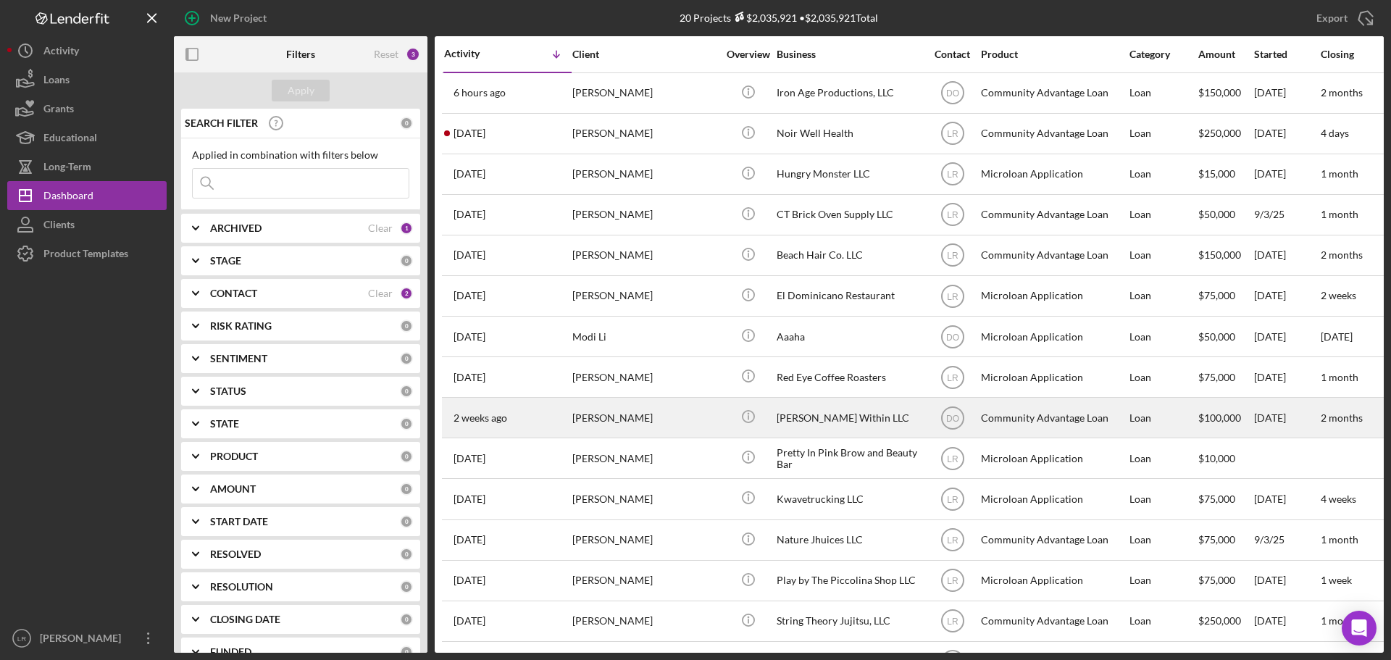
click at [626, 432] on div "[PERSON_NAME]" at bounding box center [644, 417] width 145 height 38
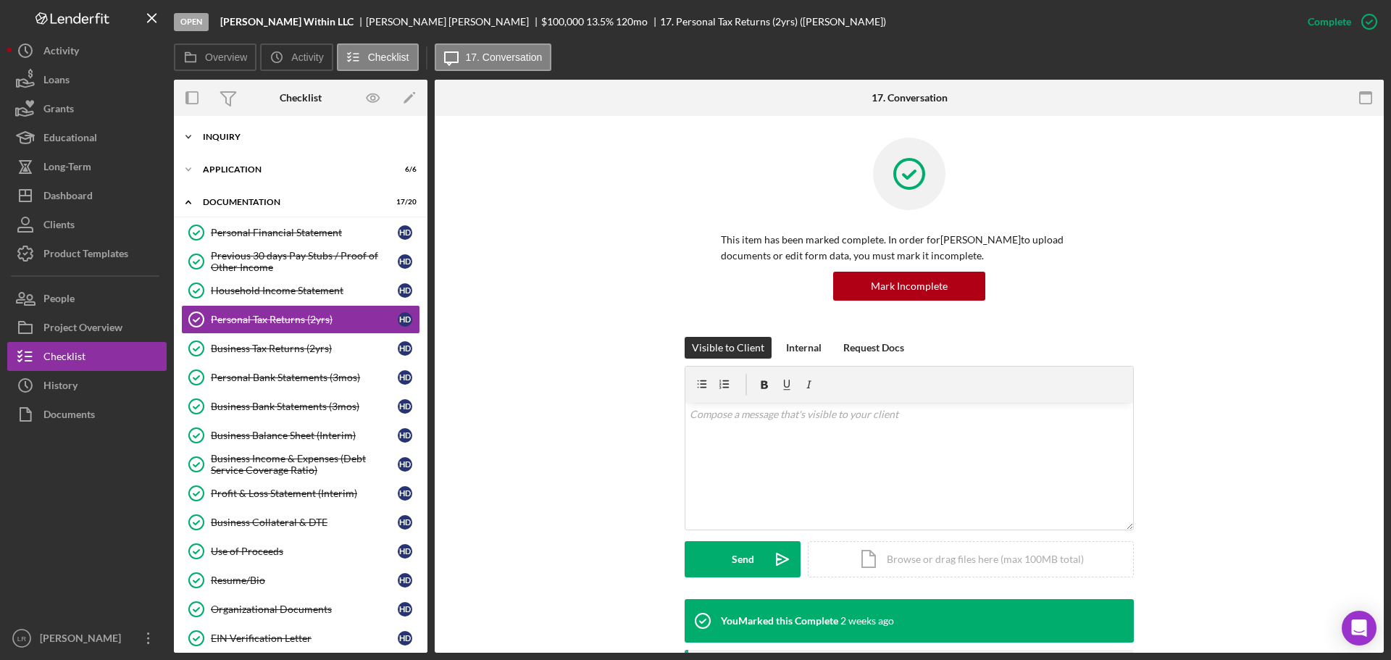
click at [260, 133] on div "Inquiry" at bounding box center [306, 137] width 206 height 9
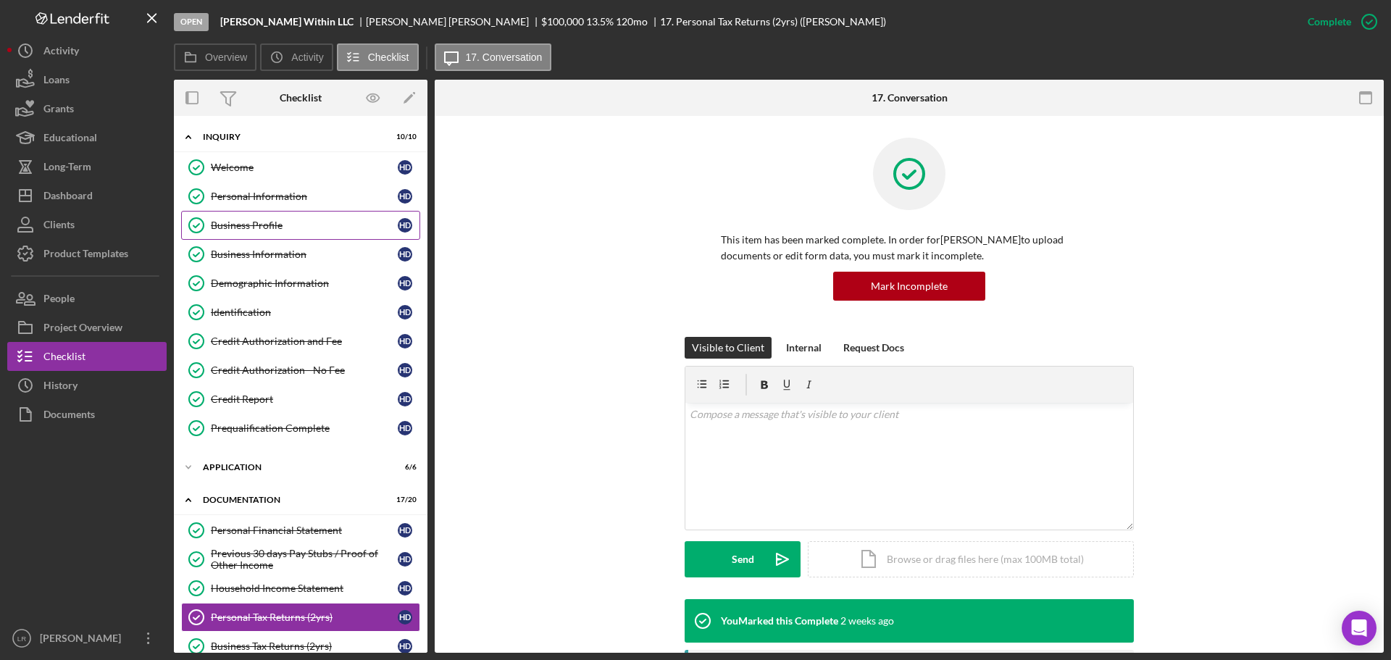
click at [279, 222] on div "Business Profile" at bounding box center [304, 225] width 187 height 12
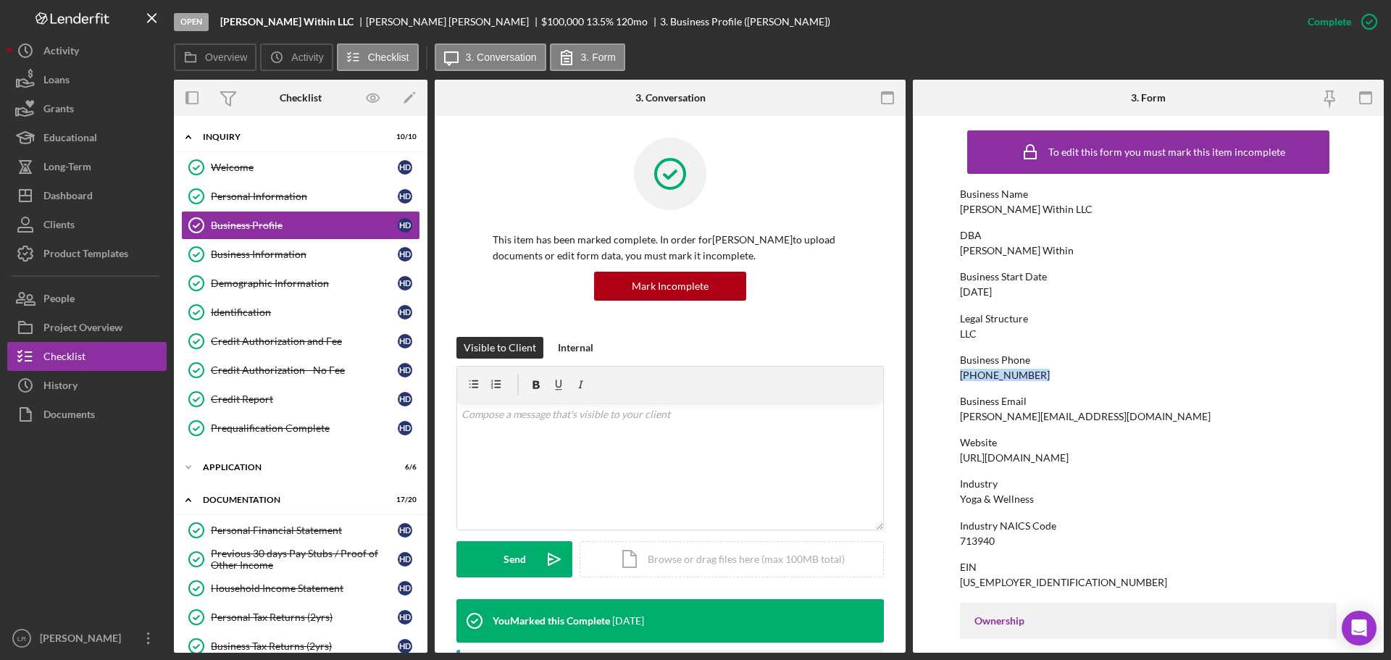
drag, startPoint x: 1037, startPoint y: 372, endPoint x: 942, endPoint y: 375, distance: 94.9
click at [942, 375] on form "To edit this form you must mark this item incomplete Business Name [PERSON_NAME…" at bounding box center [1148, 384] width 471 height 537
copy div "[PHONE_NUMBER]"
click at [122, 188] on button "Icon/Dashboard Dashboard" at bounding box center [86, 195] width 159 height 29
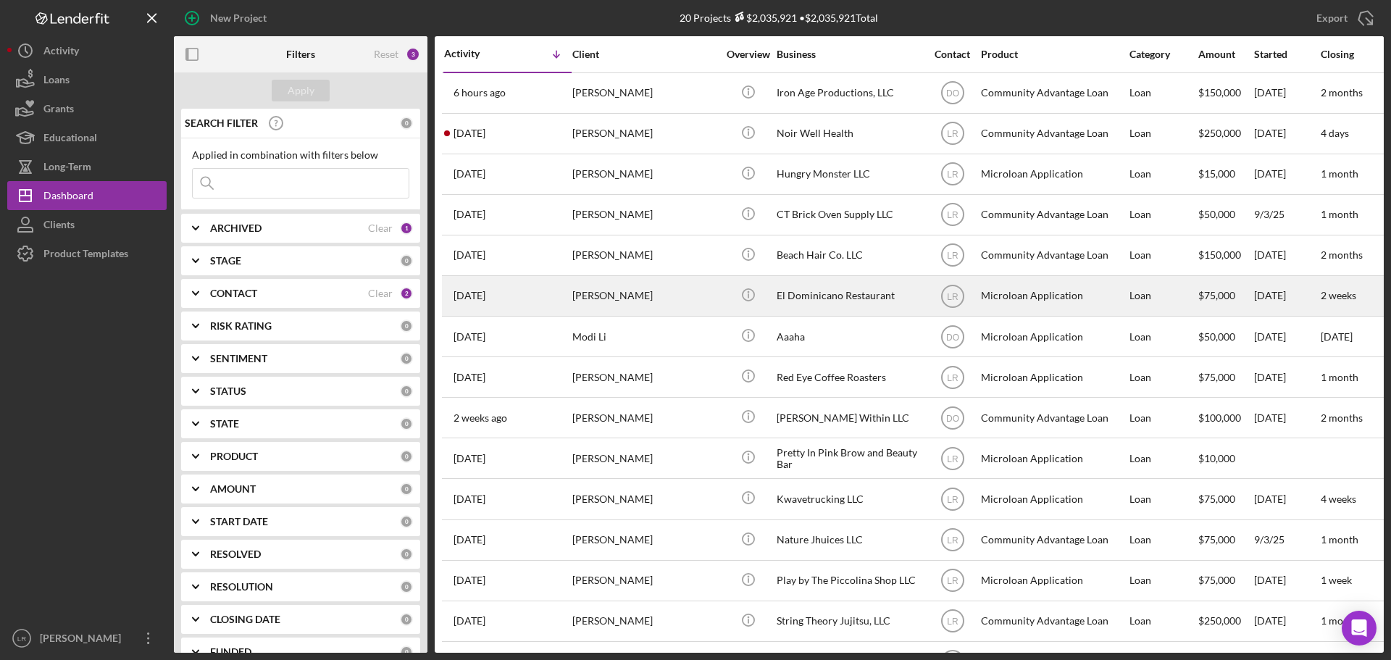
click at [642, 298] on div "[PERSON_NAME]" at bounding box center [644, 296] width 145 height 38
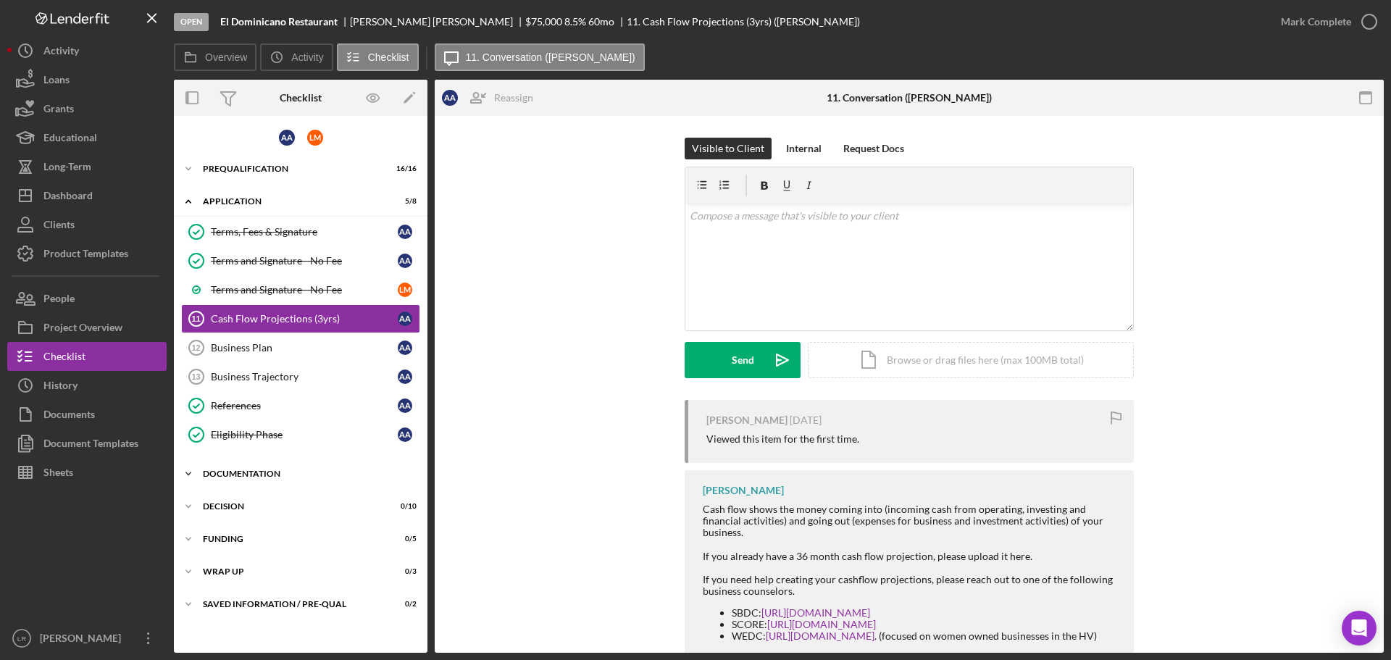
click at [246, 472] on div "Documentation" at bounding box center [306, 473] width 206 height 9
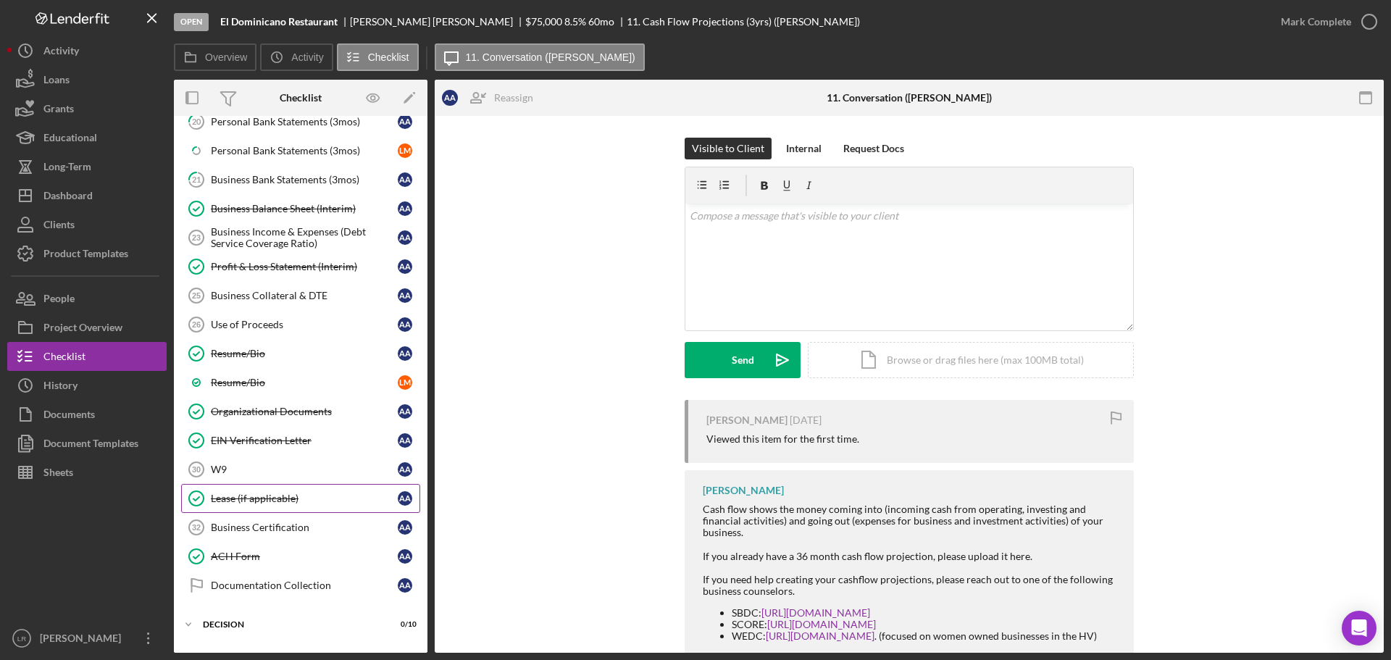
scroll to position [652, 0]
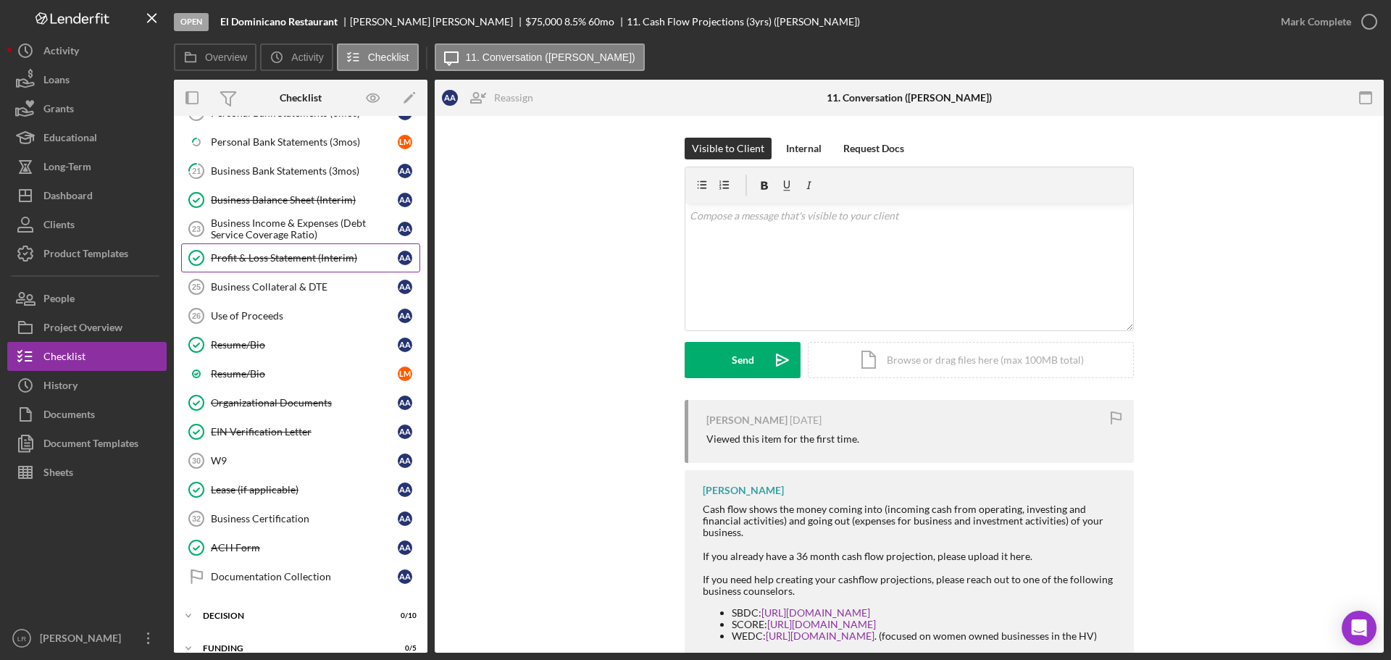
click at [283, 256] on div "Profit & Loss Statement (Interim)" at bounding box center [304, 258] width 187 height 12
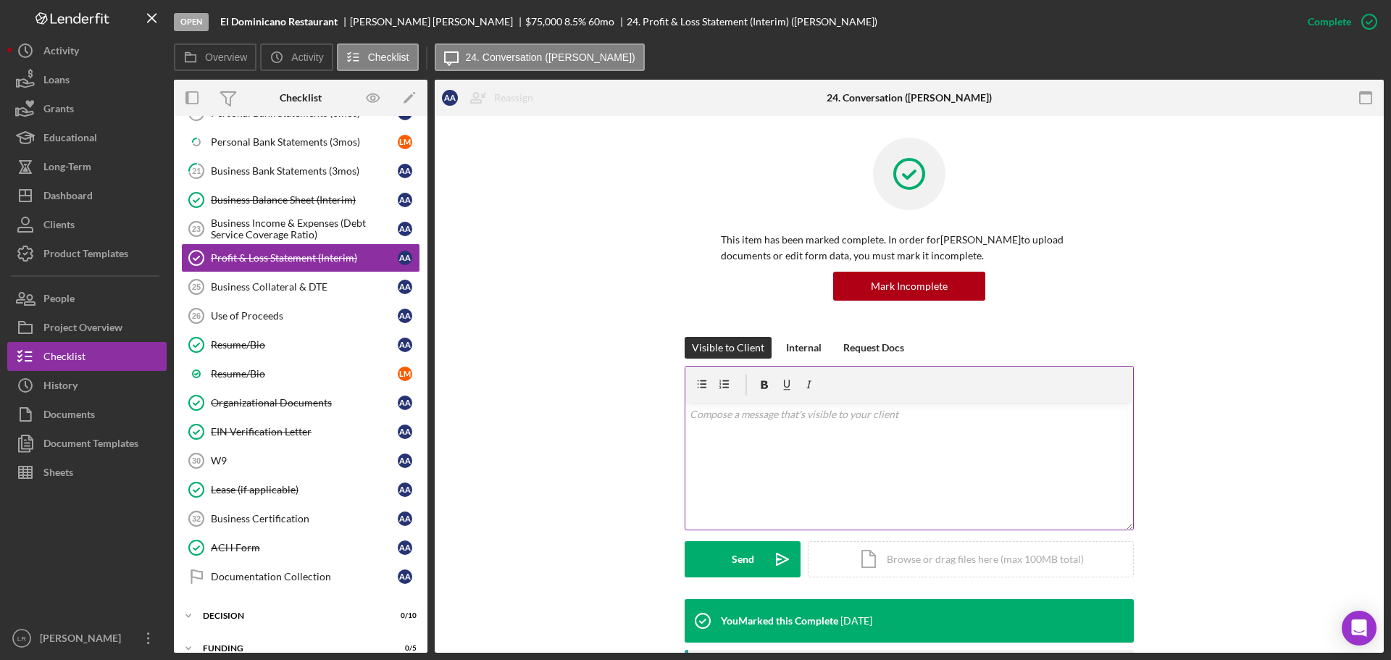
scroll to position [362, 0]
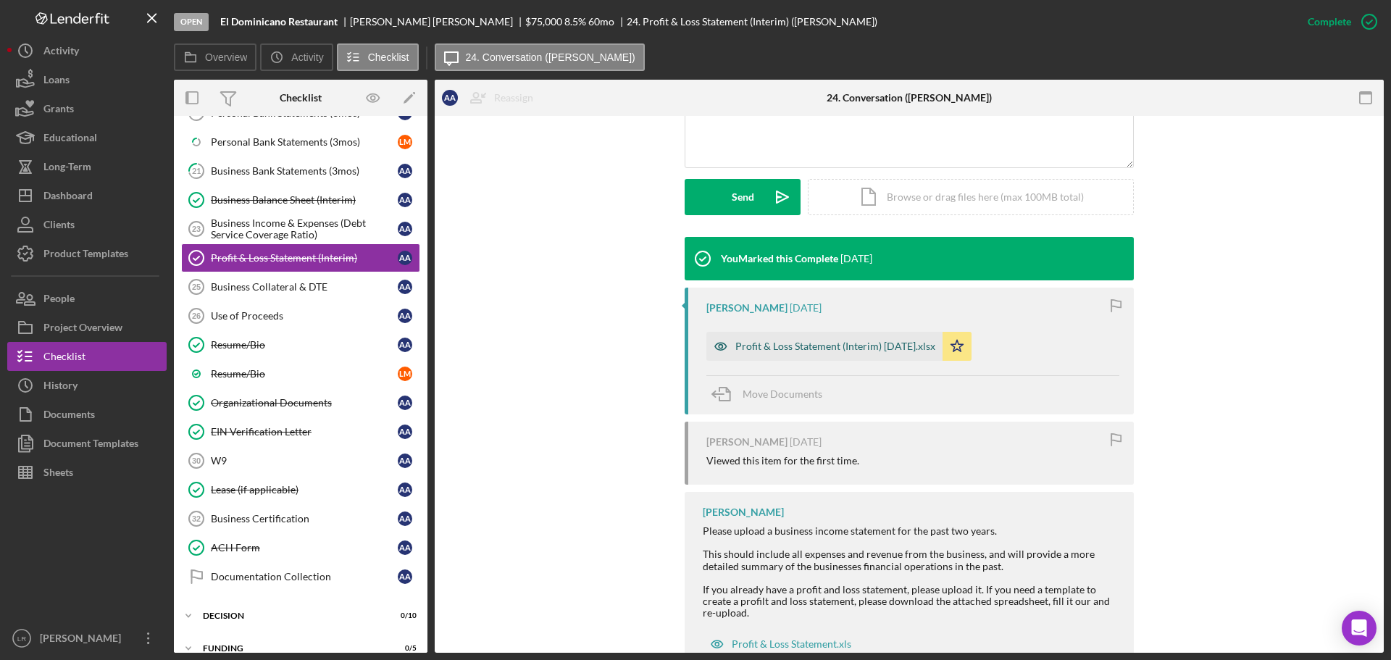
click at [852, 350] on div "Profit & Loss Statement (Interim) [DATE].xlsx" at bounding box center [835, 346] width 200 height 12
